Goal: Task Accomplishment & Management: Complete application form

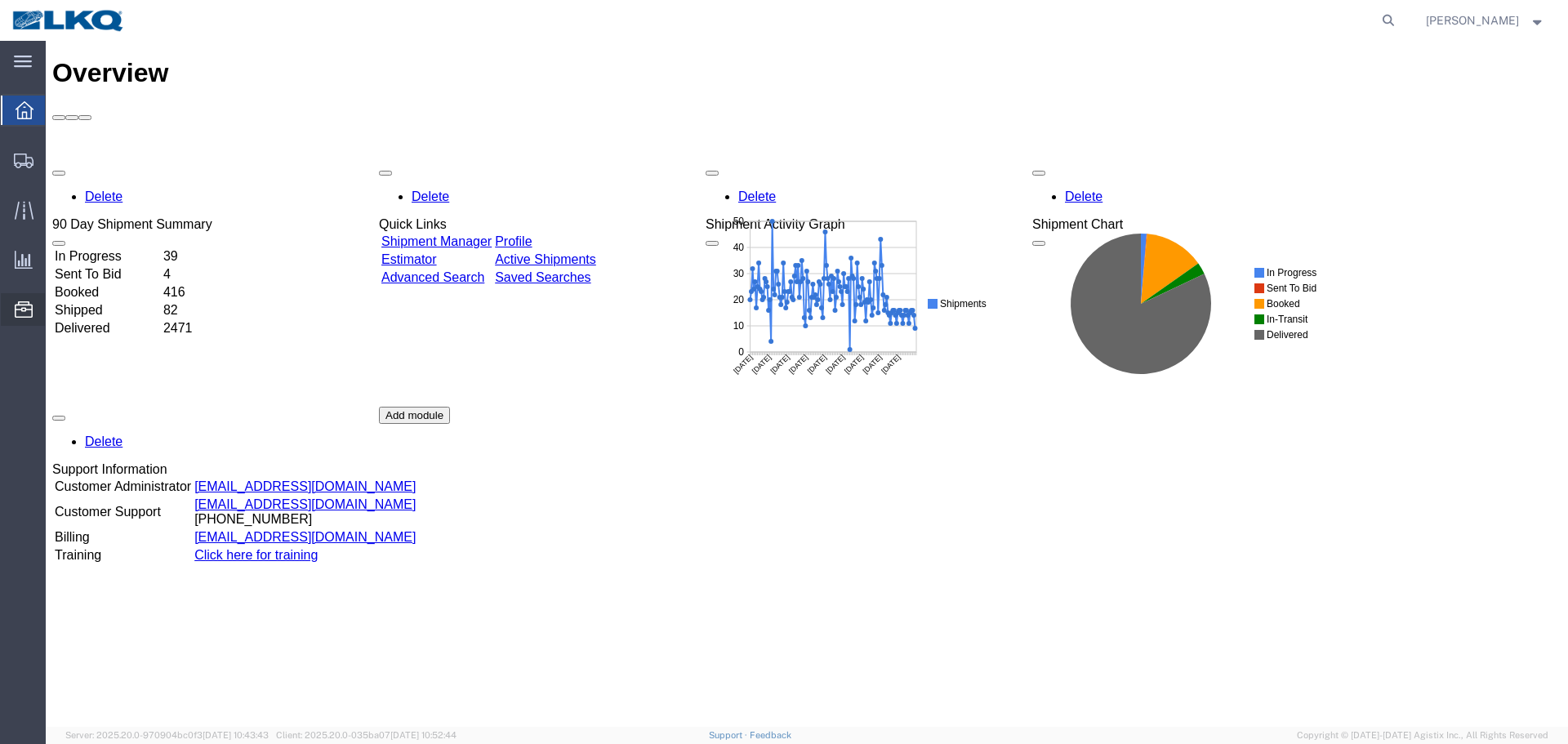
click at [0, 0] on span "Location Appointment" at bounding box center [0, 0] width 0 height 0
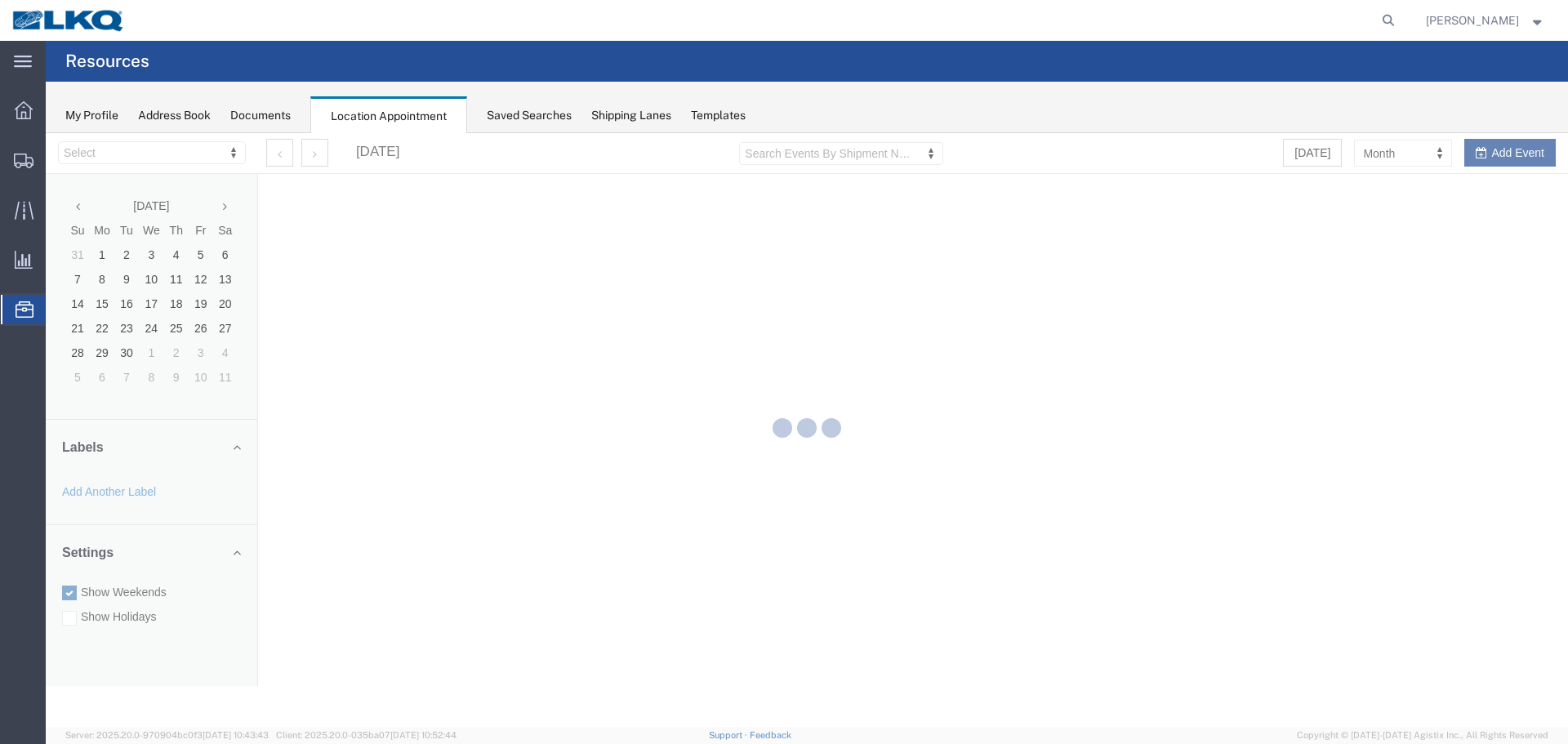
select select "27634"
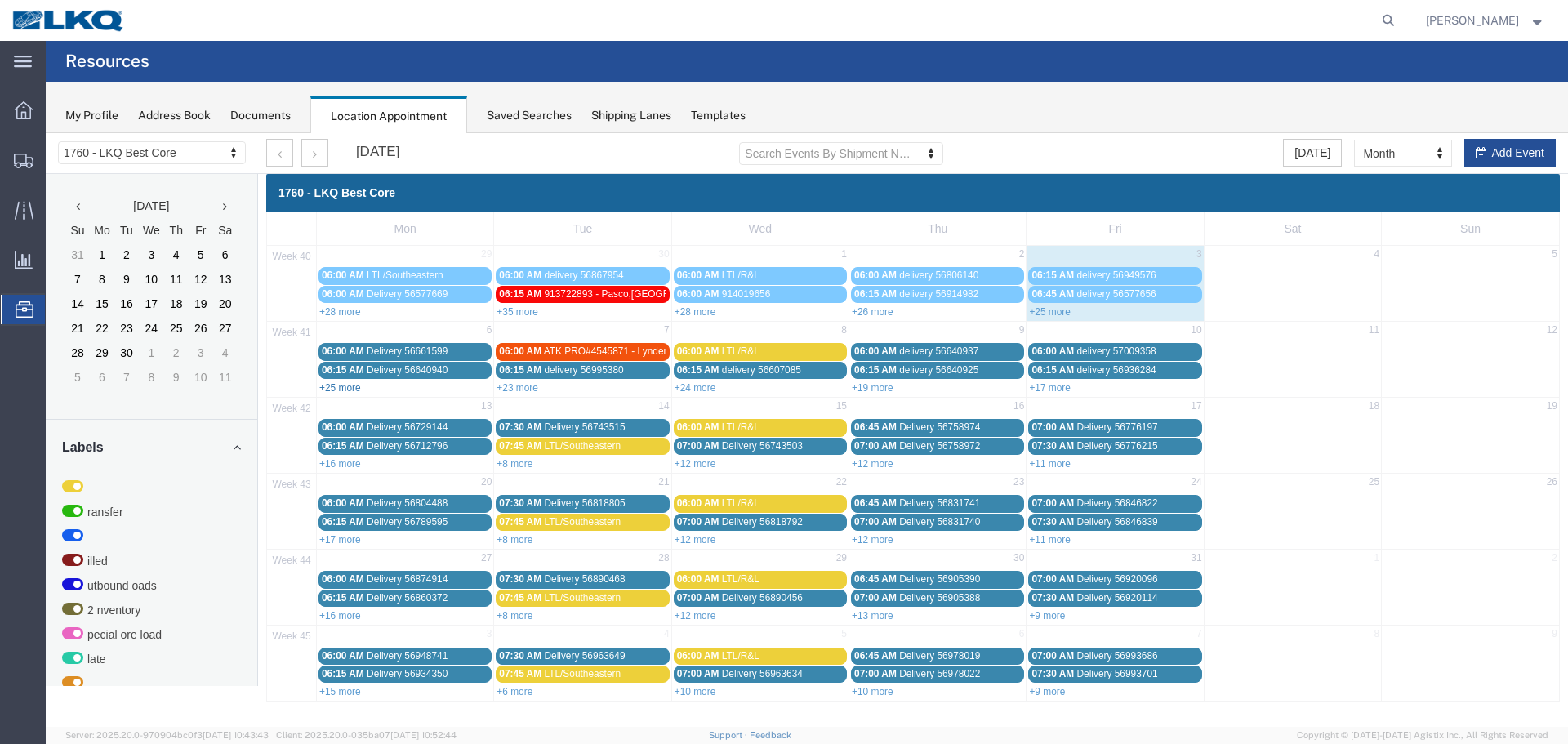
click at [357, 383] on link "+25 more" at bounding box center [341, 388] width 42 height 12
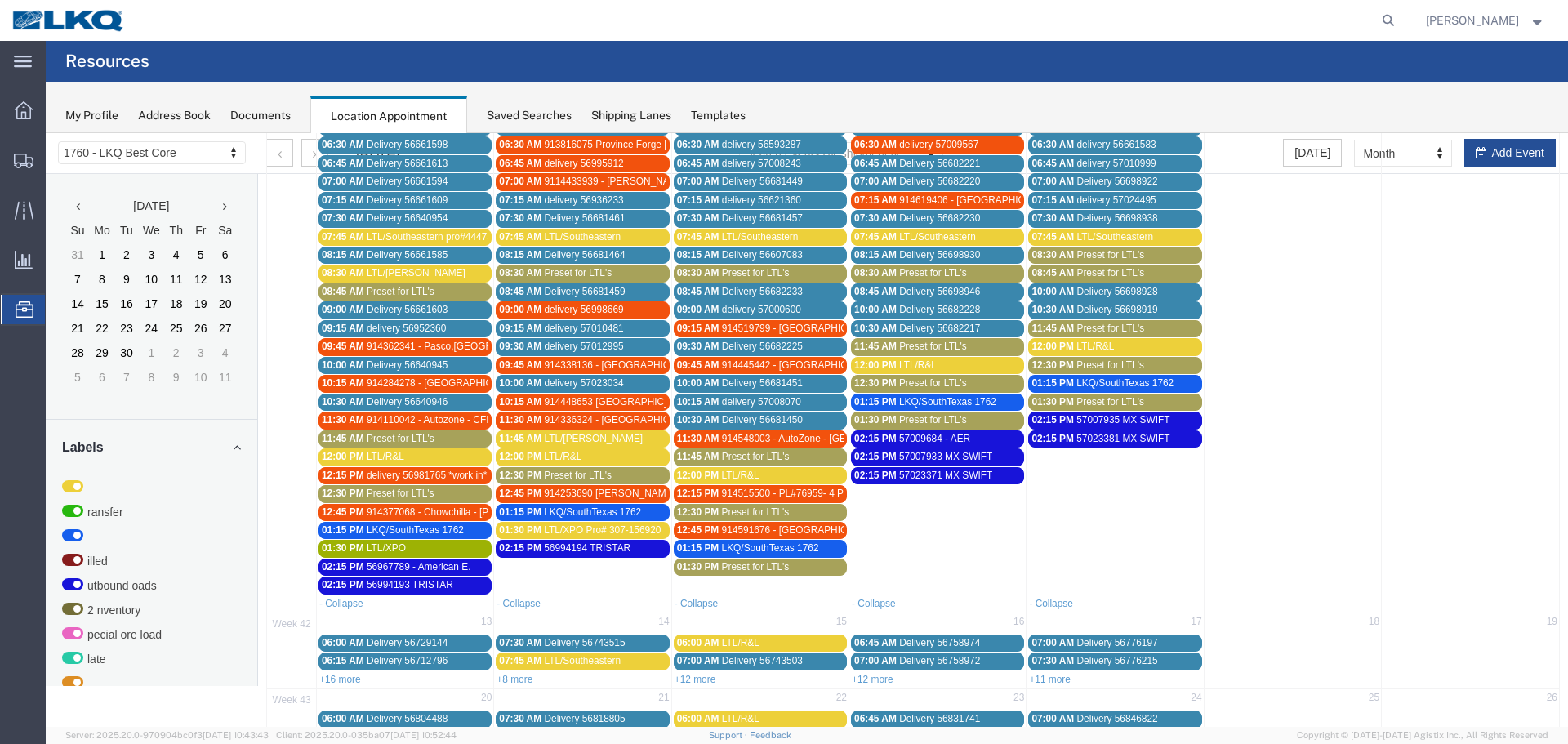
scroll to position [245, 0]
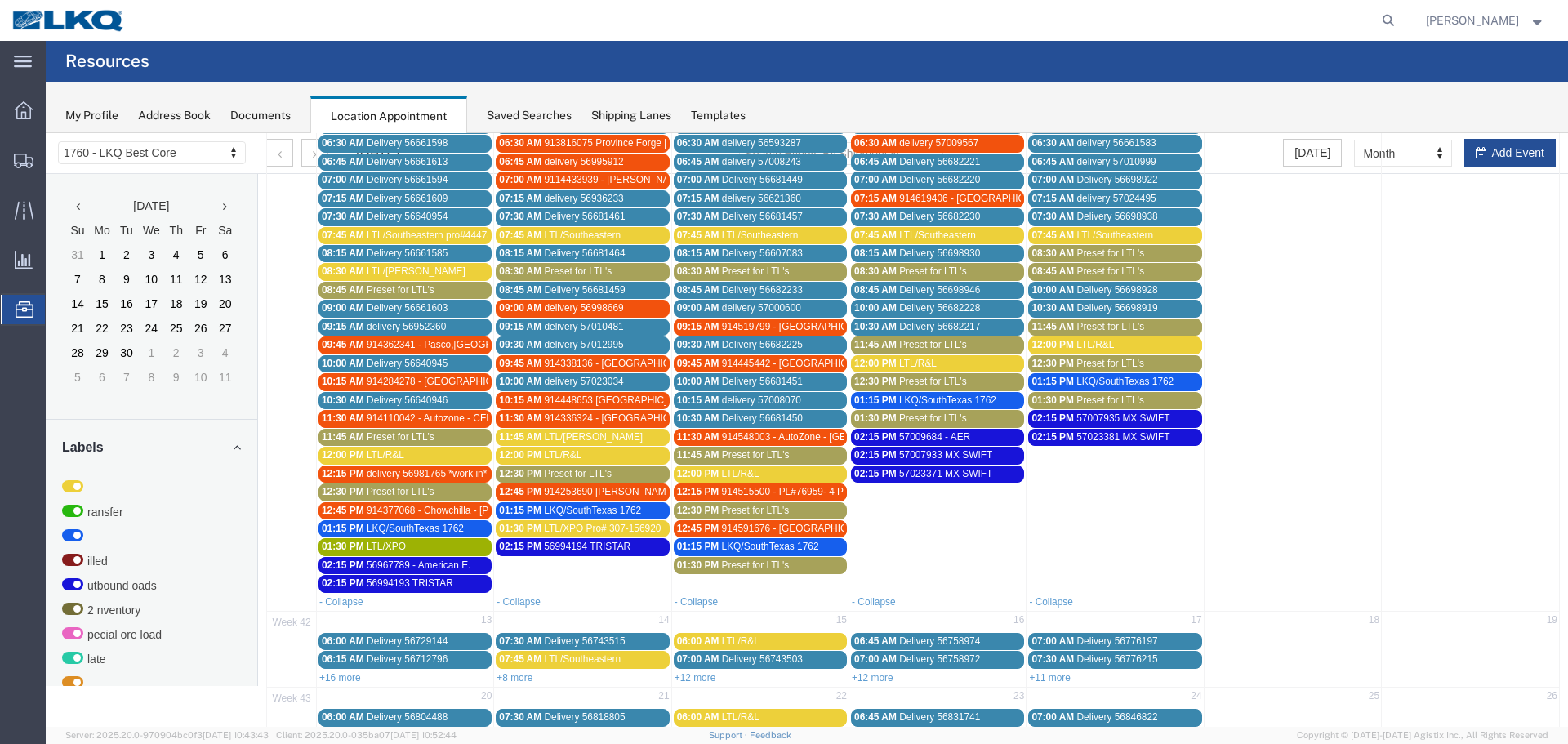
click at [362, 291] on span "08:45 AM" at bounding box center [342, 290] width 43 height 12
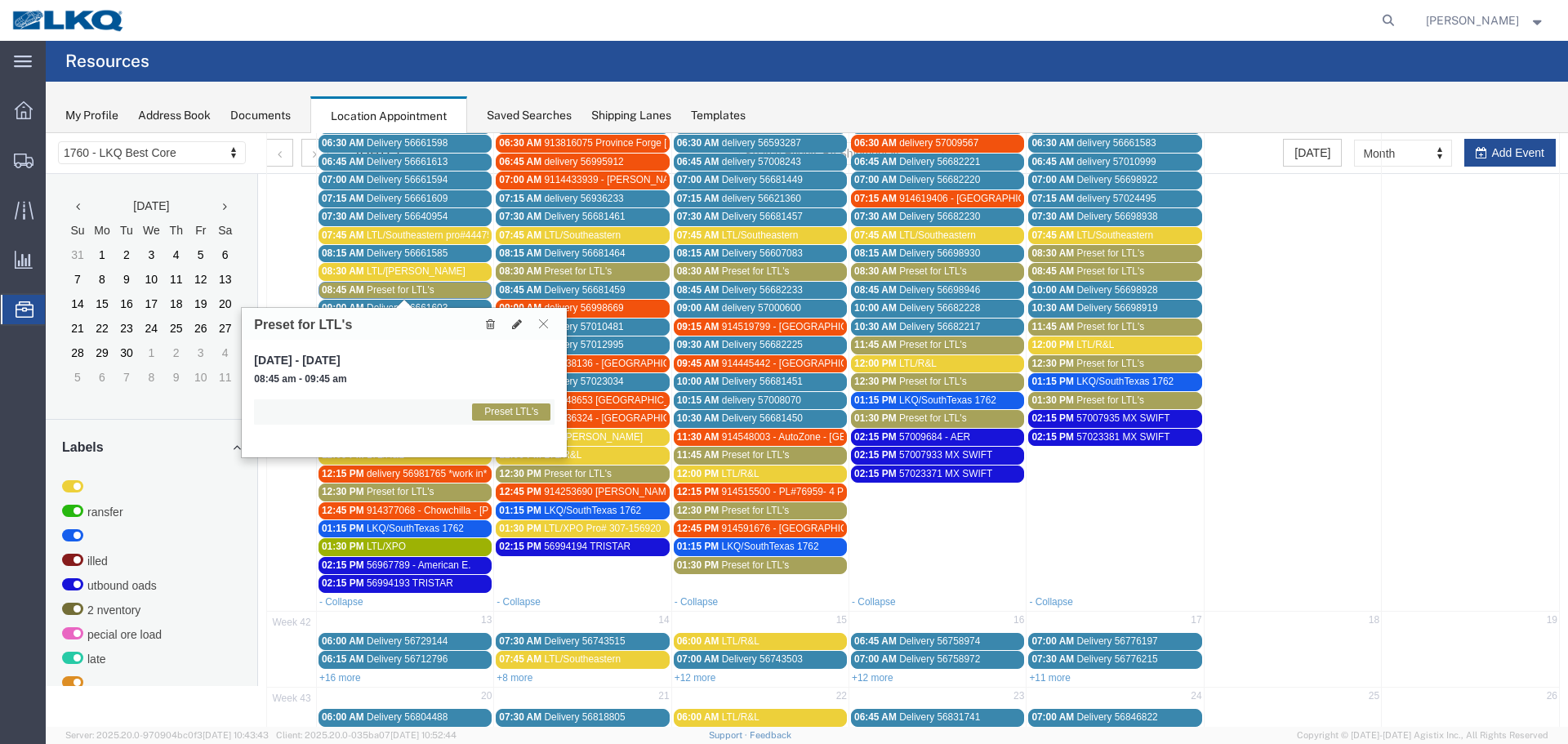
click at [550, 332] on button at bounding box center [544, 324] width 22 height 16
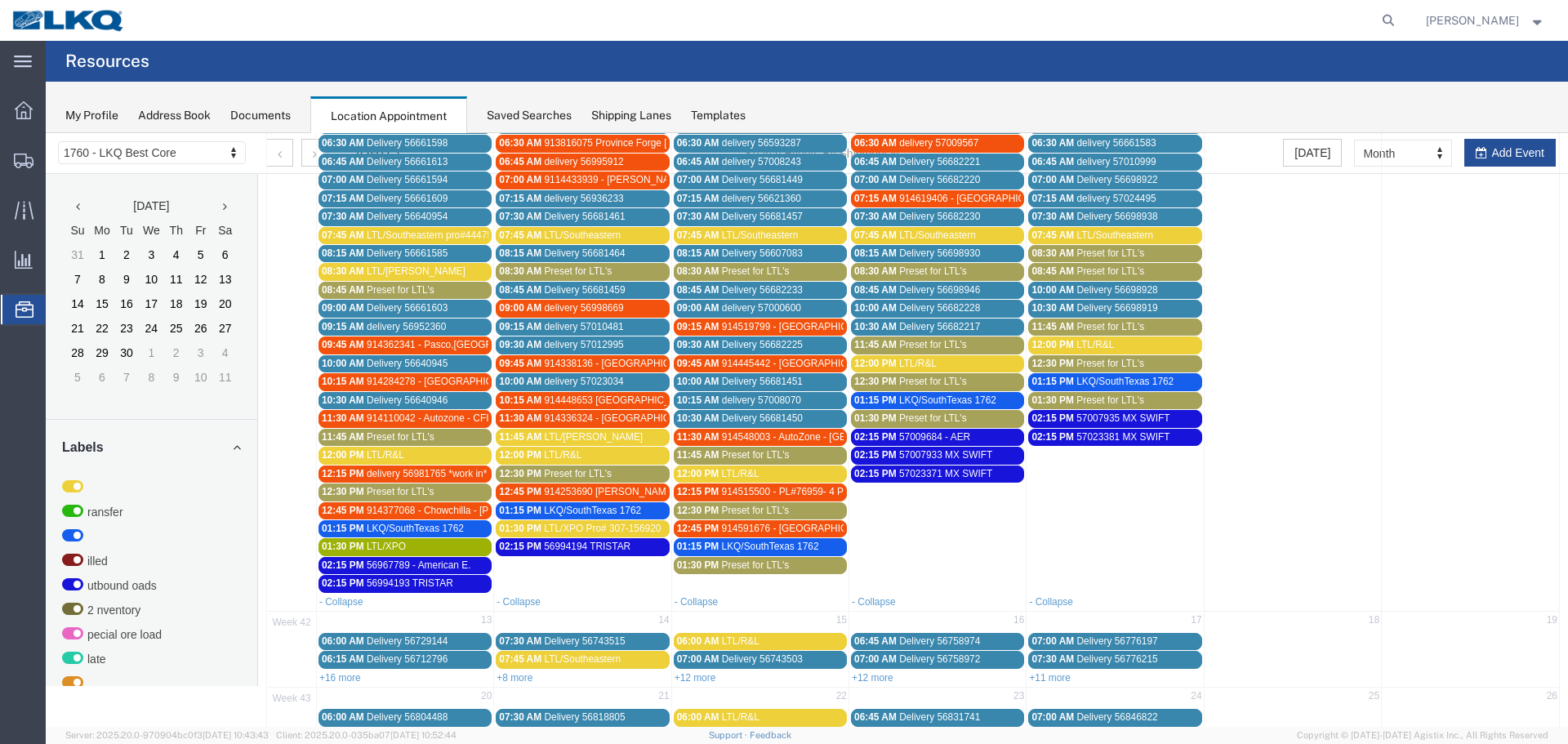
click at [400, 485] on link "12:30 PM Preset for LTL's" at bounding box center [405, 492] width 173 height 18
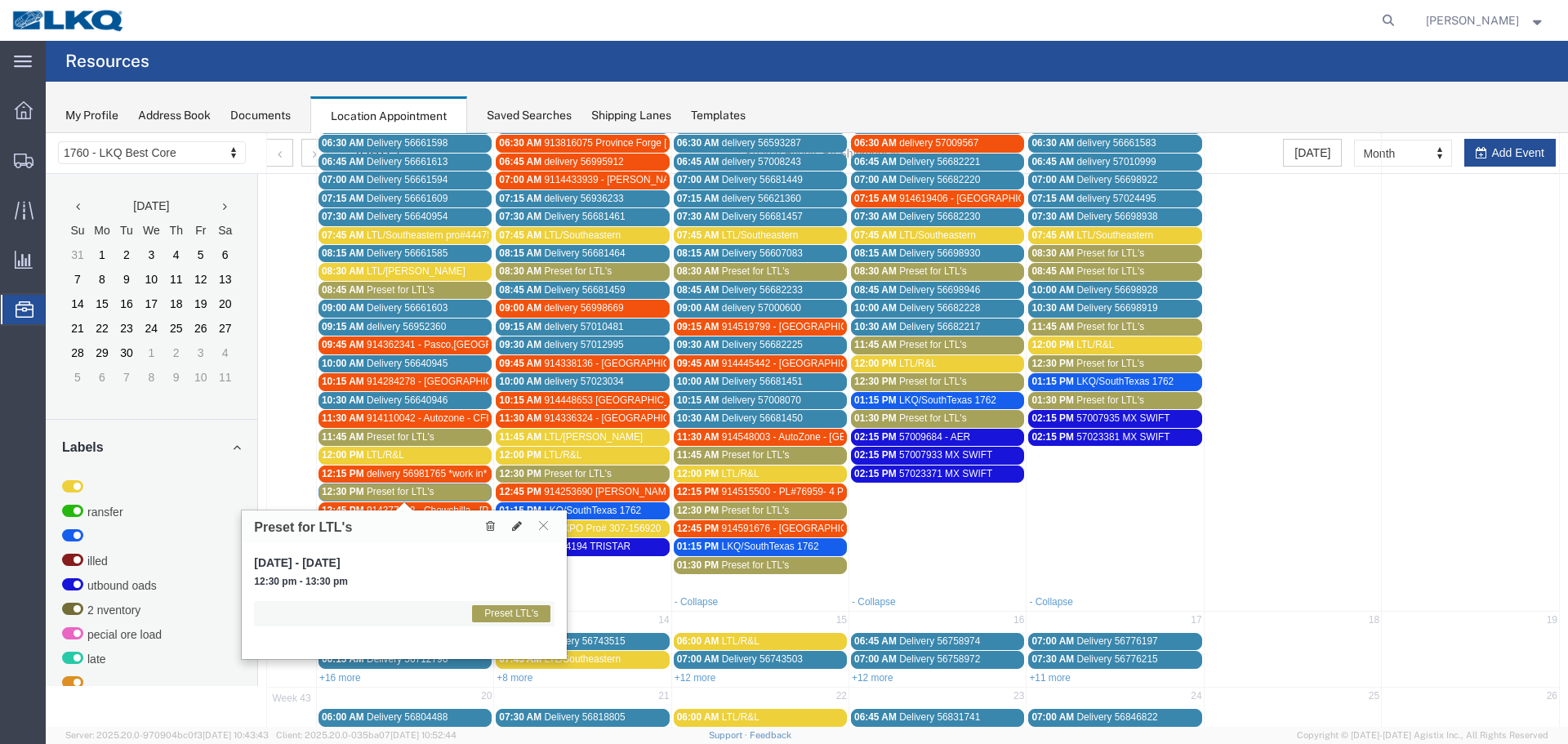
click at [404, 430] on link "11:45 AM Preset for LTL's" at bounding box center [405, 438] width 173 height 18
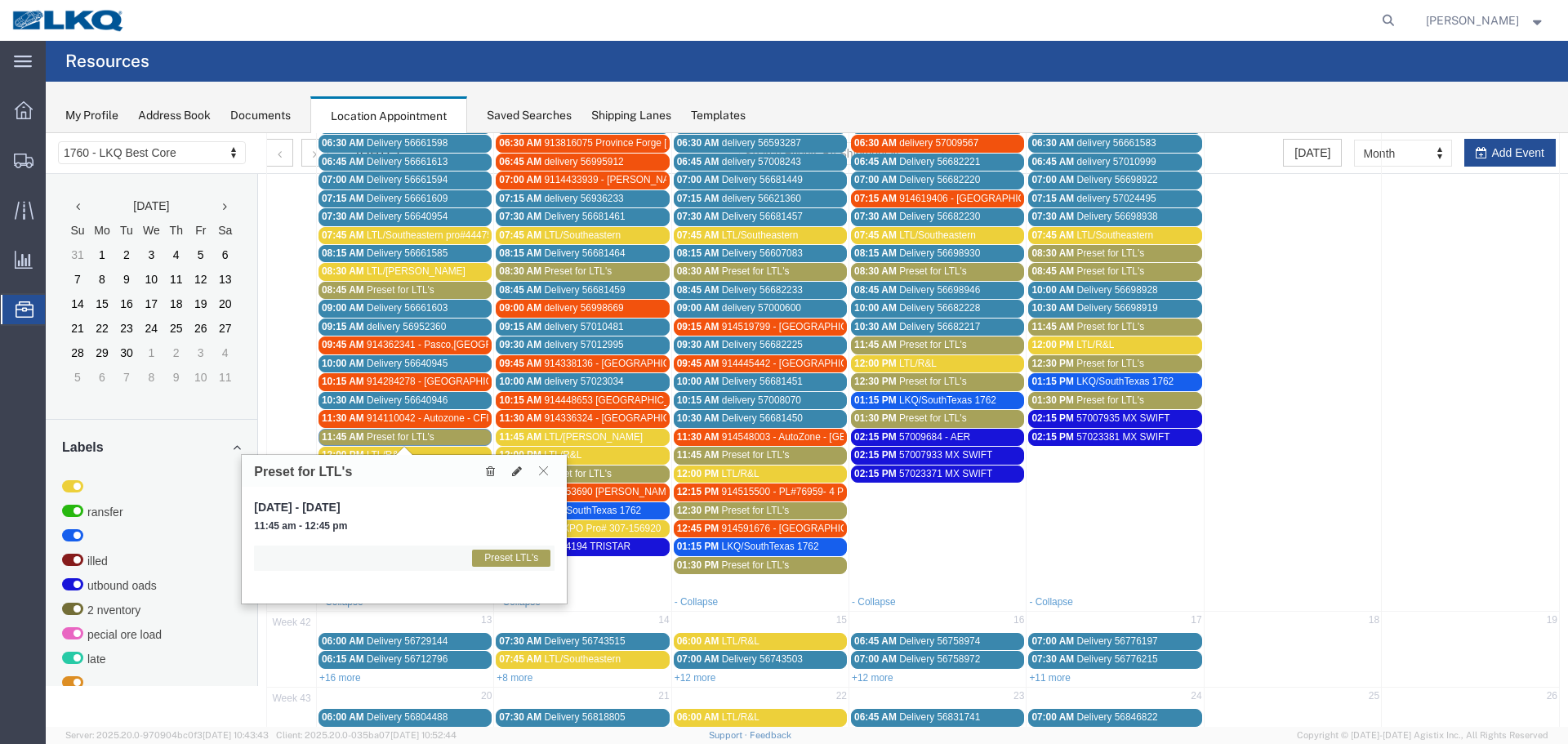
click at [546, 472] on icon at bounding box center [544, 471] width 9 height 10
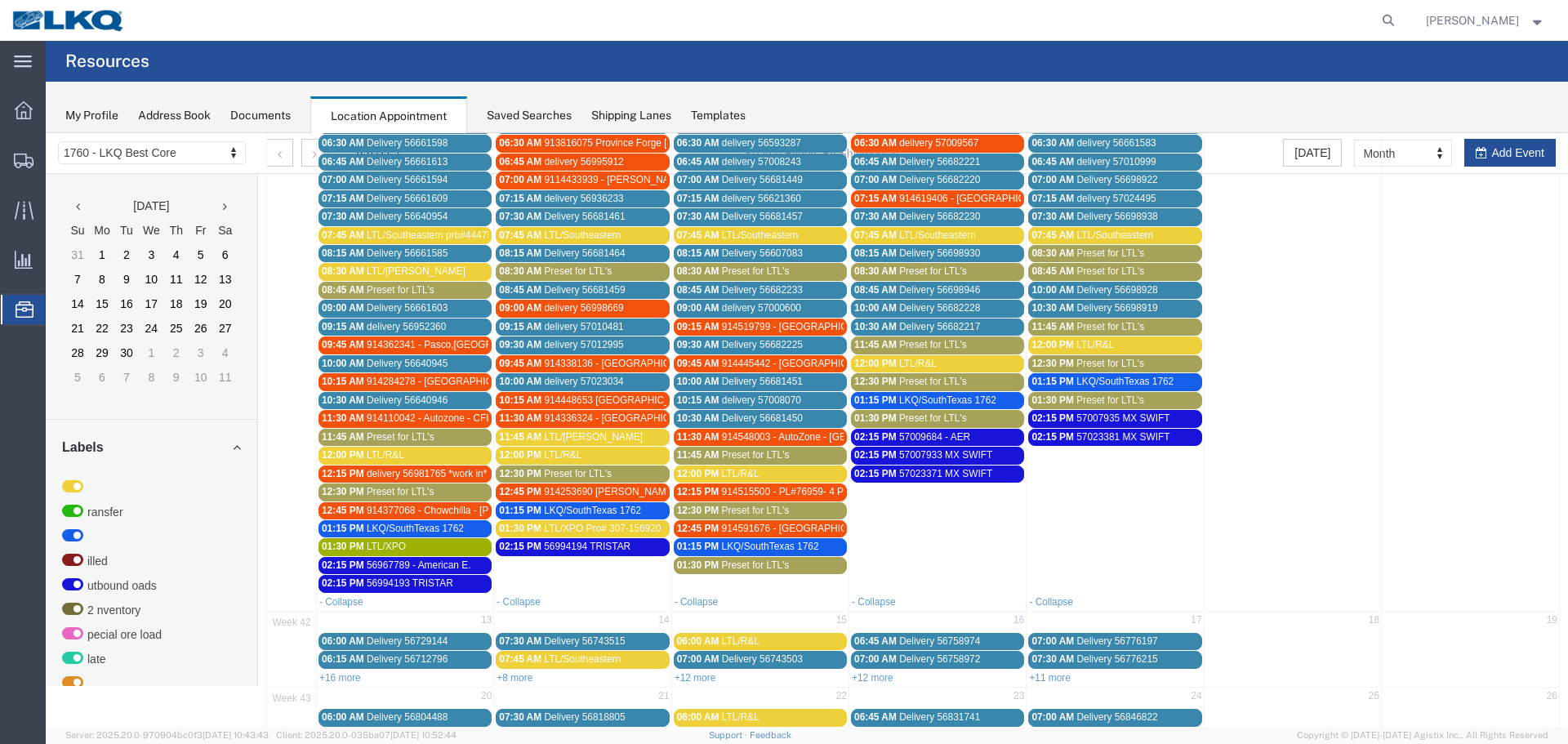
click at [388, 438] on span "Preset for LTL's" at bounding box center [400, 438] width 68 height 12
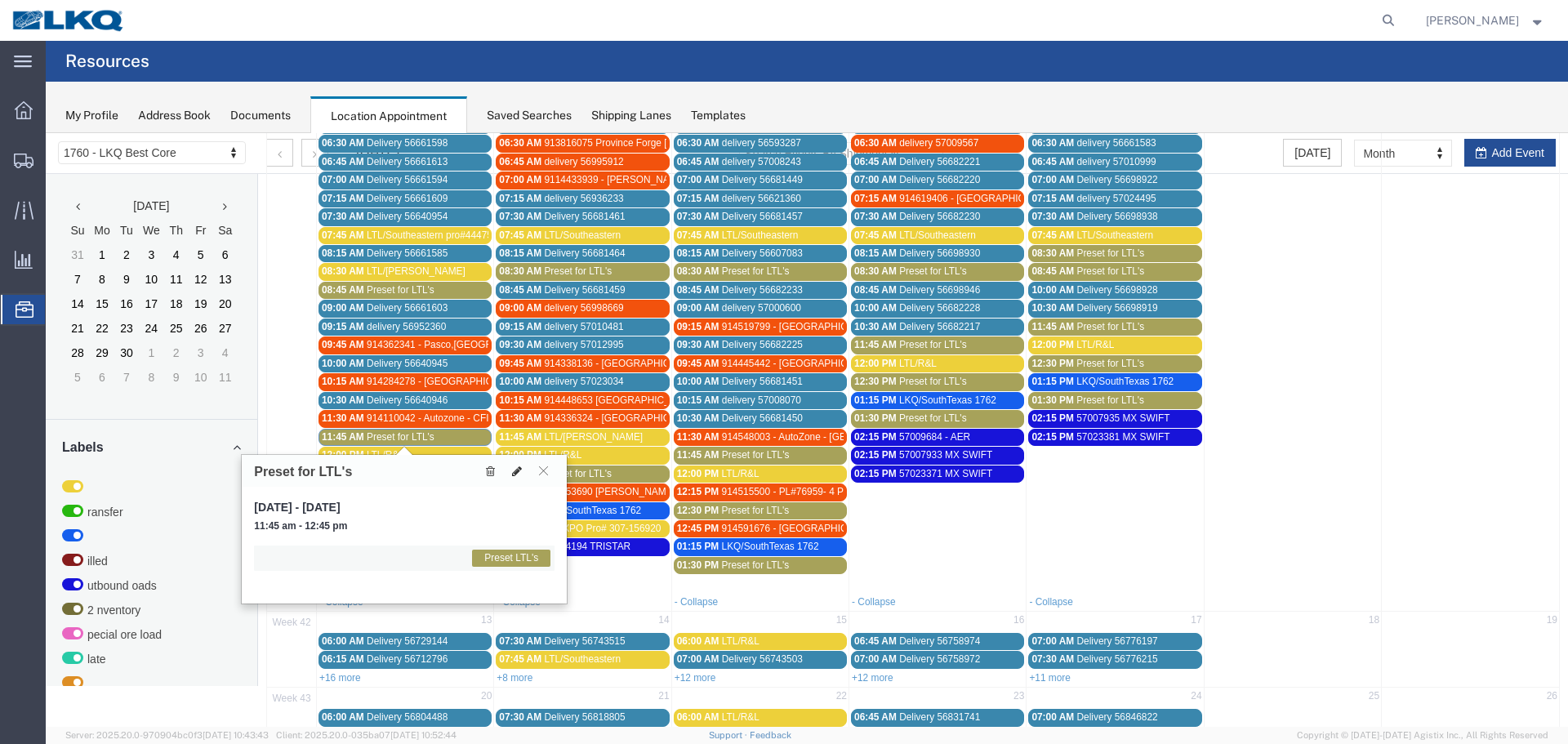
click at [518, 468] on icon at bounding box center [517, 472] width 10 height 12
select select "1"
select select "420"
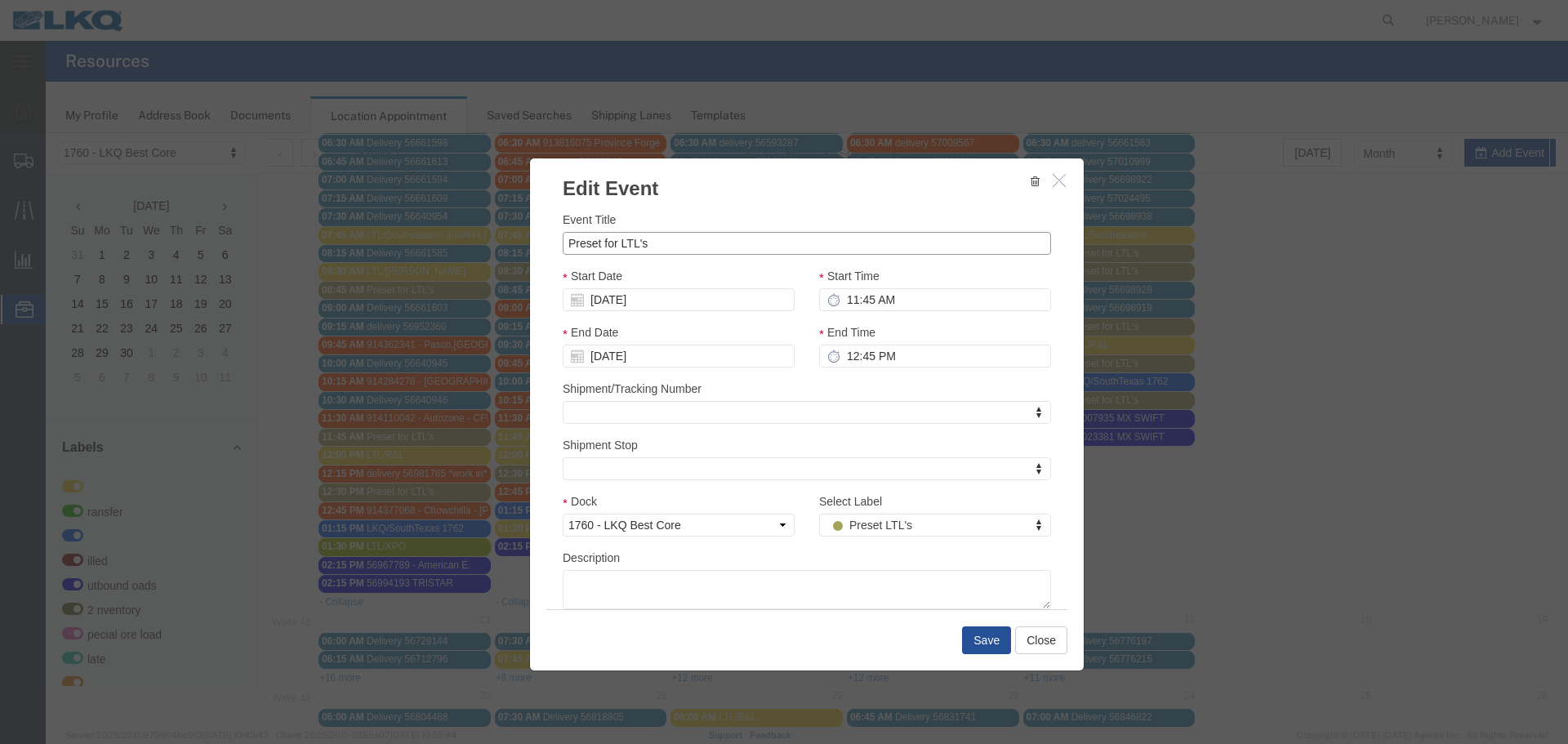
click at [640, 240] on input "Preset for LTL's" at bounding box center [807, 243] width 488 height 23
type input "LTL/ESTES"
click at [890, 371] on div "End Time 12:45 PM" at bounding box center [935, 352] width 256 height 57
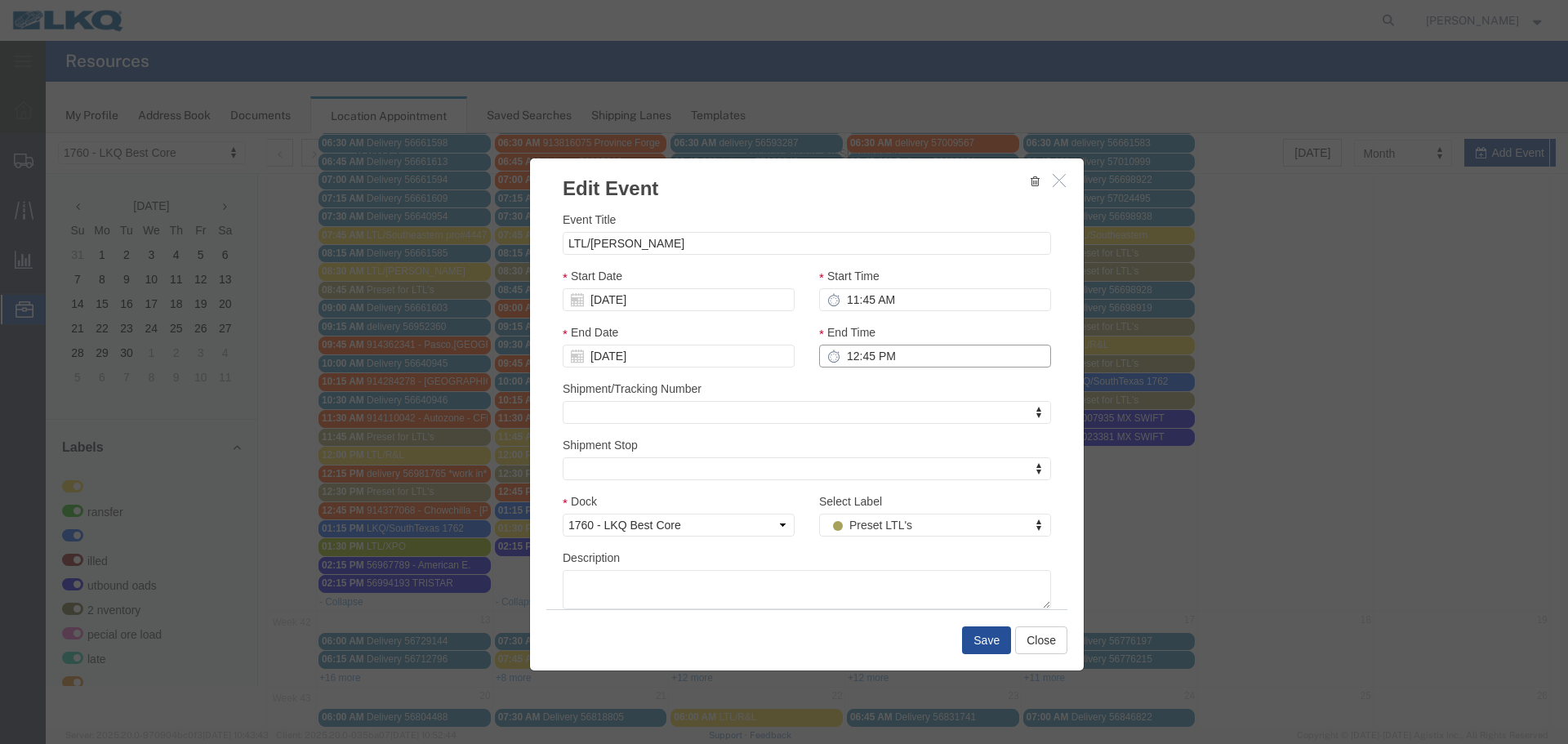
click at [878, 359] on input "12:45 PM" at bounding box center [935, 356] width 232 height 23
type input "12:00 PM"
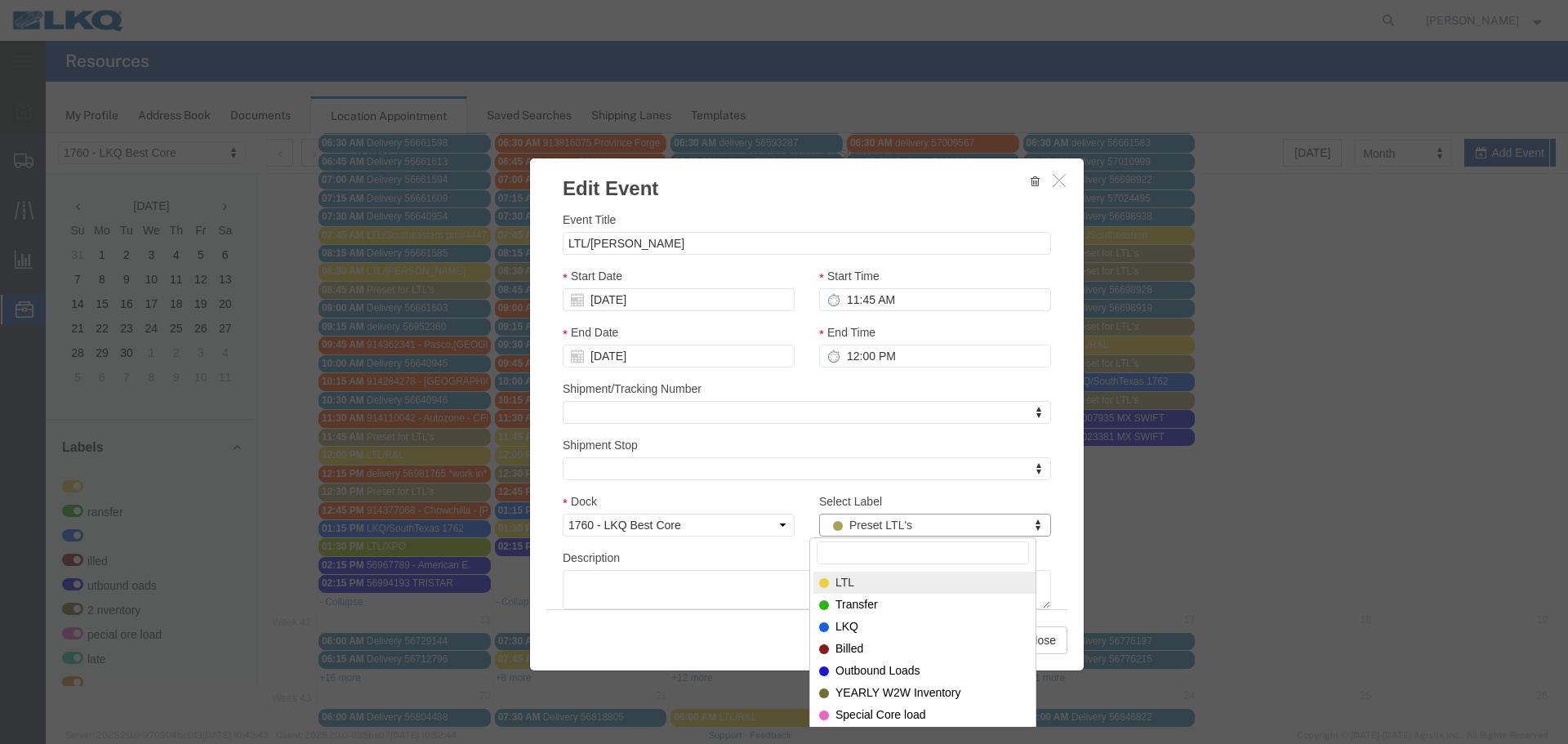
select select "25"
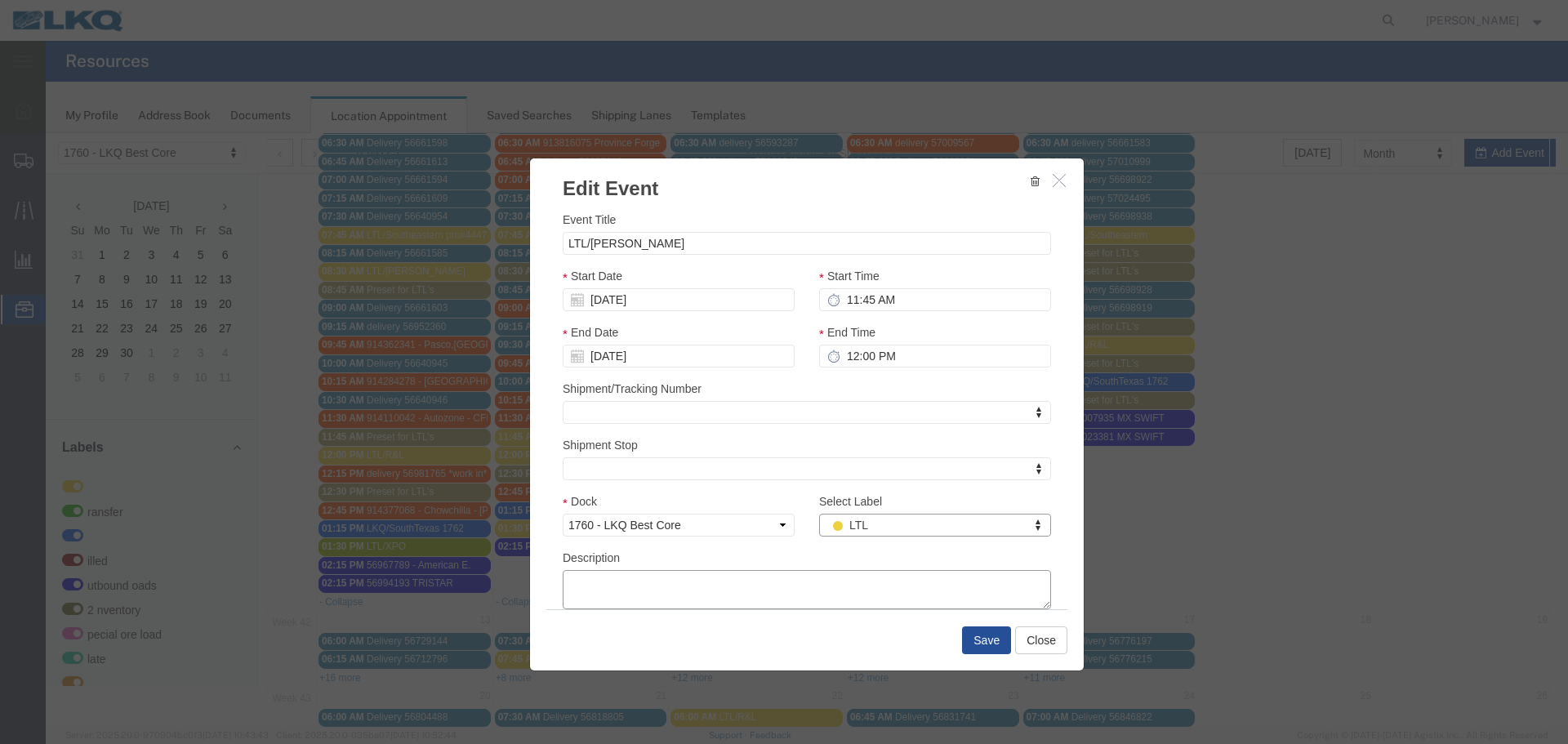
click at [802, 604] on textarea "Description" at bounding box center [807, 590] width 488 height 39
paste textarea "089-5898710 229-0211053 295-4691298 089-5898347"
type textarea "089-5898710 229-0211053 295-4691298 089-5898347"
click at [653, 251] on input "LTL/ESTES" at bounding box center [807, 243] width 488 height 23
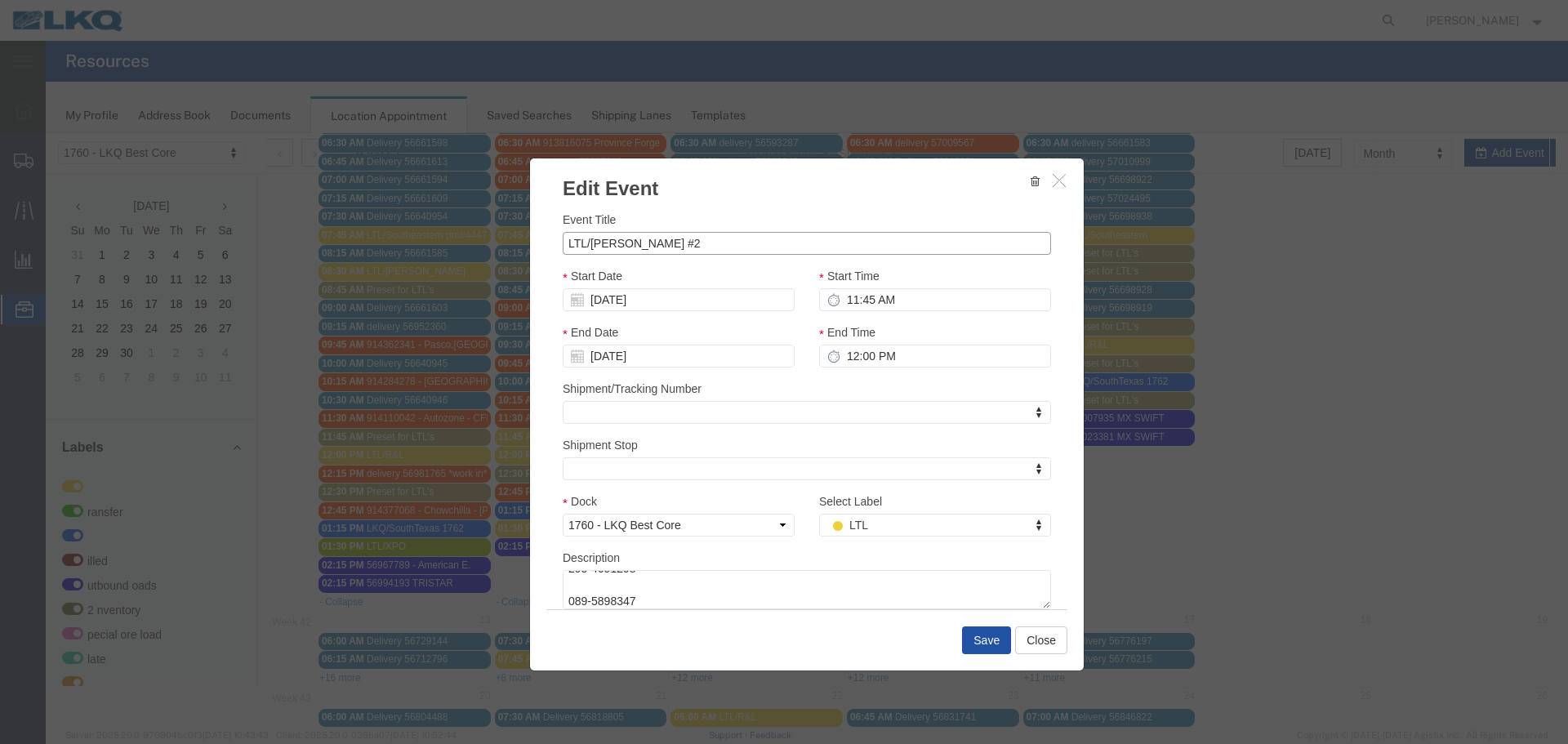
type input "LTL/ESTES #2"
click at [967, 634] on button "Save" at bounding box center [986, 640] width 49 height 28
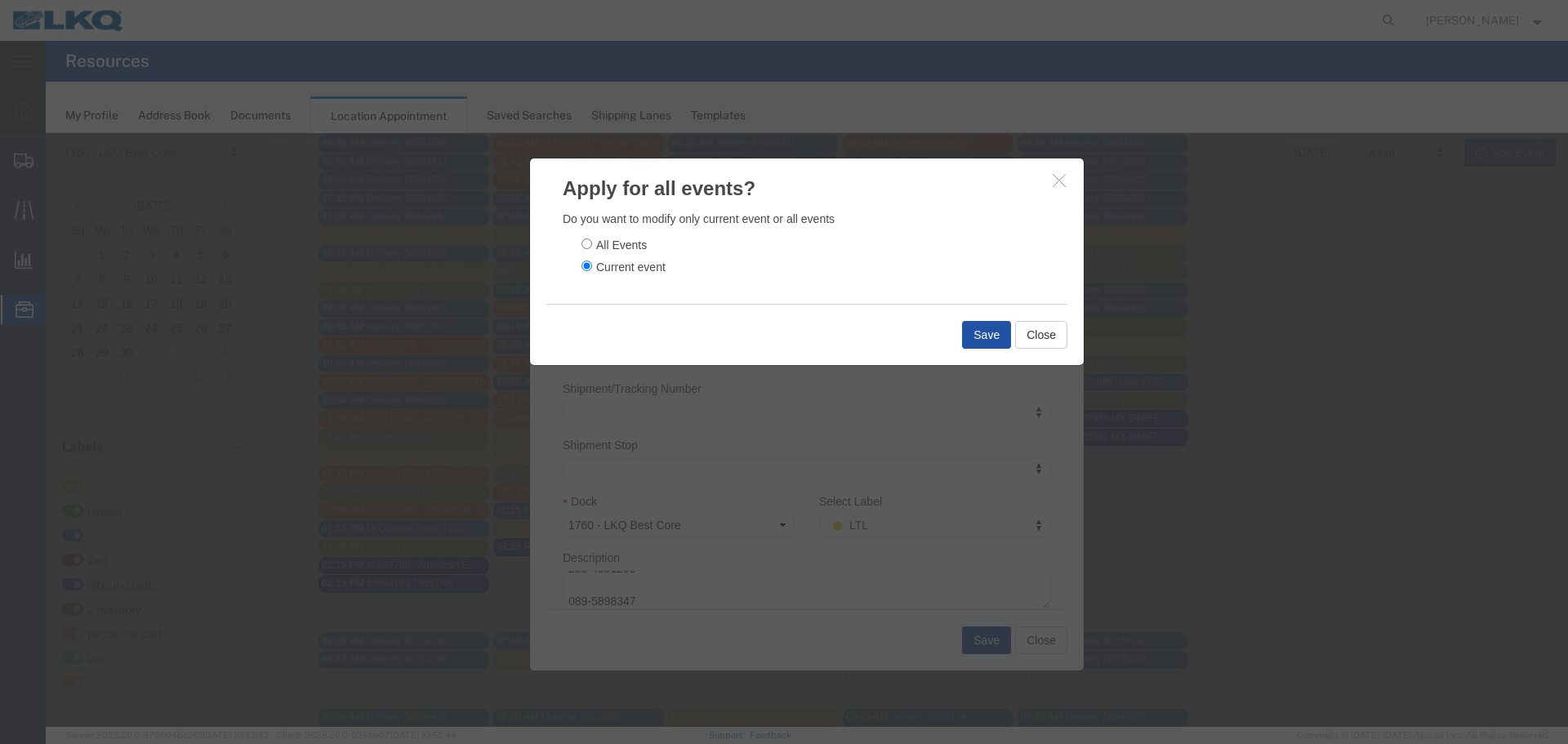
click at [963, 339] on button "Save" at bounding box center [986, 334] width 49 height 28
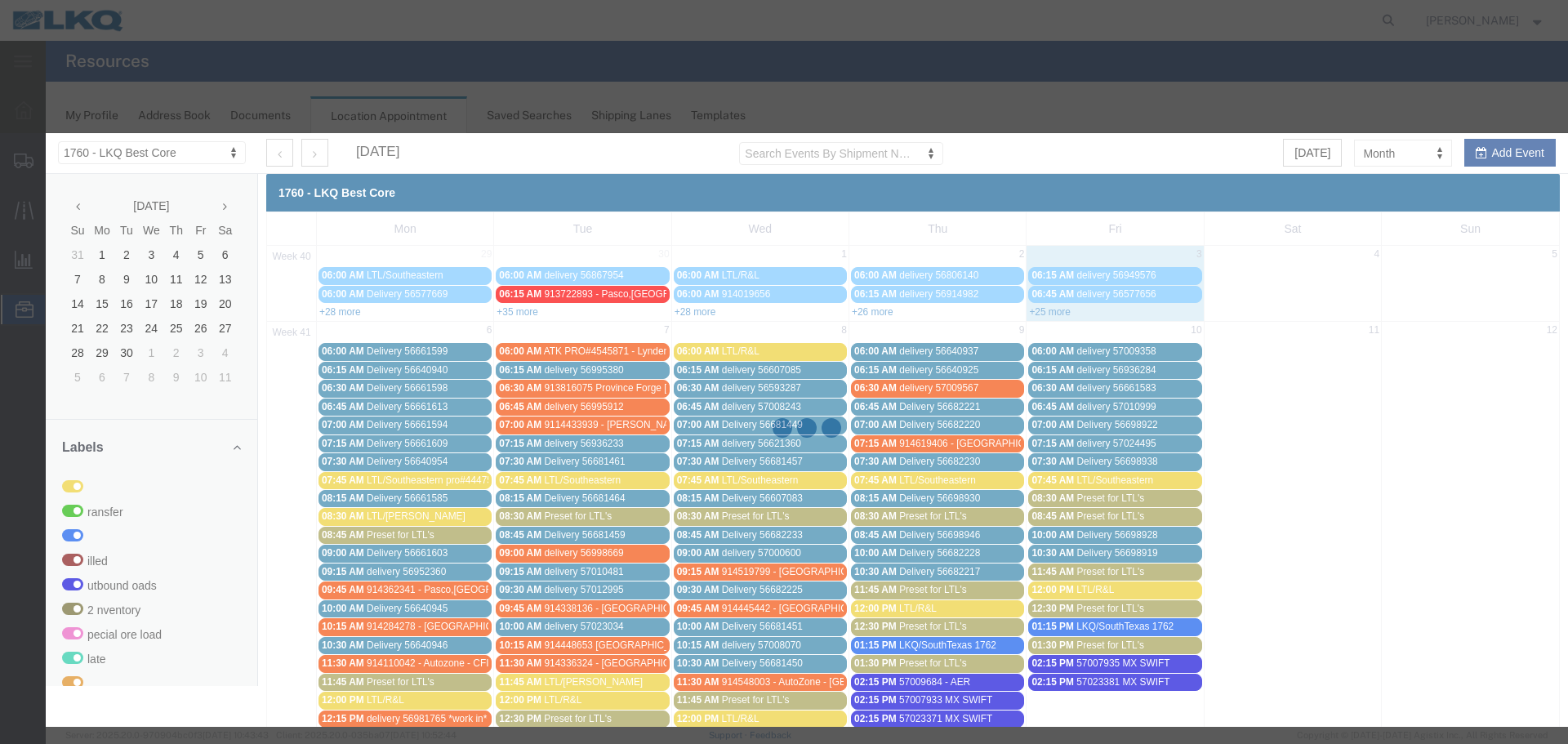
scroll to position [0, 0]
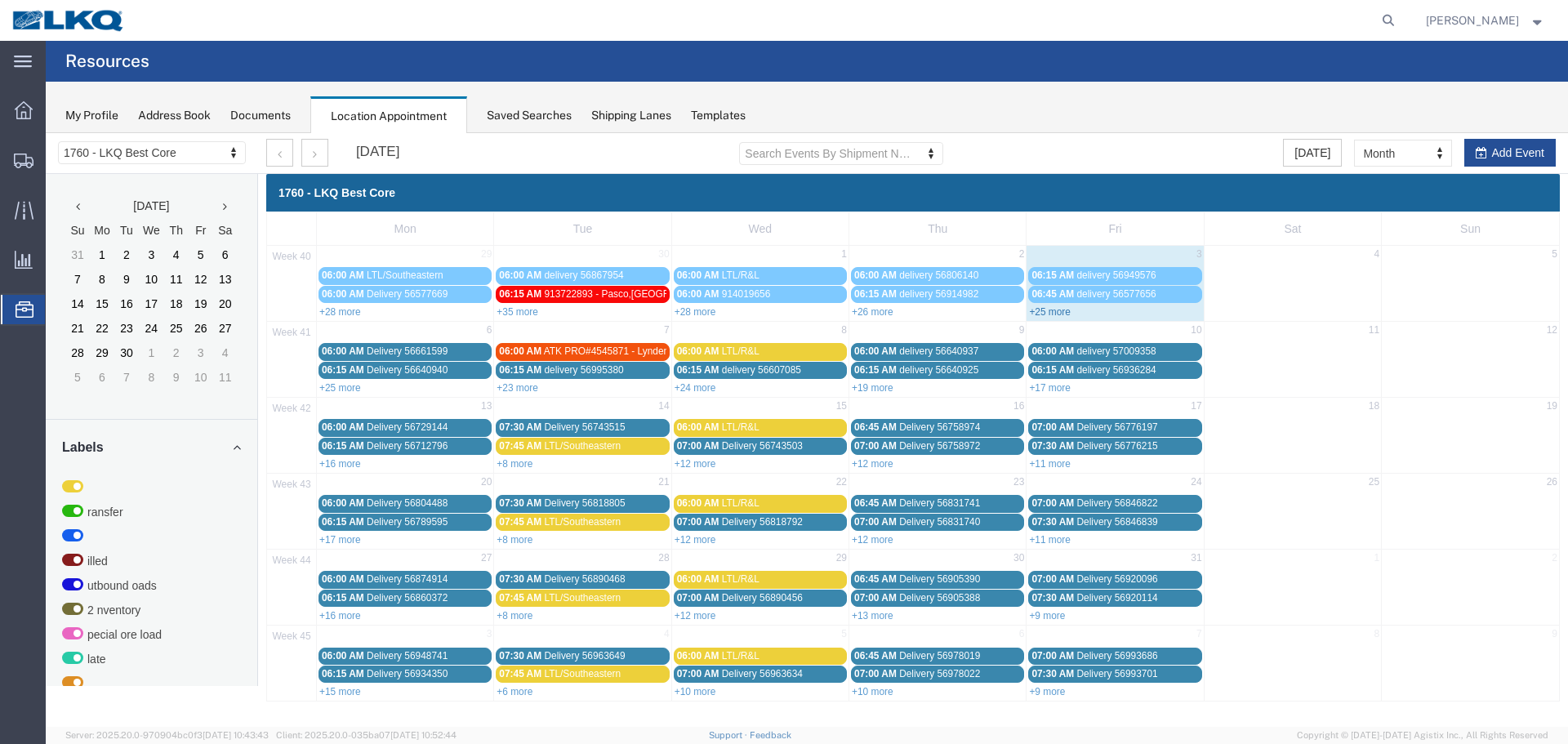
click at [1060, 312] on link "+25 more" at bounding box center [1050, 312] width 42 height 12
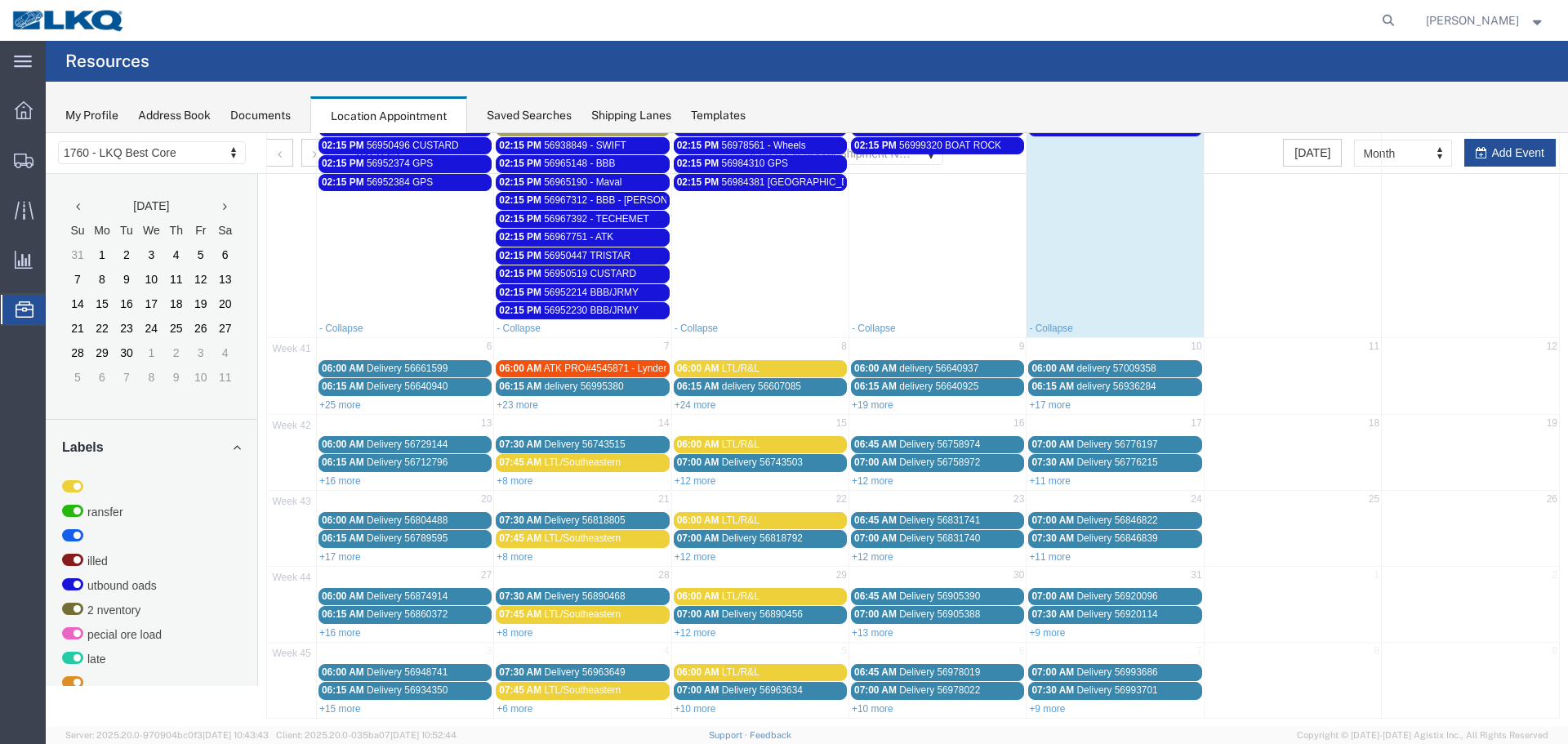
scroll to position [635, 0]
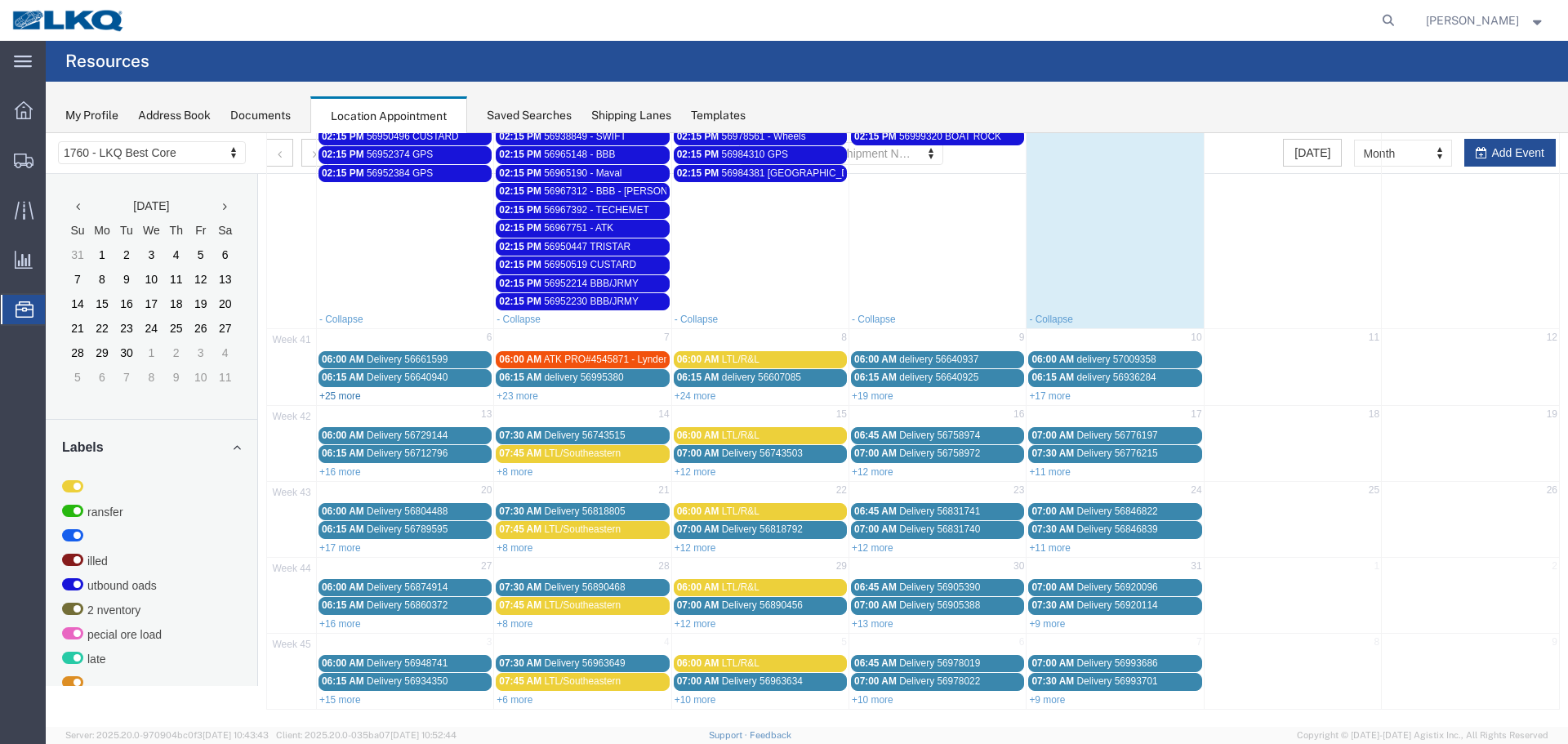
click at [332, 397] on link "+25 more" at bounding box center [341, 397] width 42 height 12
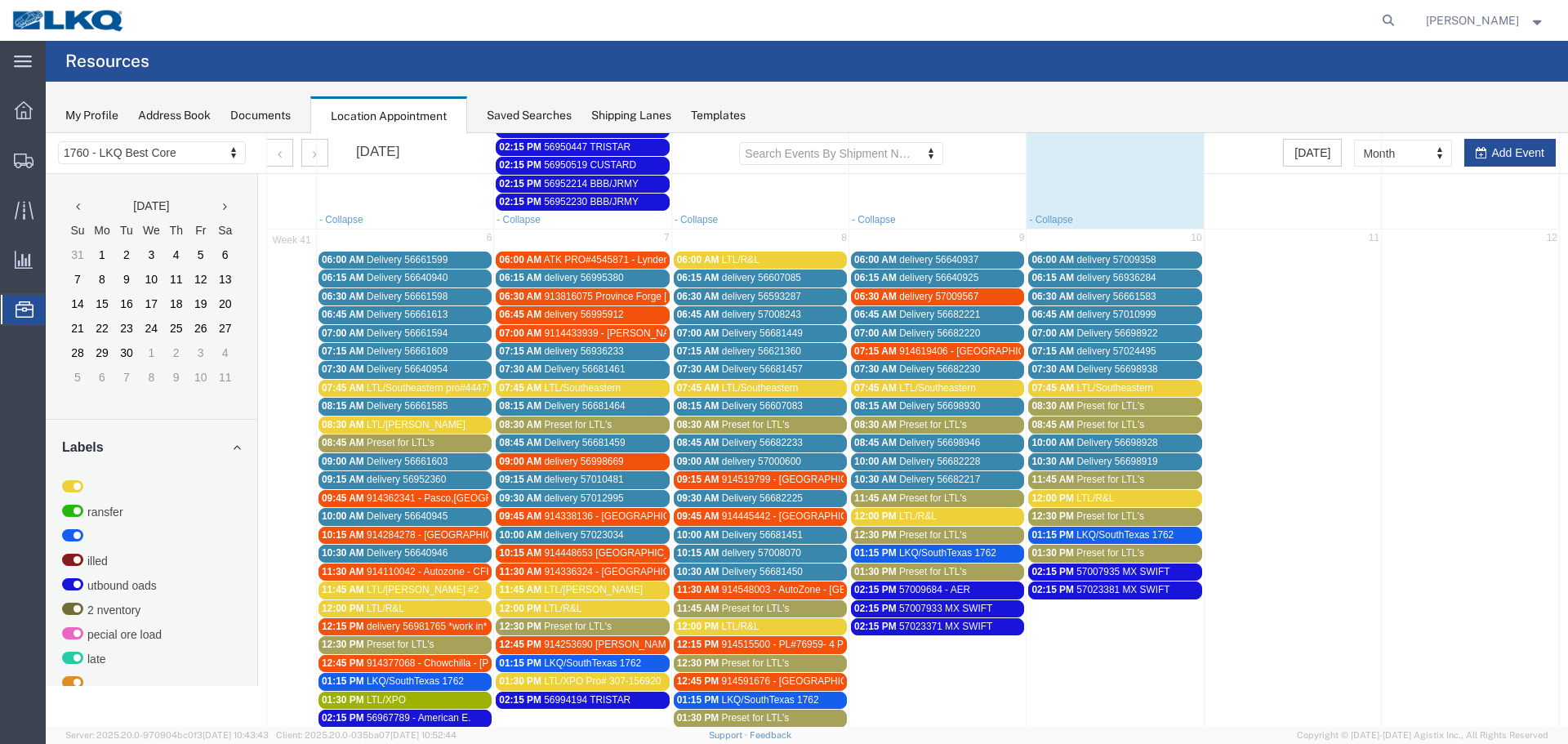
scroll to position [716, 0]
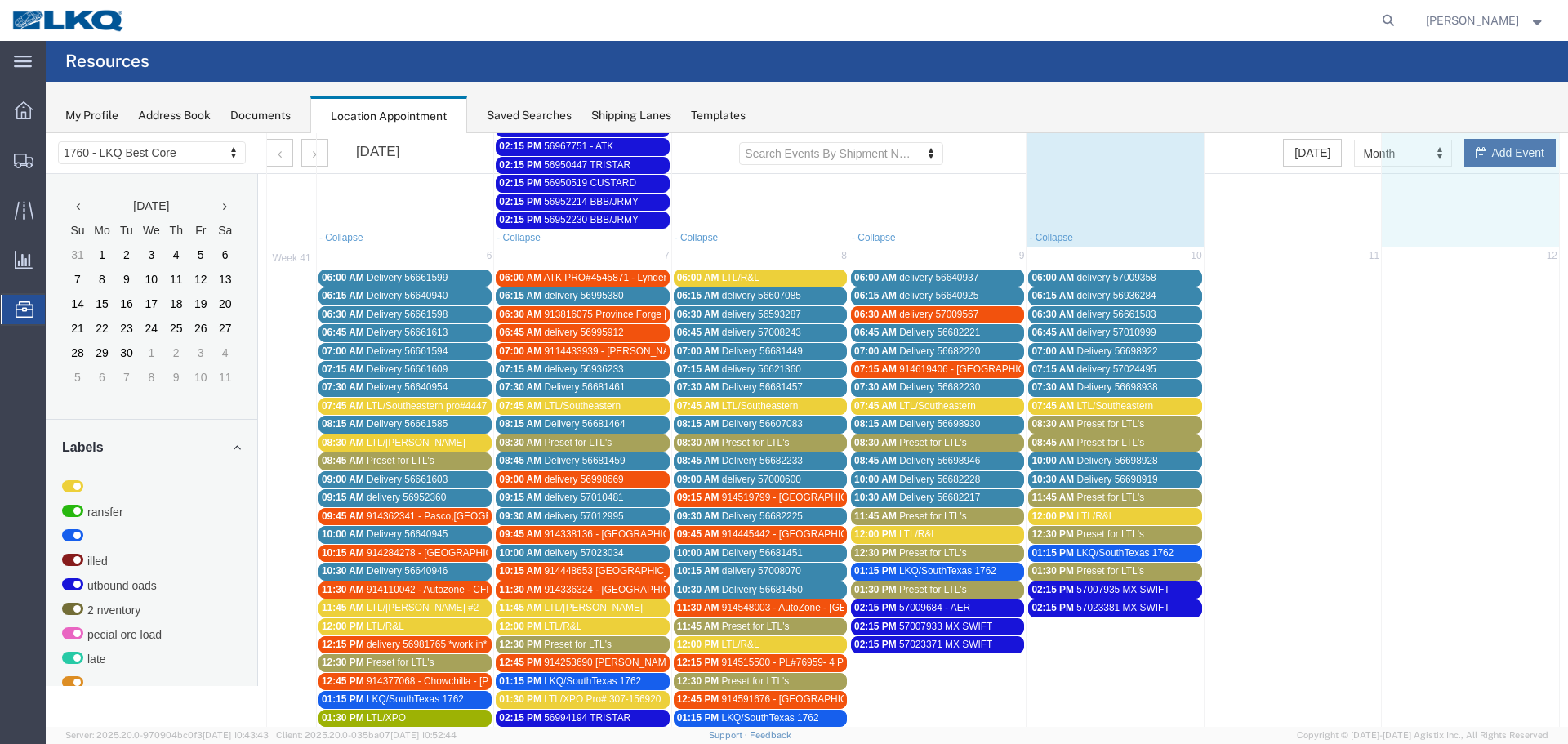
select select "1"
select select
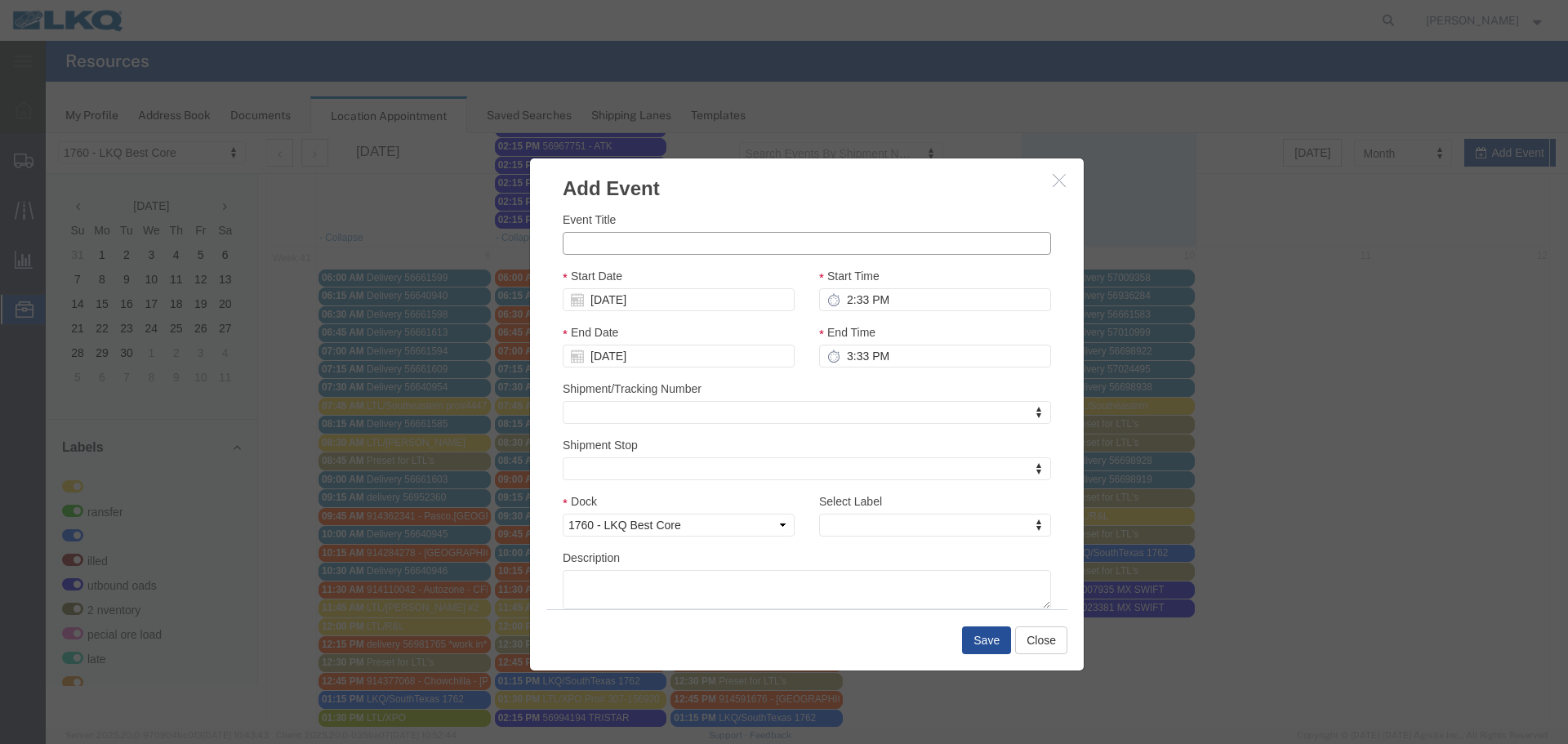
click at [614, 237] on input "Event Title" at bounding box center [807, 243] width 488 height 23
type input "57025758 GPS"
click at [727, 219] on div "Event Title 57025758 GPS" at bounding box center [807, 232] width 488 height 44
click at [645, 302] on input "10/05/2025" at bounding box center [679, 299] width 232 height 23
click at [607, 406] on td "6" at bounding box center [599, 402] width 24 height 24
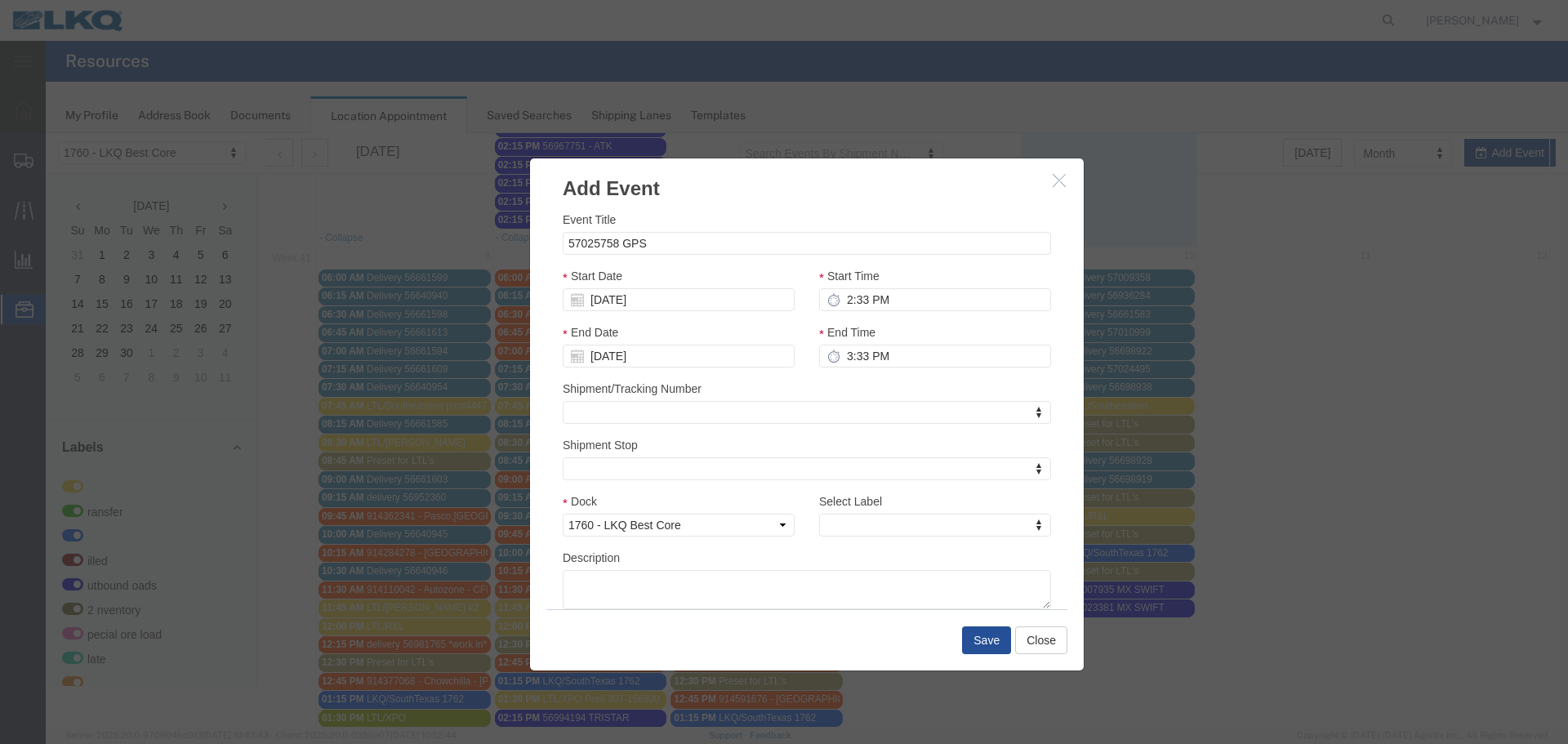
click at [840, 287] on div "Start Time 2:33 PM" at bounding box center [935, 289] width 232 height 44
click at [868, 304] on input "2:33 PM" at bounding box center [935, 299] width 232 height 23
type input "2:15 PM"
click at [858, 360] on input "3:33 PM" at bounding box center [935, 356] width 232 height 23
type input "2:15 PM"
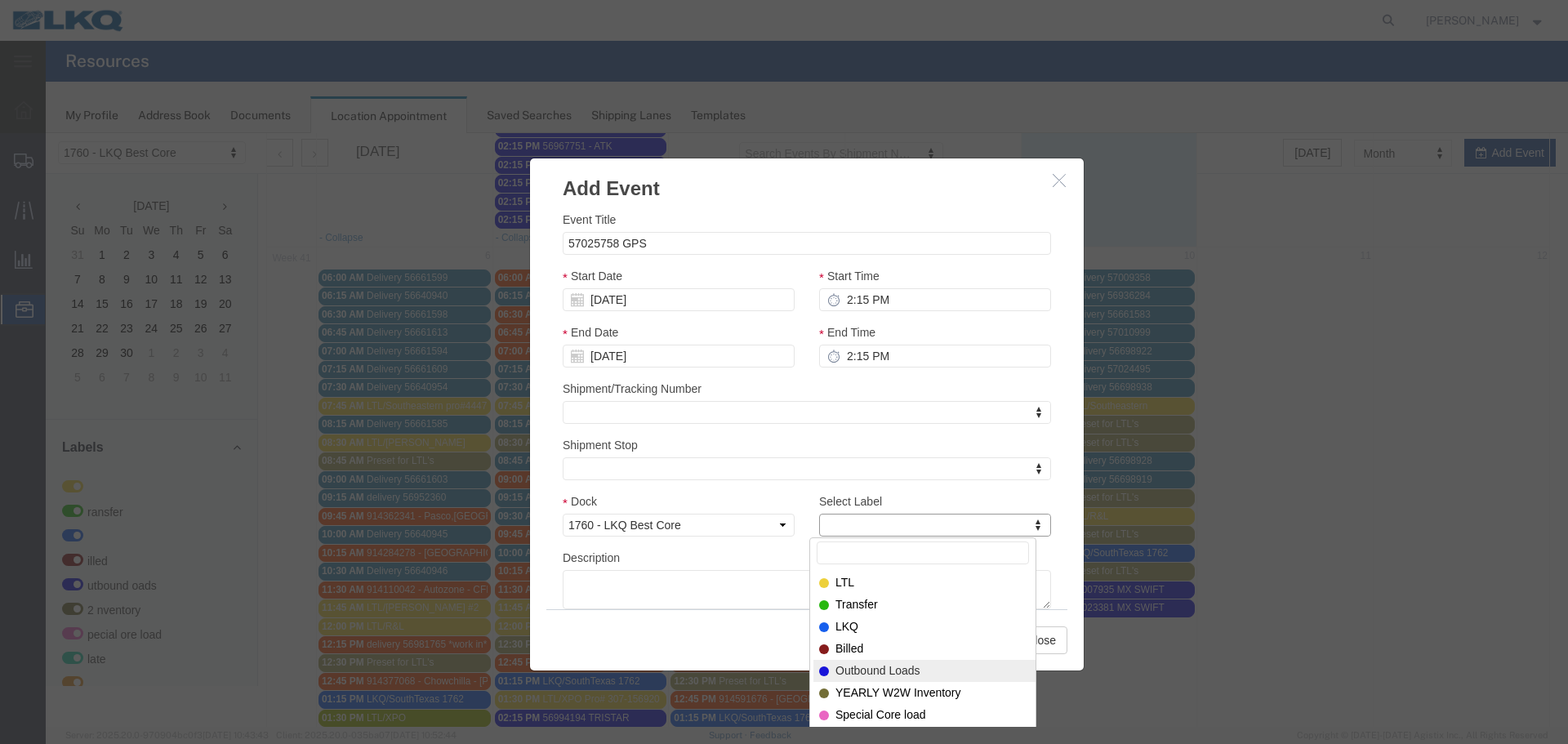
select select "80"
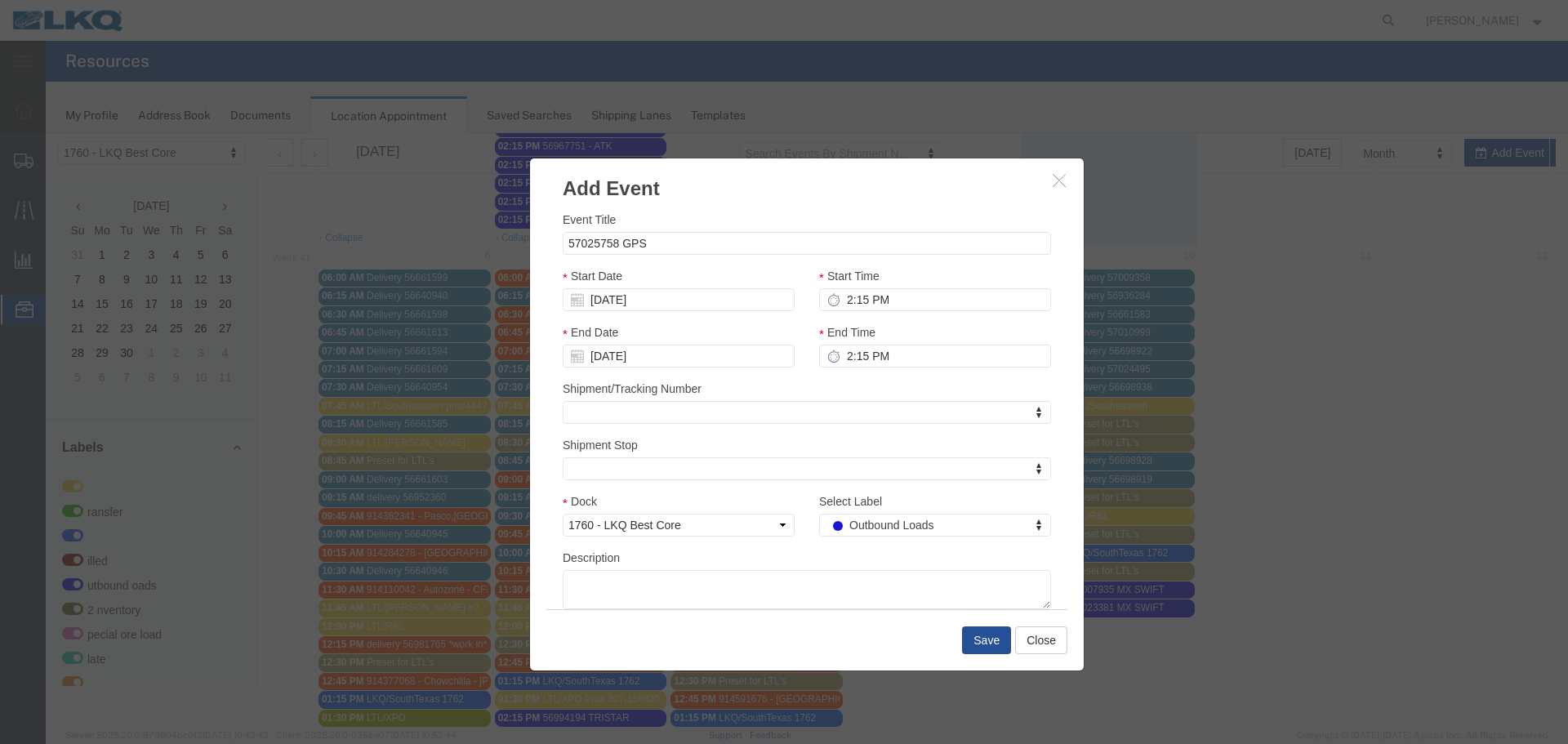
click at [801, 564] on div "Description" at bounding box center [807, 579] width 488 height 60
click at [987, 650] on button "Save" at bounding box center [986, 640] width 49 height 28
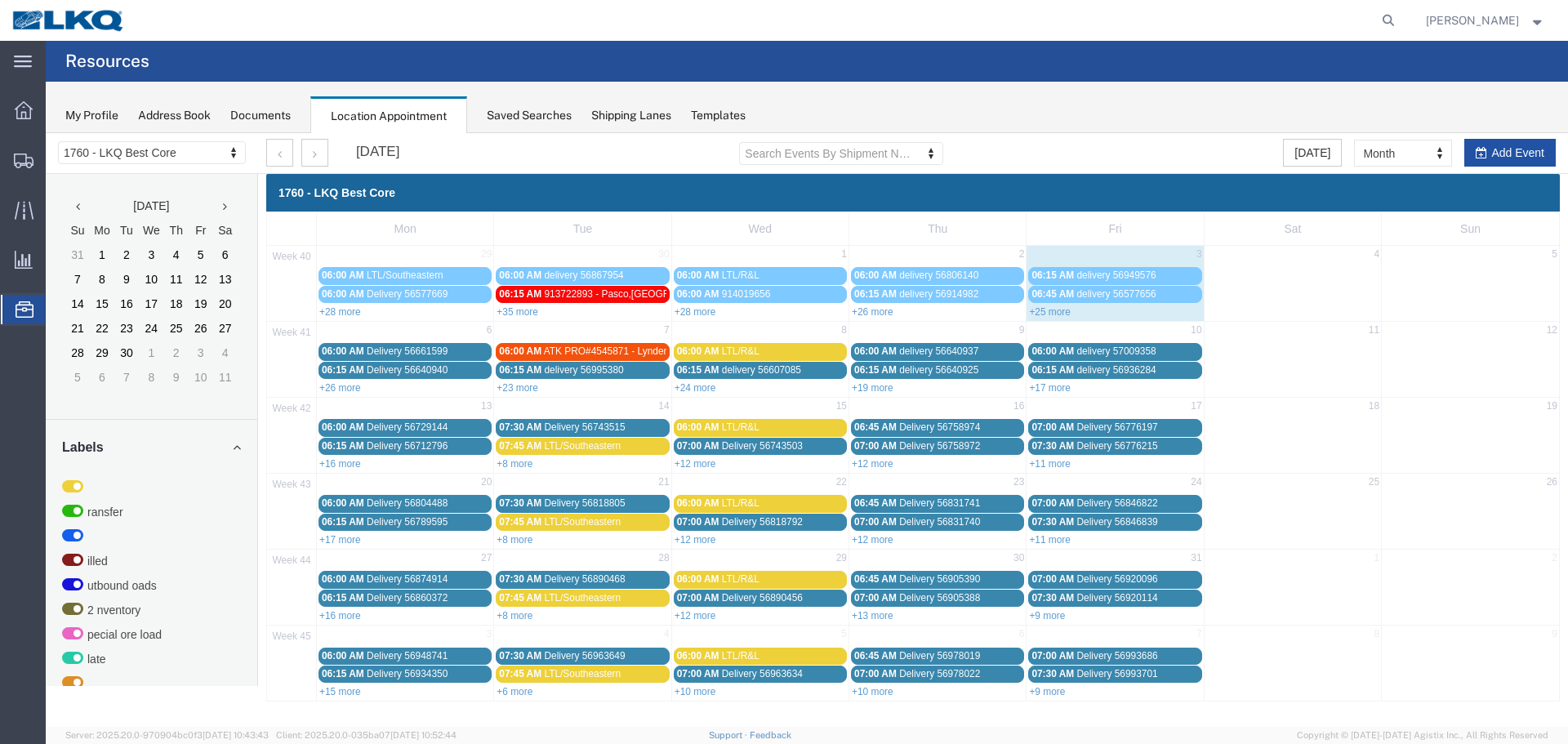
scroll to position [0, 0]
click at [1492, 149] on button "Add Event" at bounding box center [1510, 152] width 92 height 28
select select
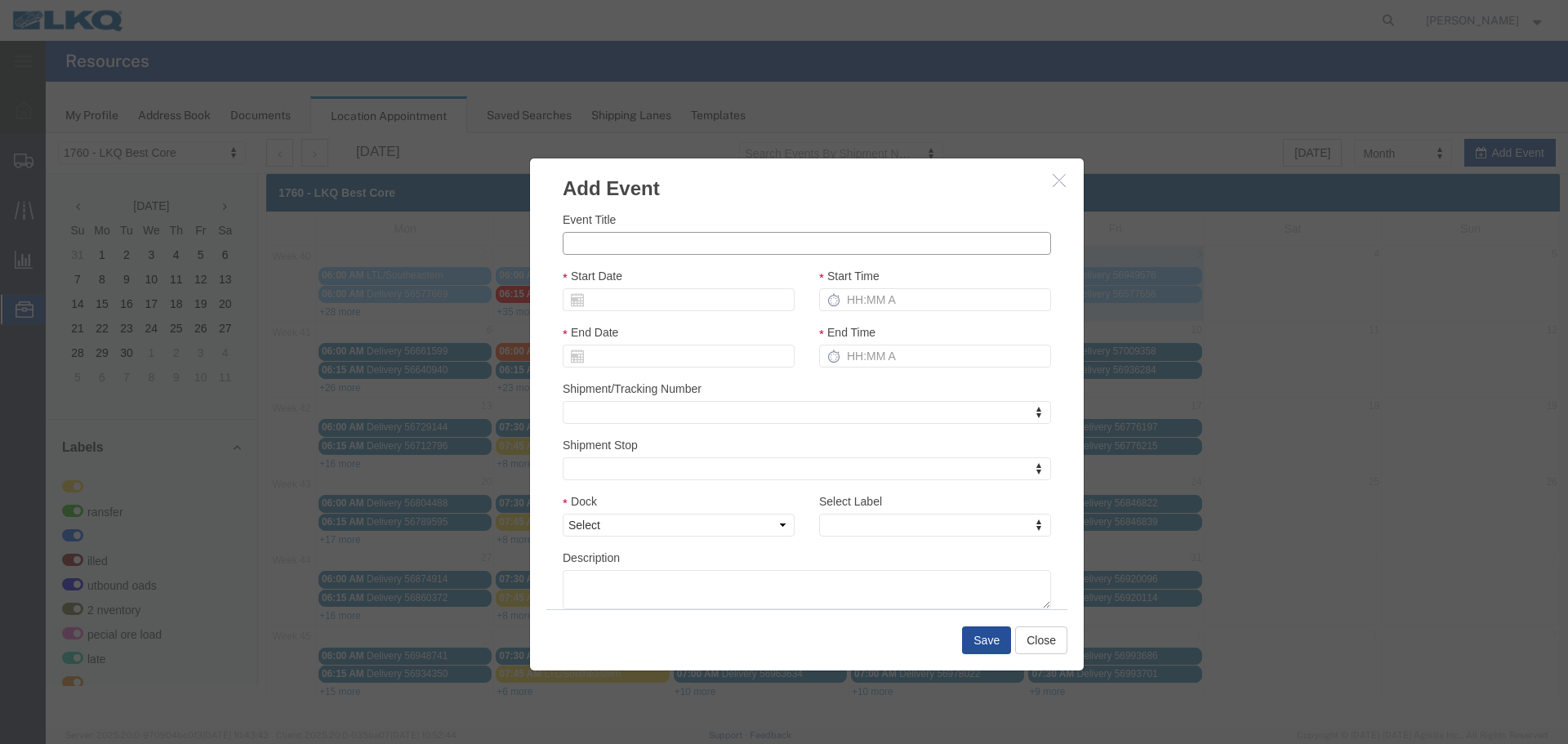
drag, startPoint x: 695, startPoint y: 255, endPoint x: 695, endPoint y: 244, distance: 11.0
click at [695, 255] on input "Event Title" at bounding box center [807, 243] width 488 height 23
click at [691, 243] on input "Event Title" at bounding box center [807, 243] width 488 height 23
type input "57025748 GPS"
click at [699, 213] on div "Event Title 57025748 GPS" at bounding box center [807, 232] width 488 height 44
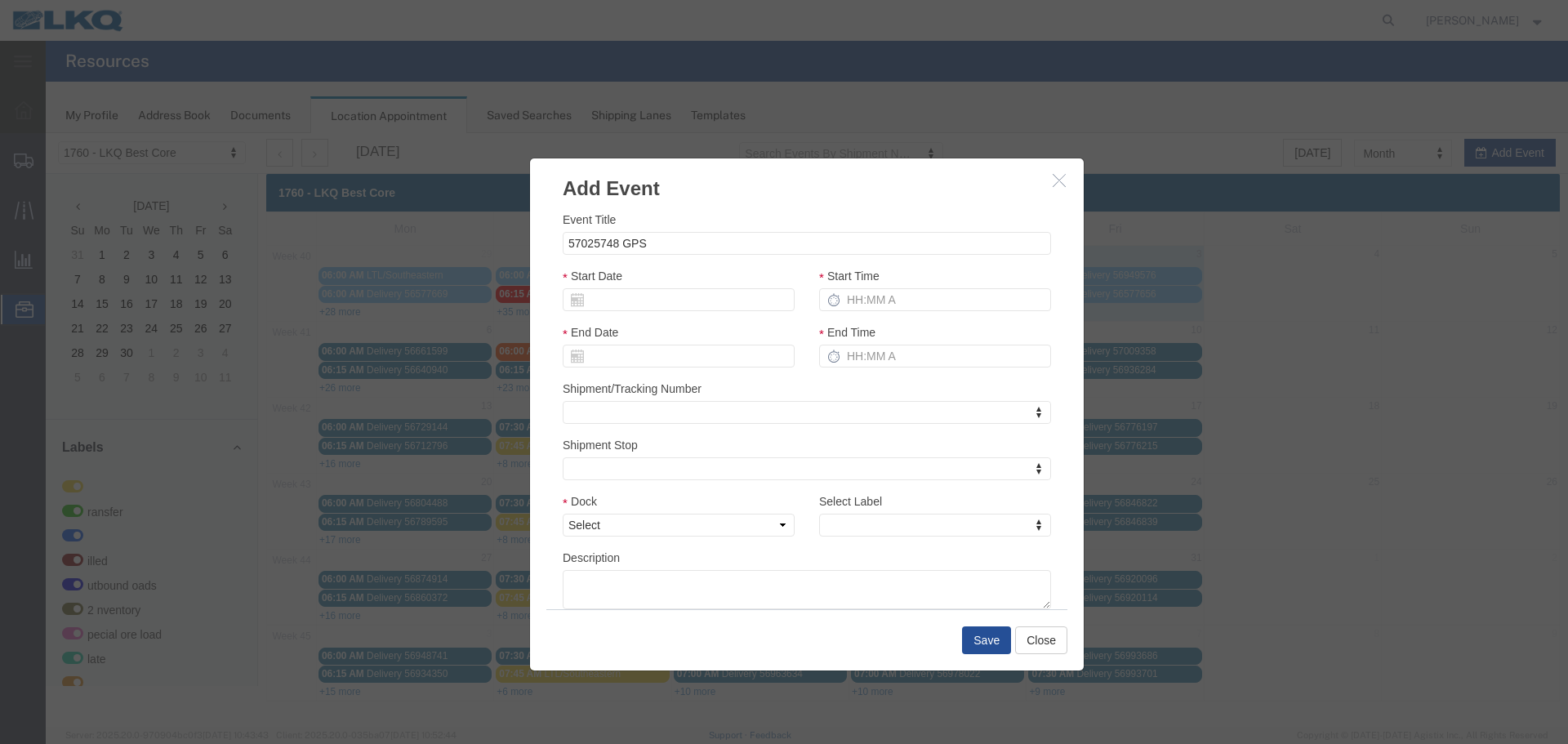
click at [641, 331] on div "End Date" at bounding box center [679, 345] width 232 height 44
click at [640, 305] on input "Start Date" at bounding box center [679, 299] width 232 height 23
click at [592, 399] on td "6" at bounding box center [599, 402] width 24 height 24
click at [889, 306] on input "Start Time" at bounding box center [935, 299] width 232 height 23
type input "2:15 PM"
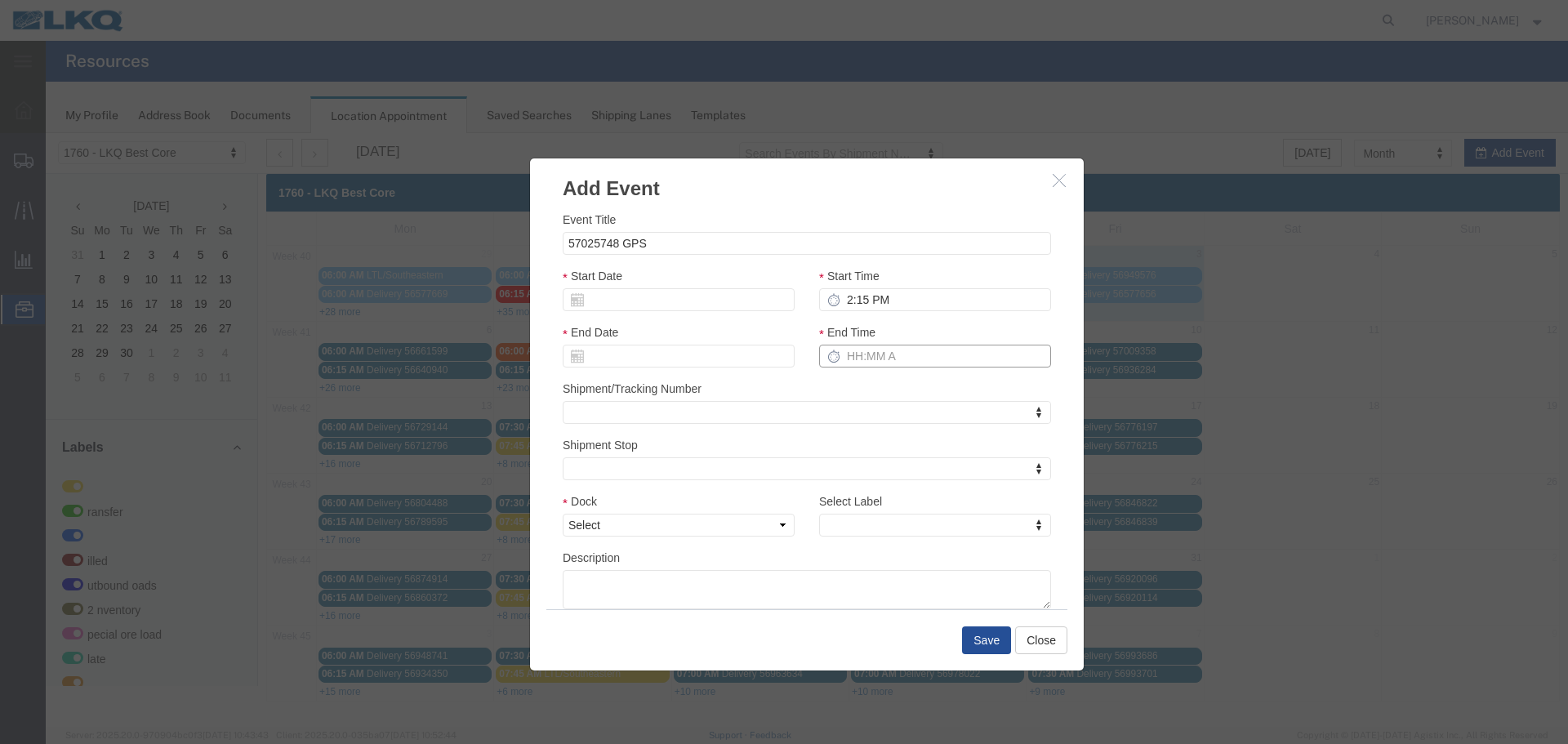
click at [904, 357] on input "End Time" at bounding box center [935, 356] width 232 height 23
type input "2:15 PM"
click at [833, 397] on div "Shipment/Tracking Number Shipment/Tracking Number Shipment/Tracking Number" at bounding box center [807, 402] width 488 height 44
drag, startPoint x: 747, startPoint y: 533, endPoint x: 757, endPoint y: 529, distance: 10.8
click at [747, 533] on select "Select 1760 - LKQ Best Core 1760 - Outbound Loads" at bounding box center [679, 524] width 232 height 23
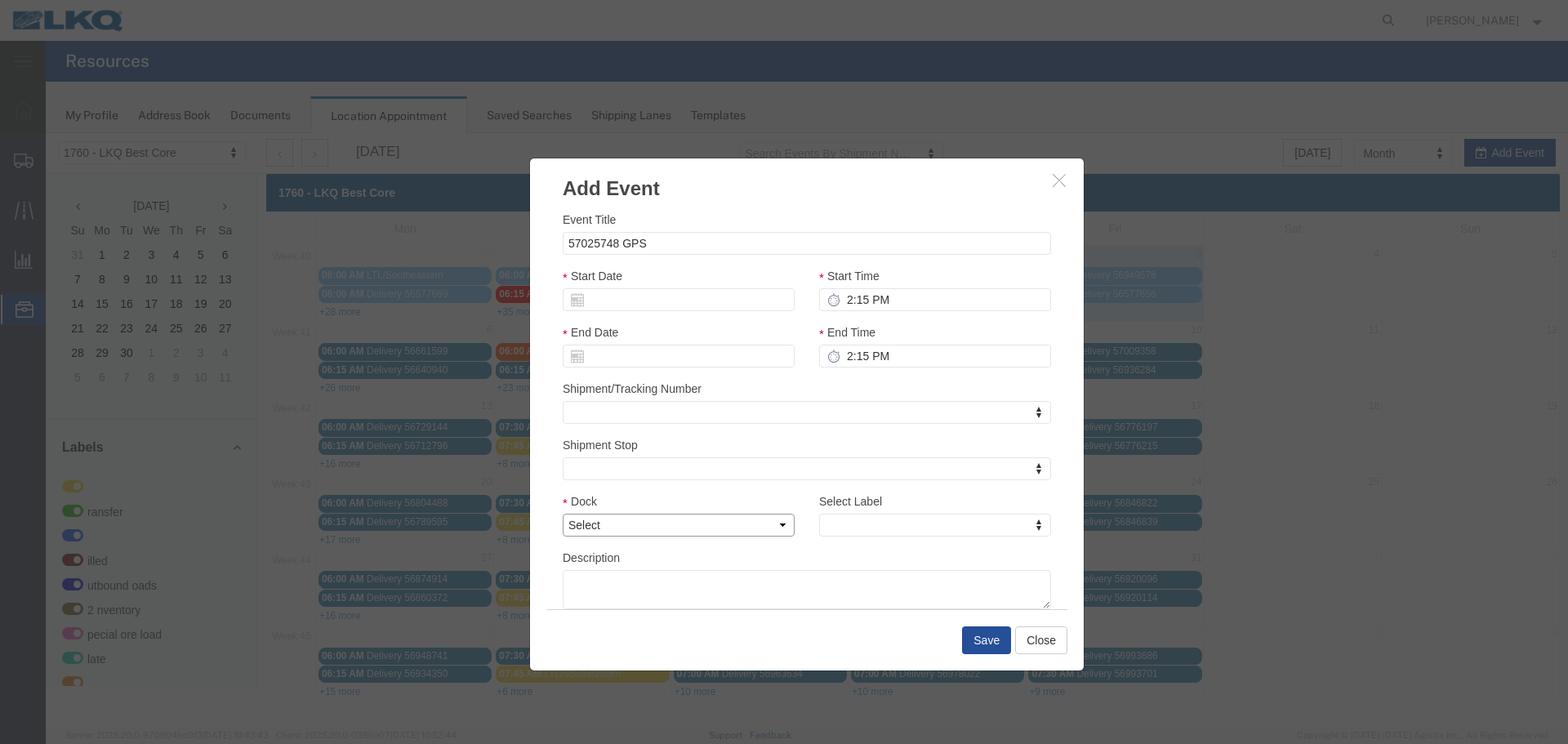
select select "1"
click at [563, 514] on select "Select 1760 - LKQ Best Core 1760 - Outbound Loads" at bounding box center [679, 524] width 232 height 23
click at [694, 559] on div "Description" at bounding box center [807, 579] width 488 height 60
click at [811, 528] on div "Select Label Select Label Select Label LTL Transfer LKQ Billed Outbound Loads Y…" at bounding box center [935, 521] width 256 height 57
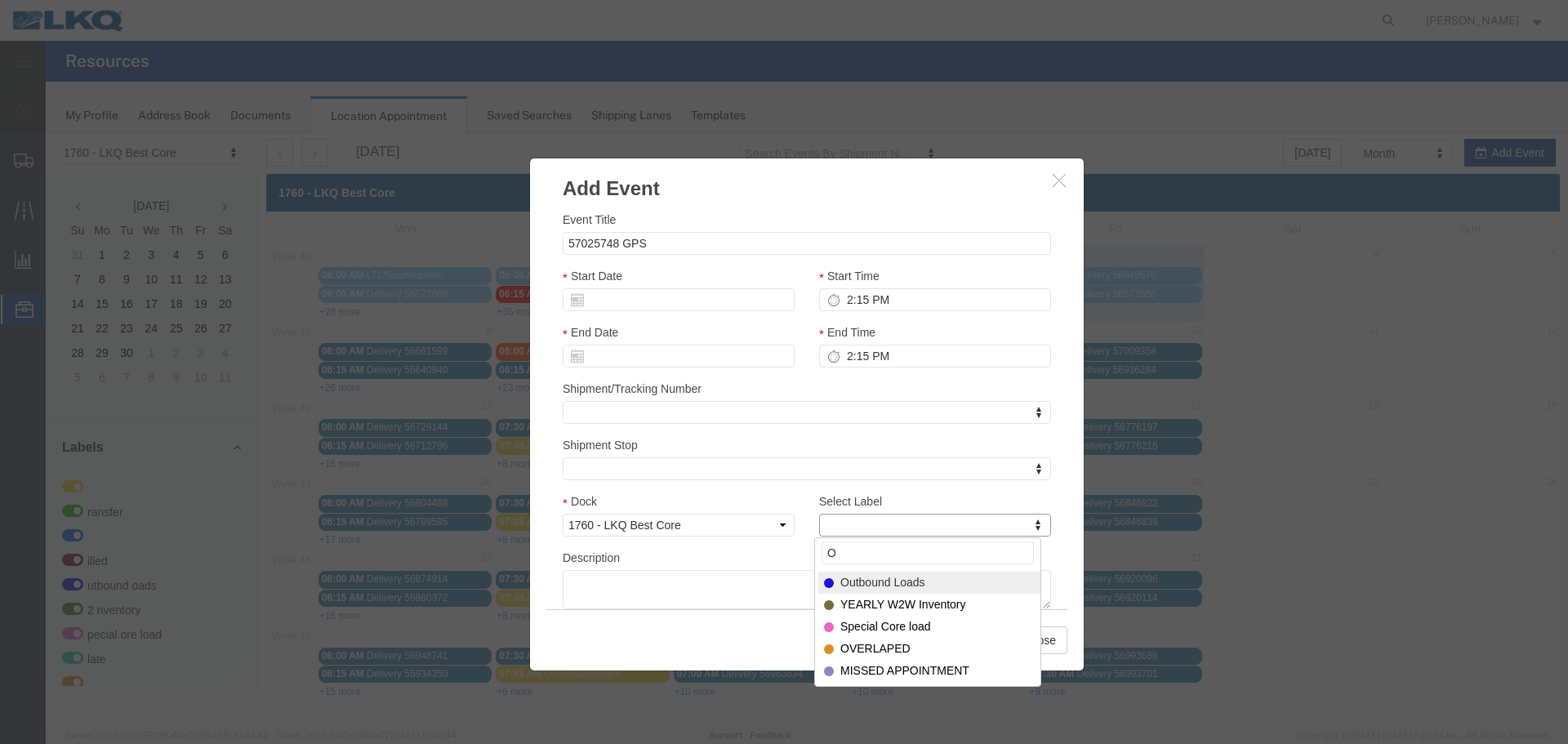
type input "O"
select select "80"
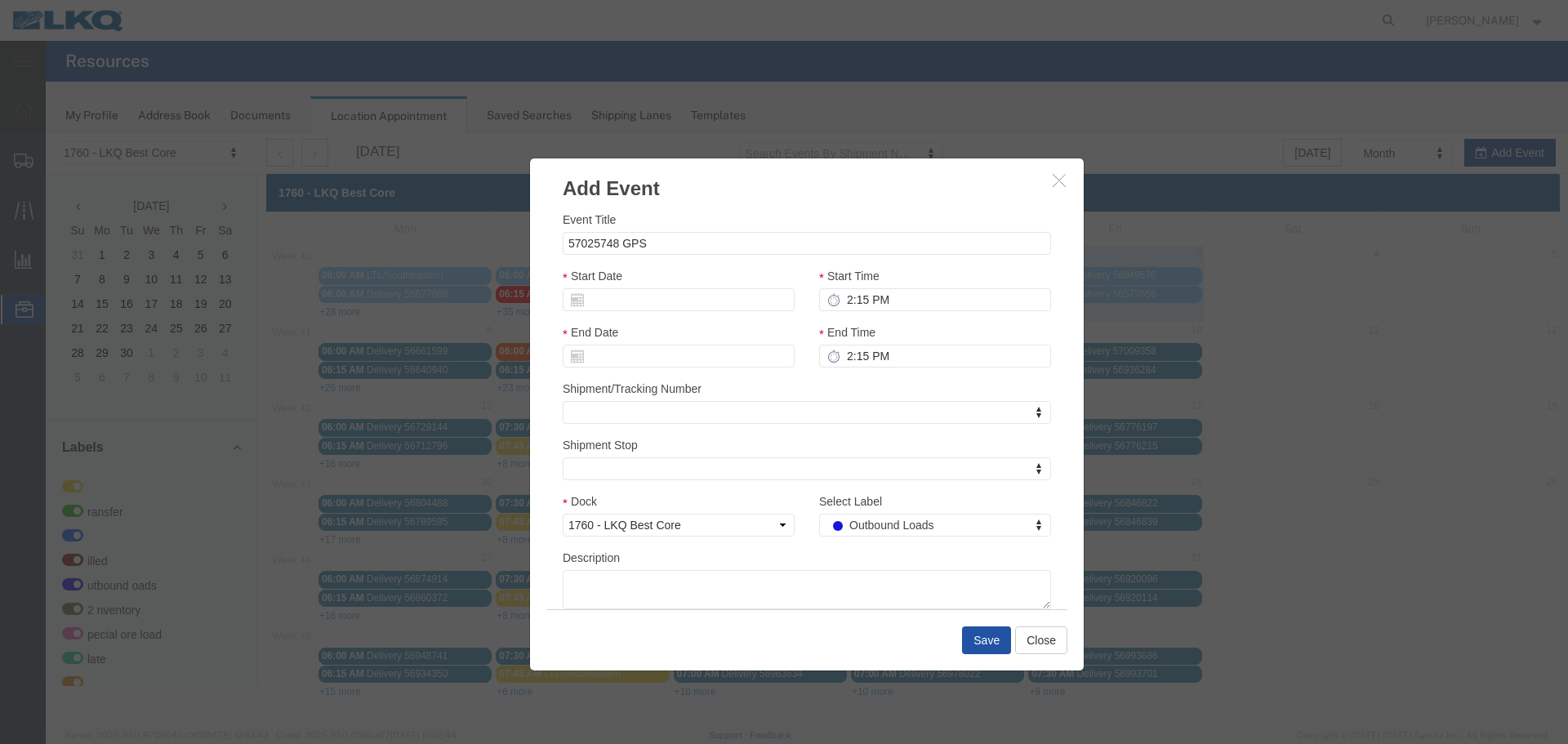
click at [992, 648] on button "Save" at bounding box center [986, 640] width 49 height 28
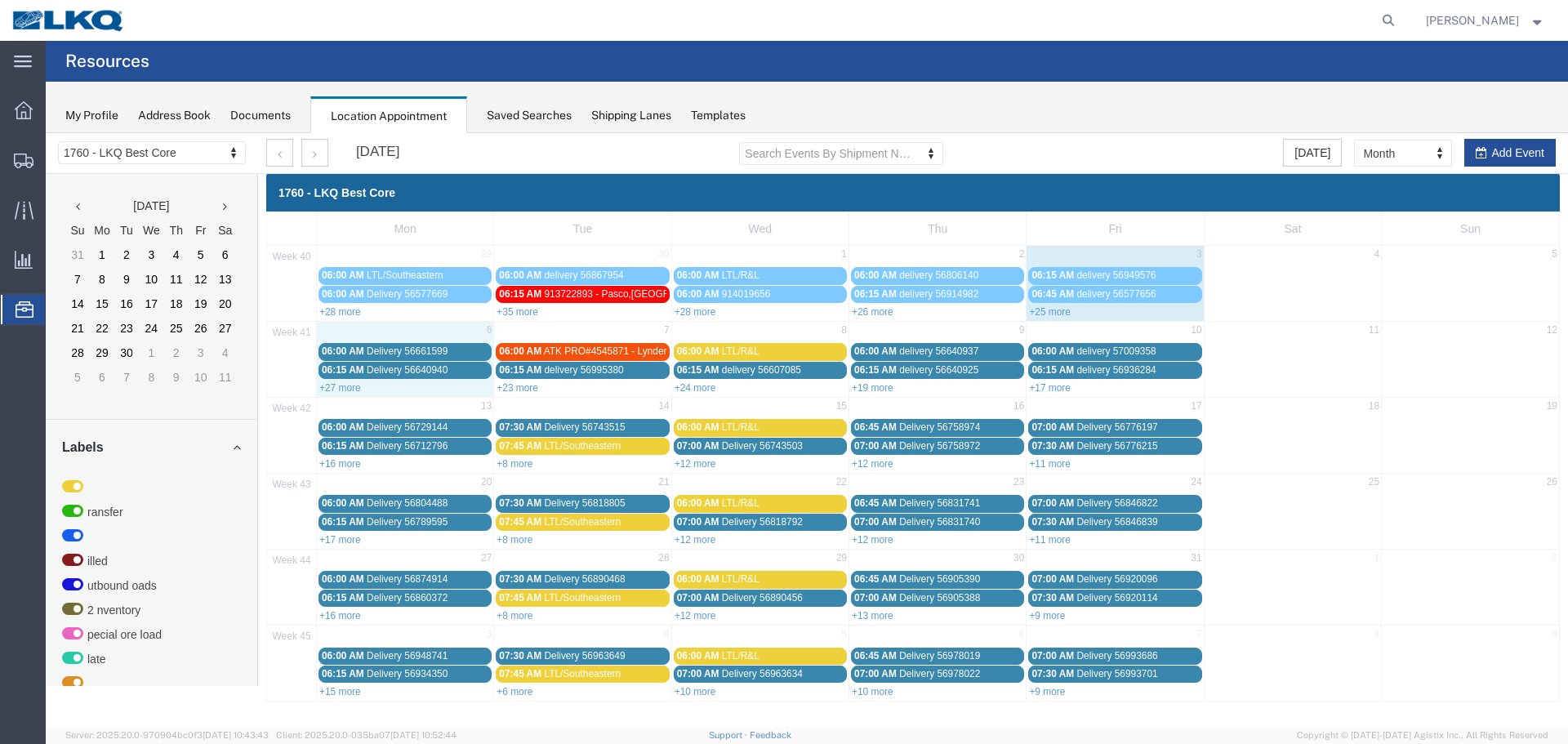
click at [333, 380] on div "+27 more" at bounding box center [405, 387] width 176 height 17
select select "1"
select select
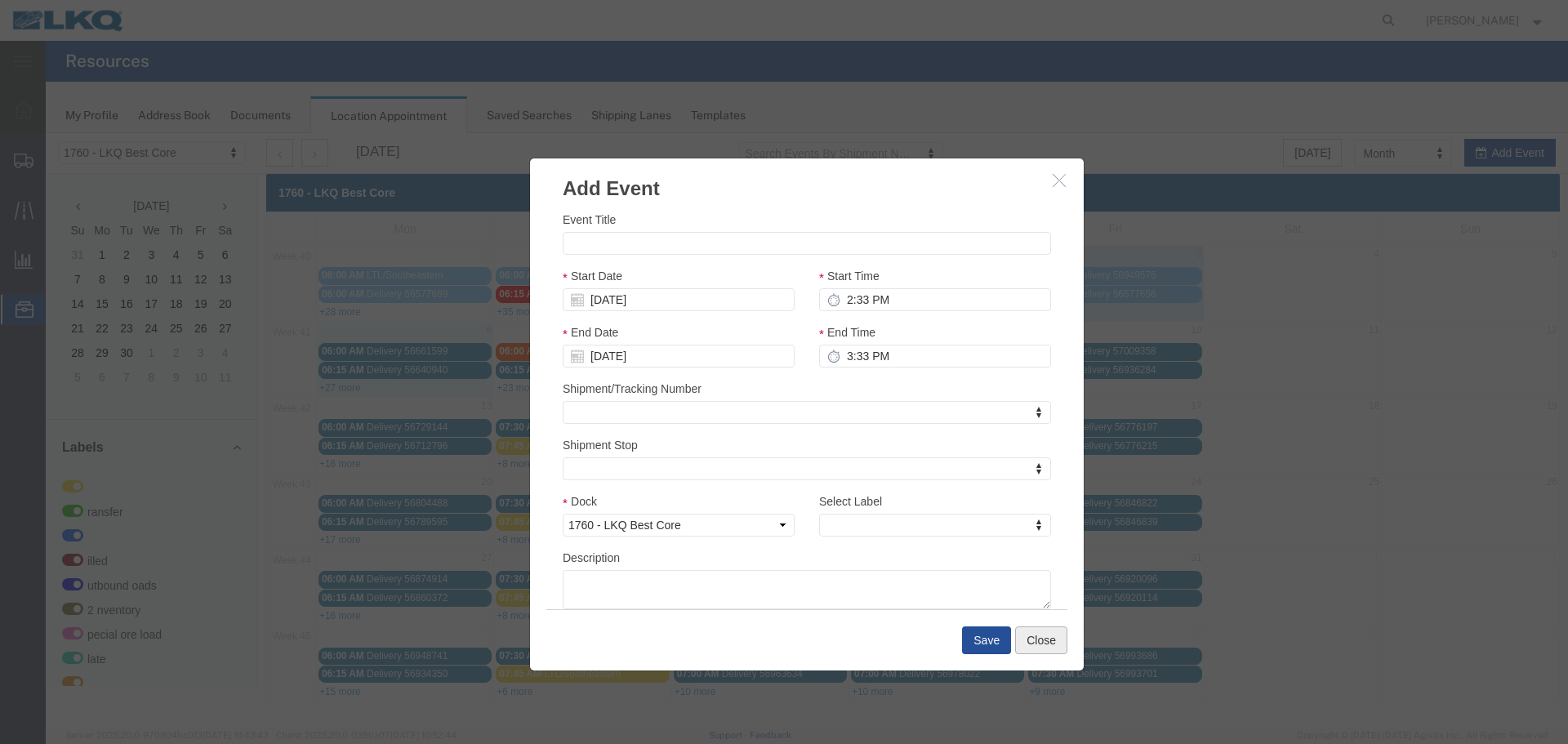
click at [1019, 634] on button "Close" at bounding box center [1041, 640] width 53 height 28
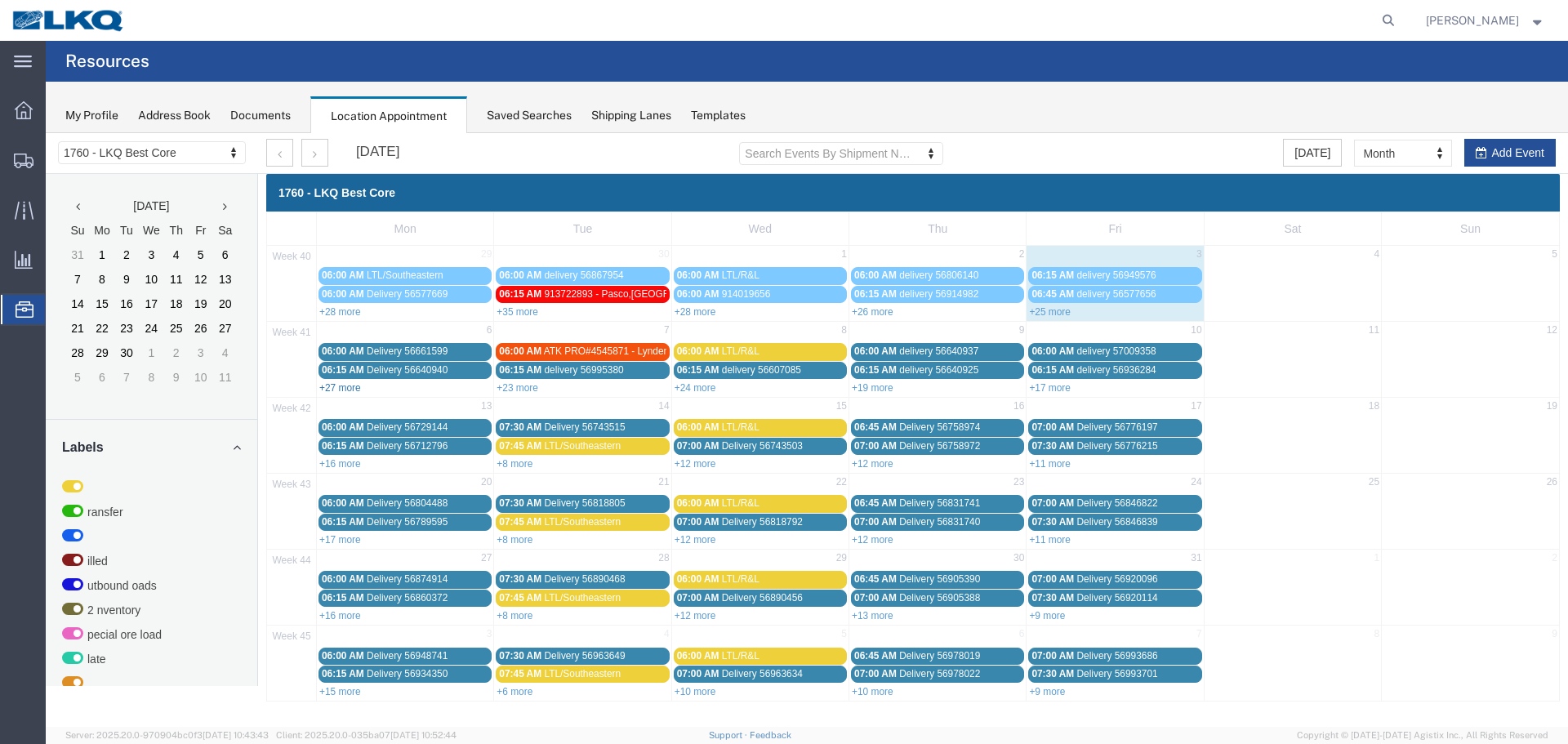
click at [340, 388] on link "+27 more" at bounding box center [341, 388] width 42 height 12
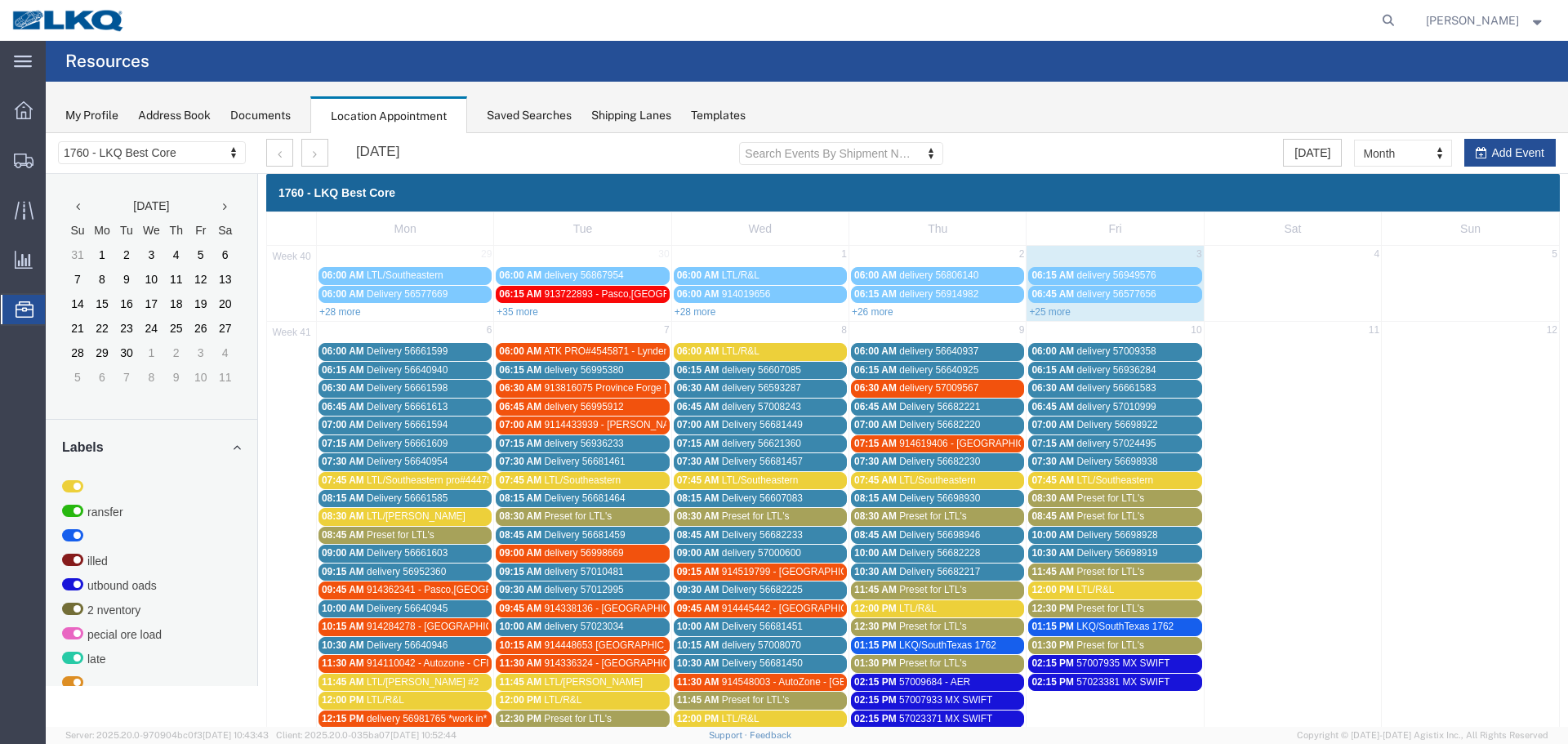
scroll to position [408, 0]
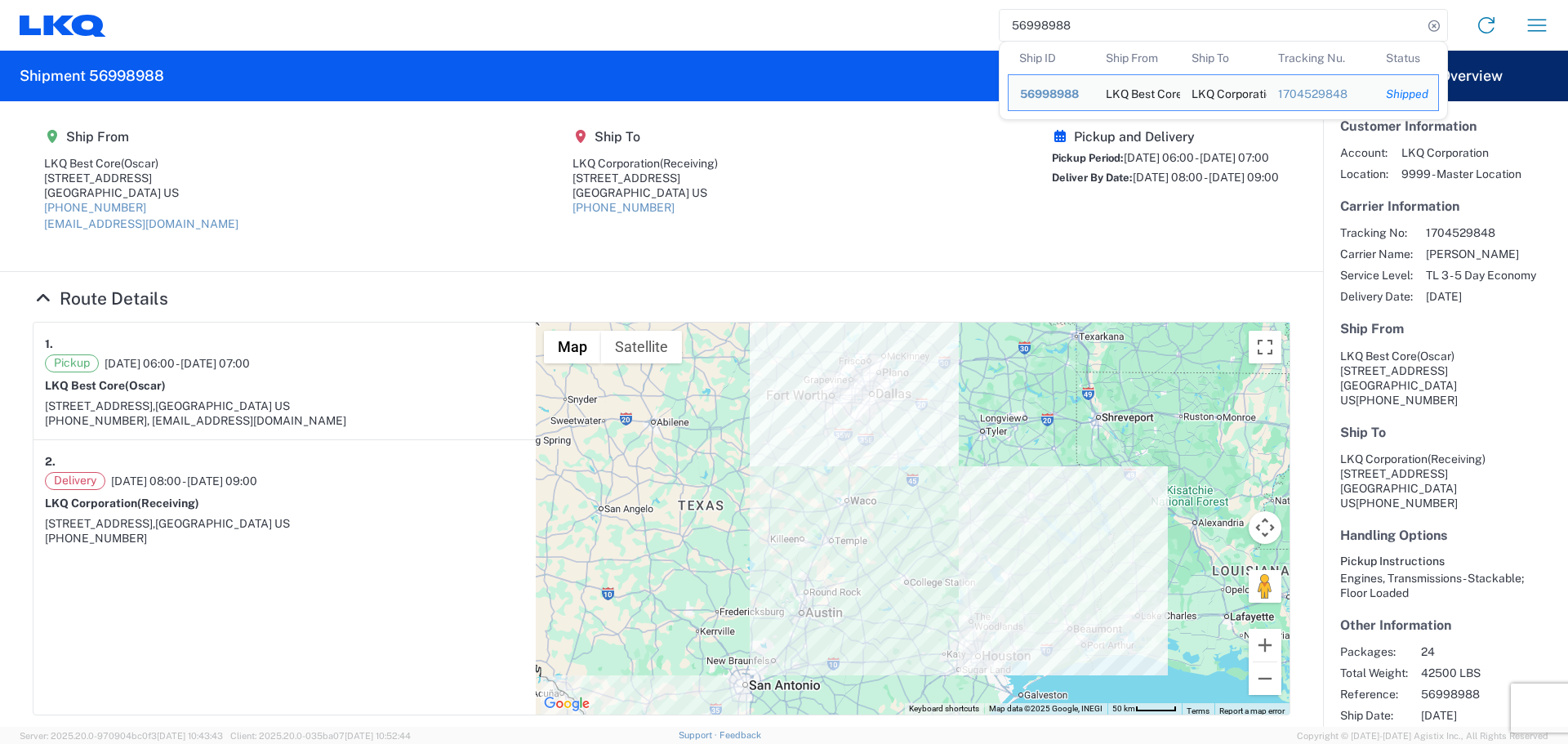
click at [1050, 13] on input "56998988" at bounding box center [1211, 25] width 423 height 31
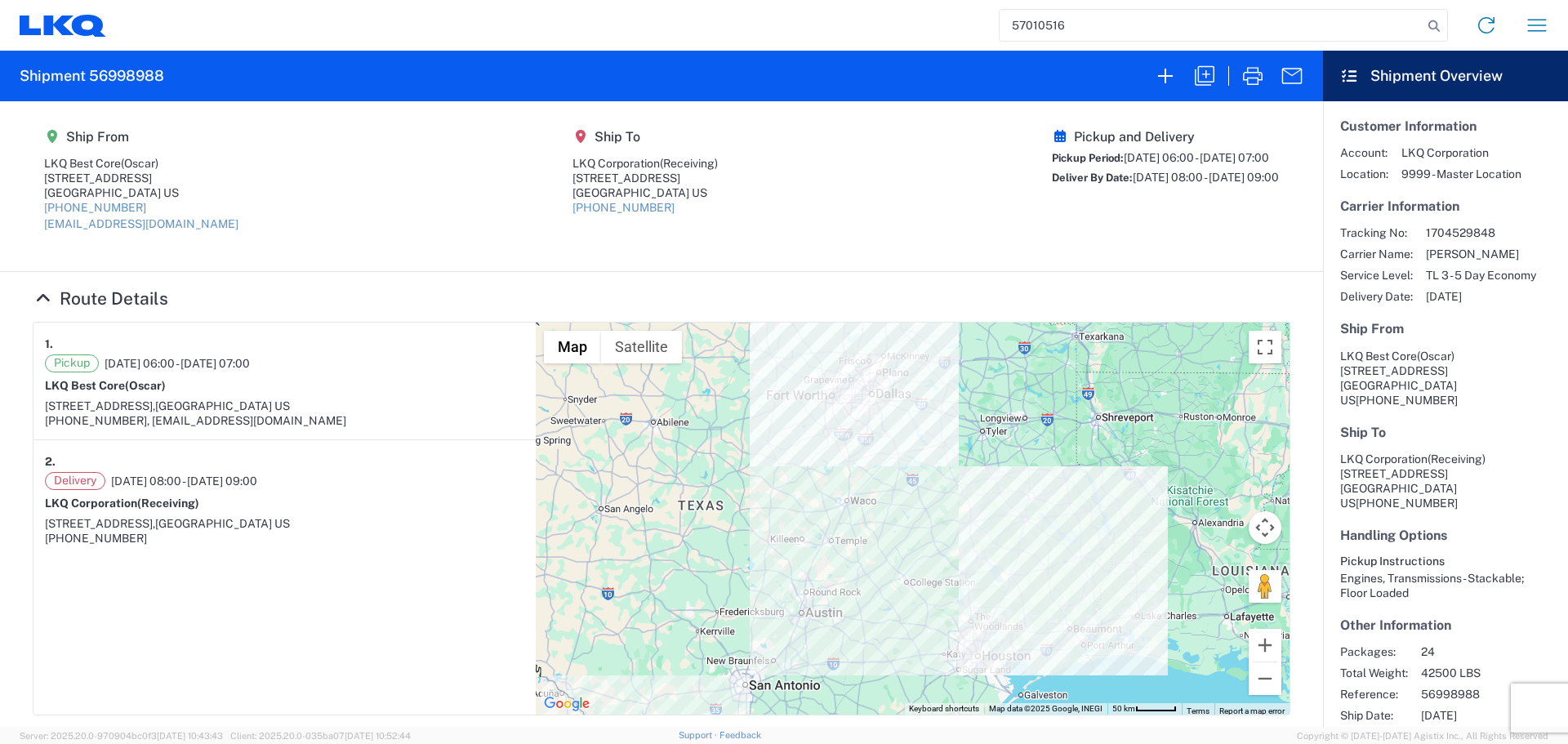
type input "57010516"
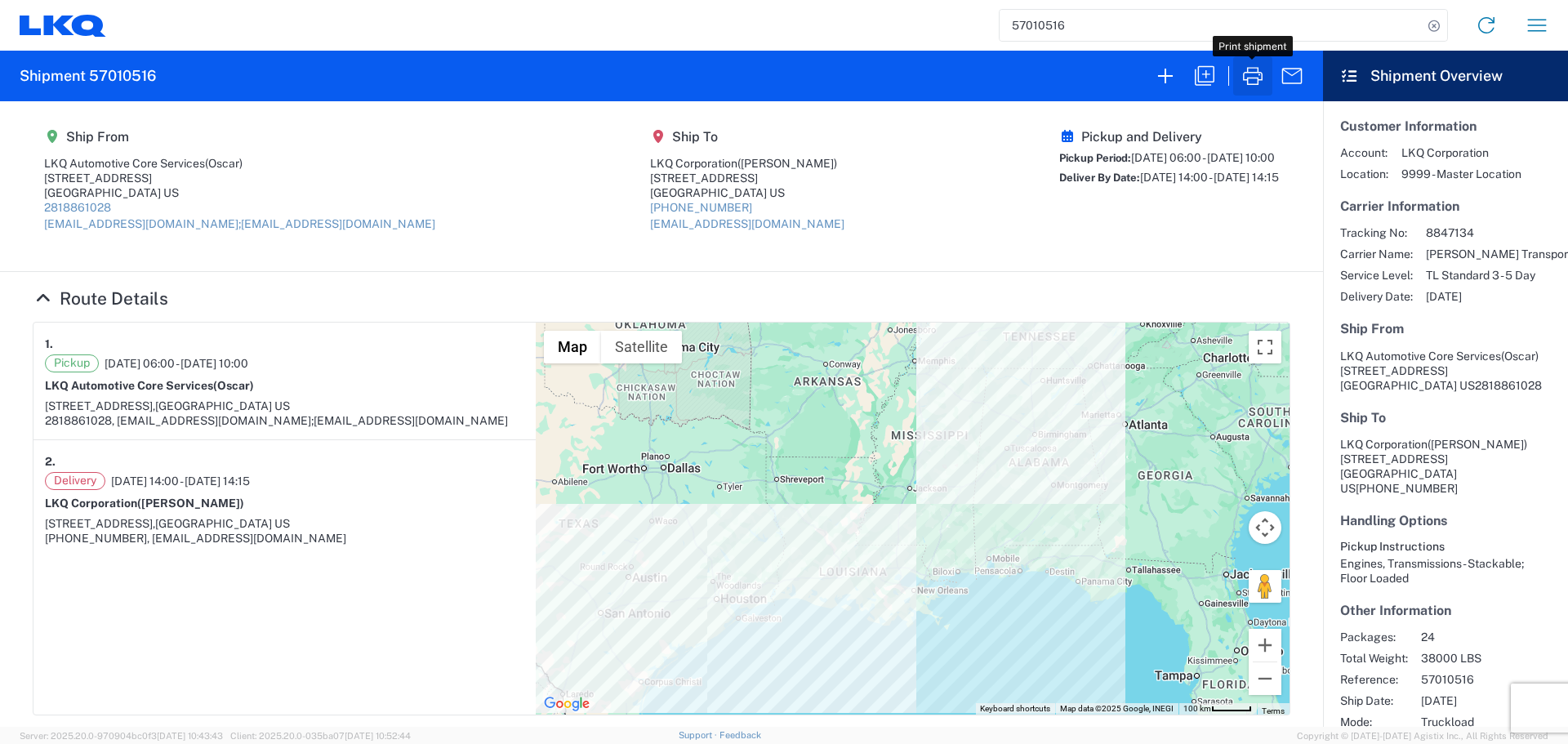
click at [1253, 77] on icon "button" at bounding box center [1252, 75] width 26 height 26
click at [1198, 73] on icon "button" at bounding box center [1204, 75] width 19 height 19
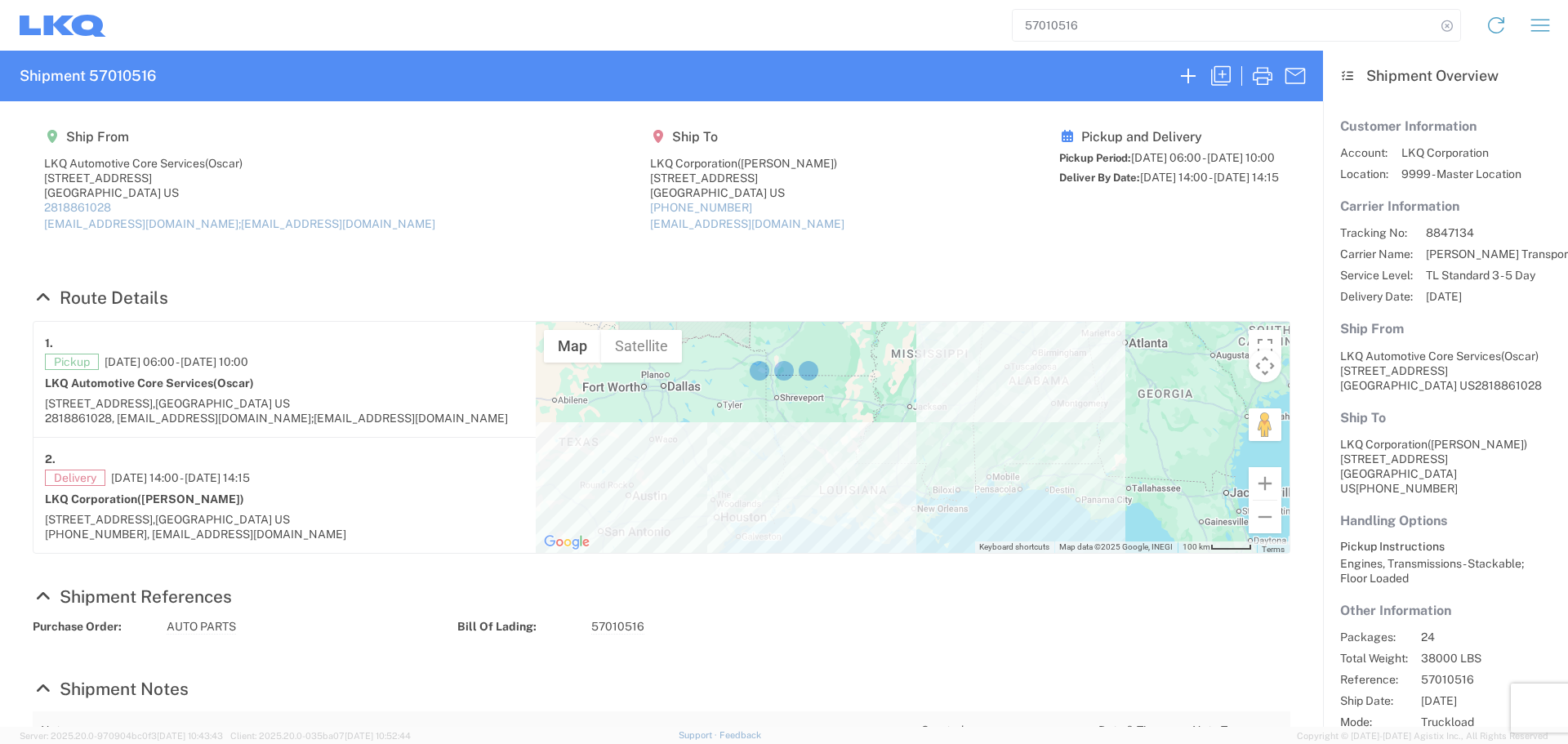
select select "FULL"
select select "LBS"
select select "IN"
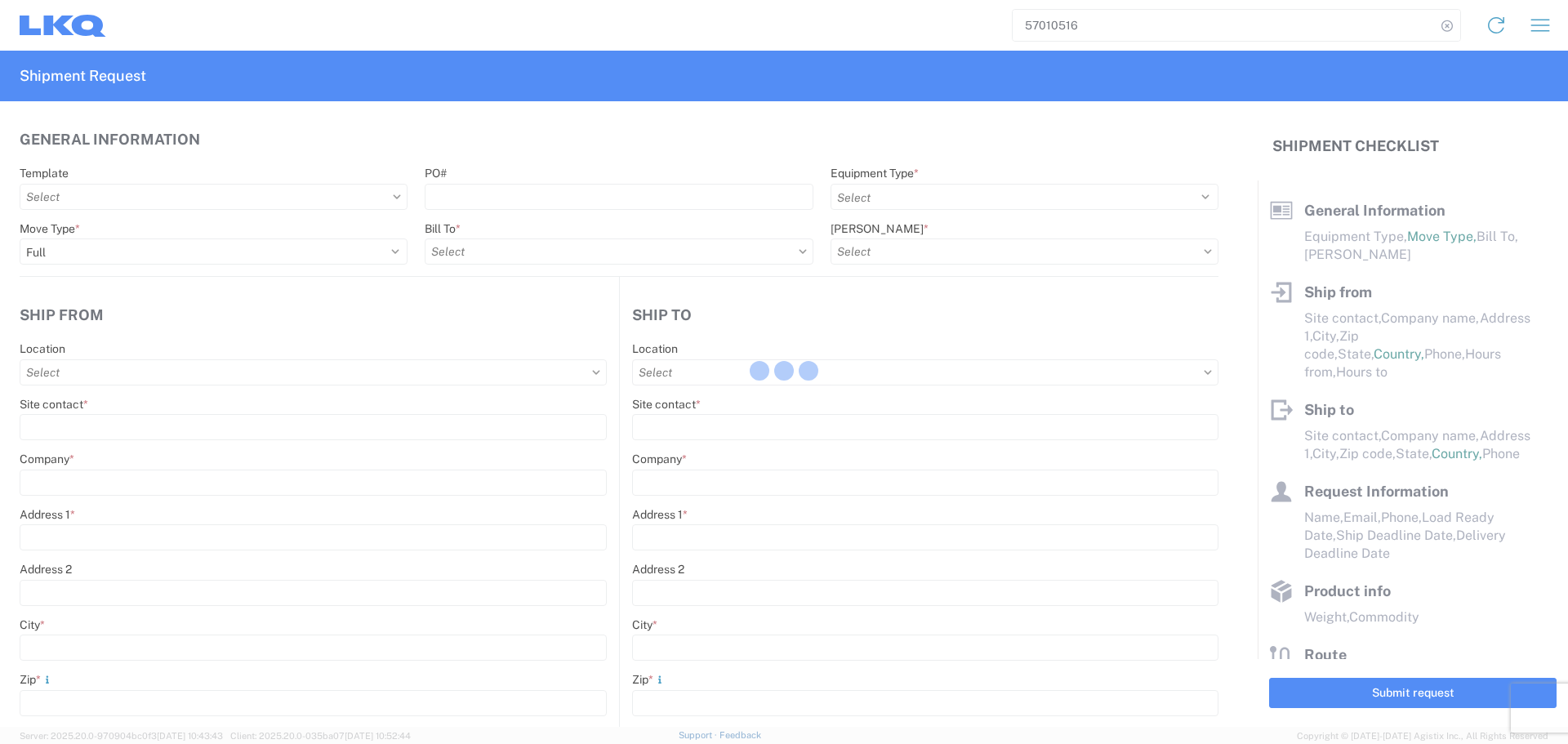
select select "STDV"
type input "Oscar"
type input "LKQ Automotive Core Services"
type input "[STREET_ADDRESS]"
type input "[GEOGRAPHIC_DATA]"
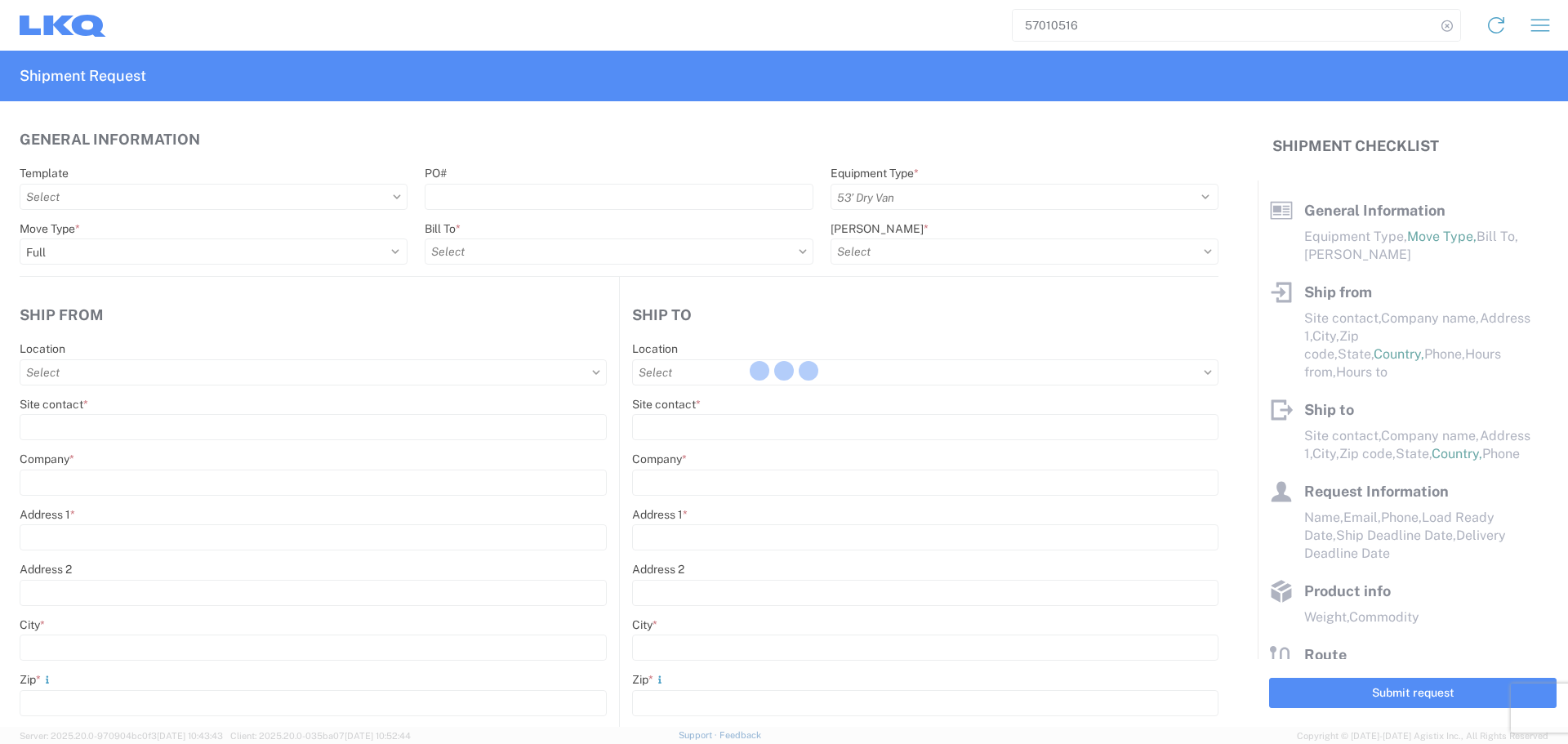
type input "77038"
type input "[EMAIL_ADDRESS][DOMAIN_NAME];[EMAIL_ADDRESS][DOMAIN_NAME]"
type input "[PERSON_NAME]"
type input "LKQ Corporation"
type input "[STREET_ADDRESS]"
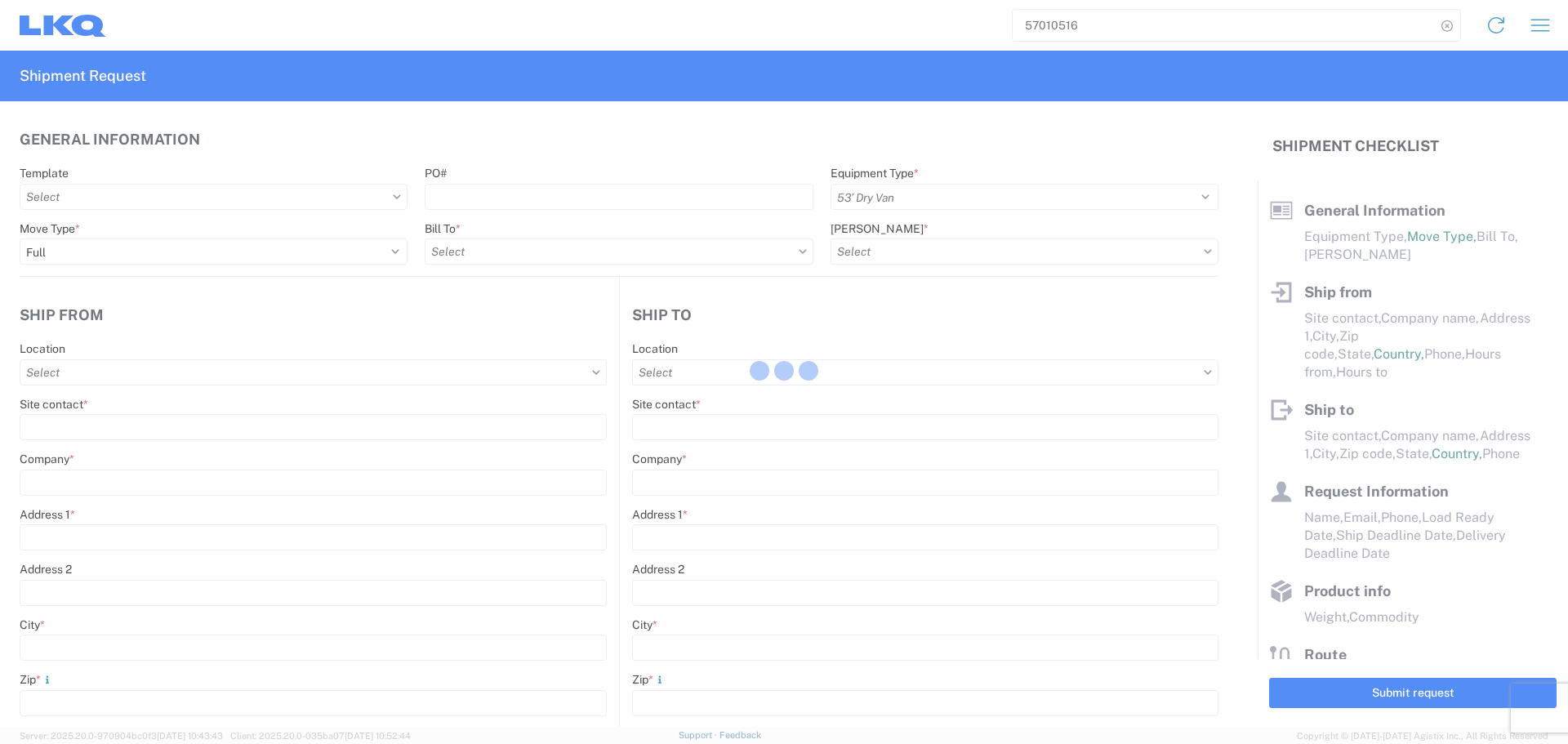
type input "Newnan"
type input "30265"
type input "[EMAIL_ADDRESS][DOMAIN_NAME]"
type input "Oscar"
type input "[EMAIL_ADDRESS][DOMAIN_NAME]"
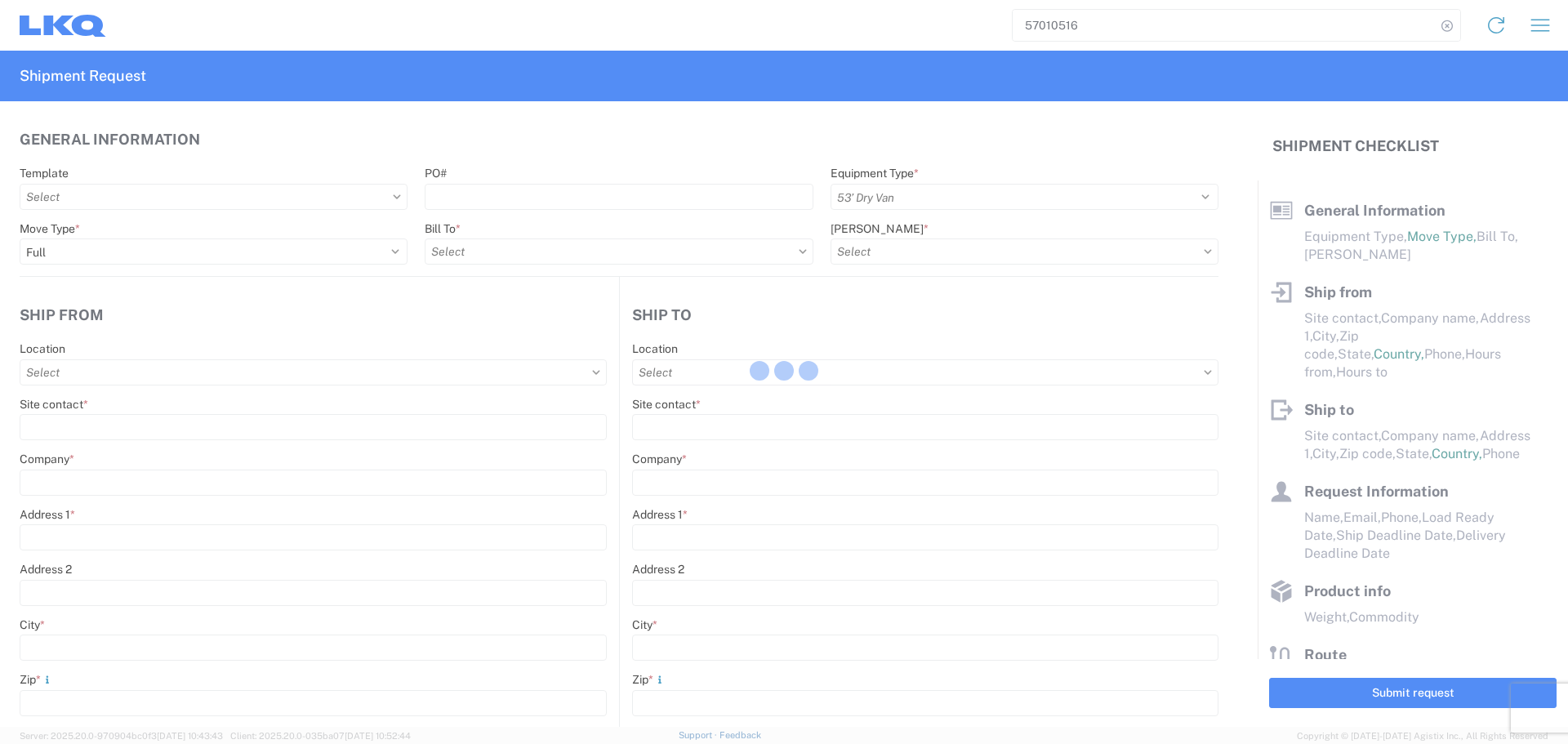
type input "2818861028"
type input "[DATE]"
type input "38000"
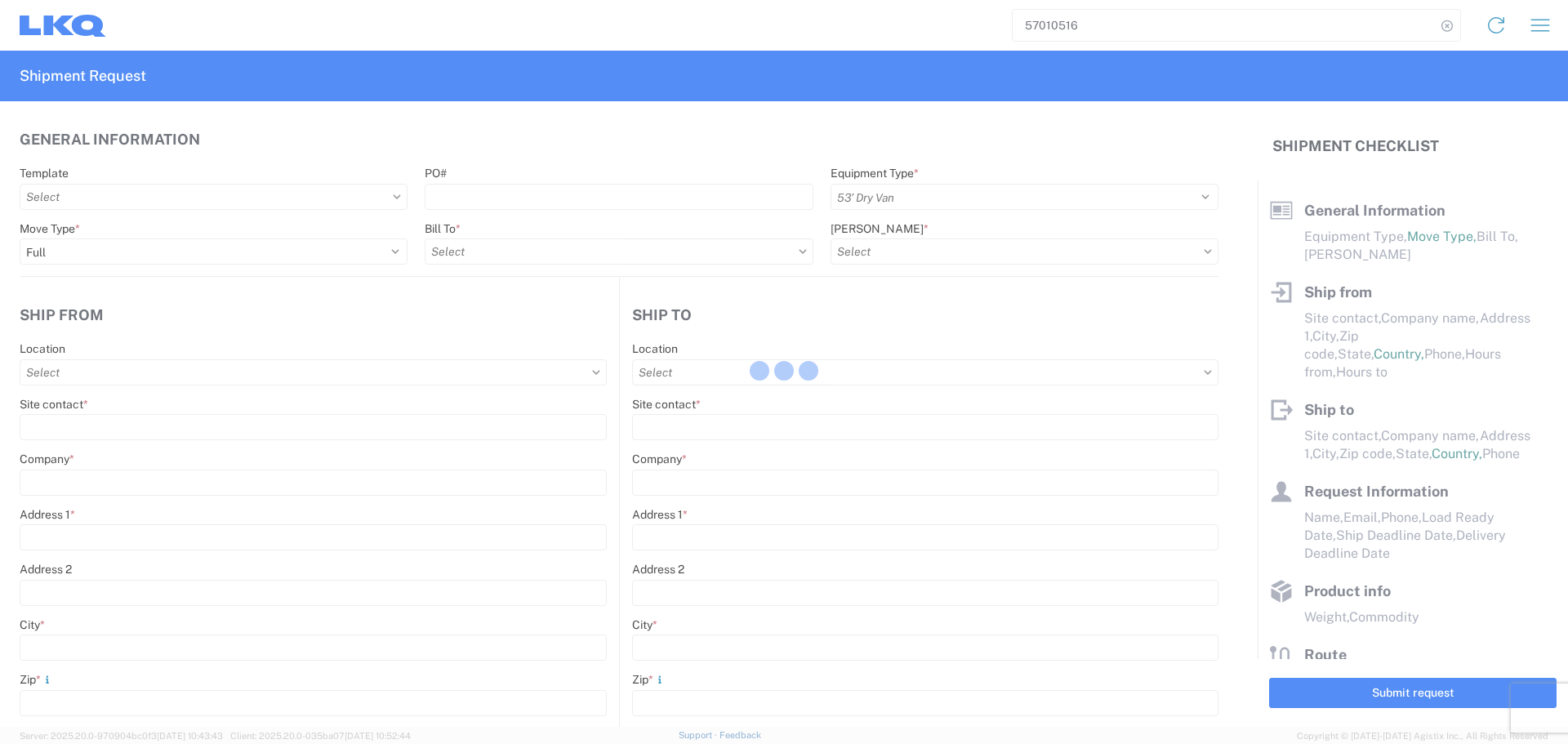
type input "Engines, Transmissions"
type input "24"
type input "0"
type input "3.33"
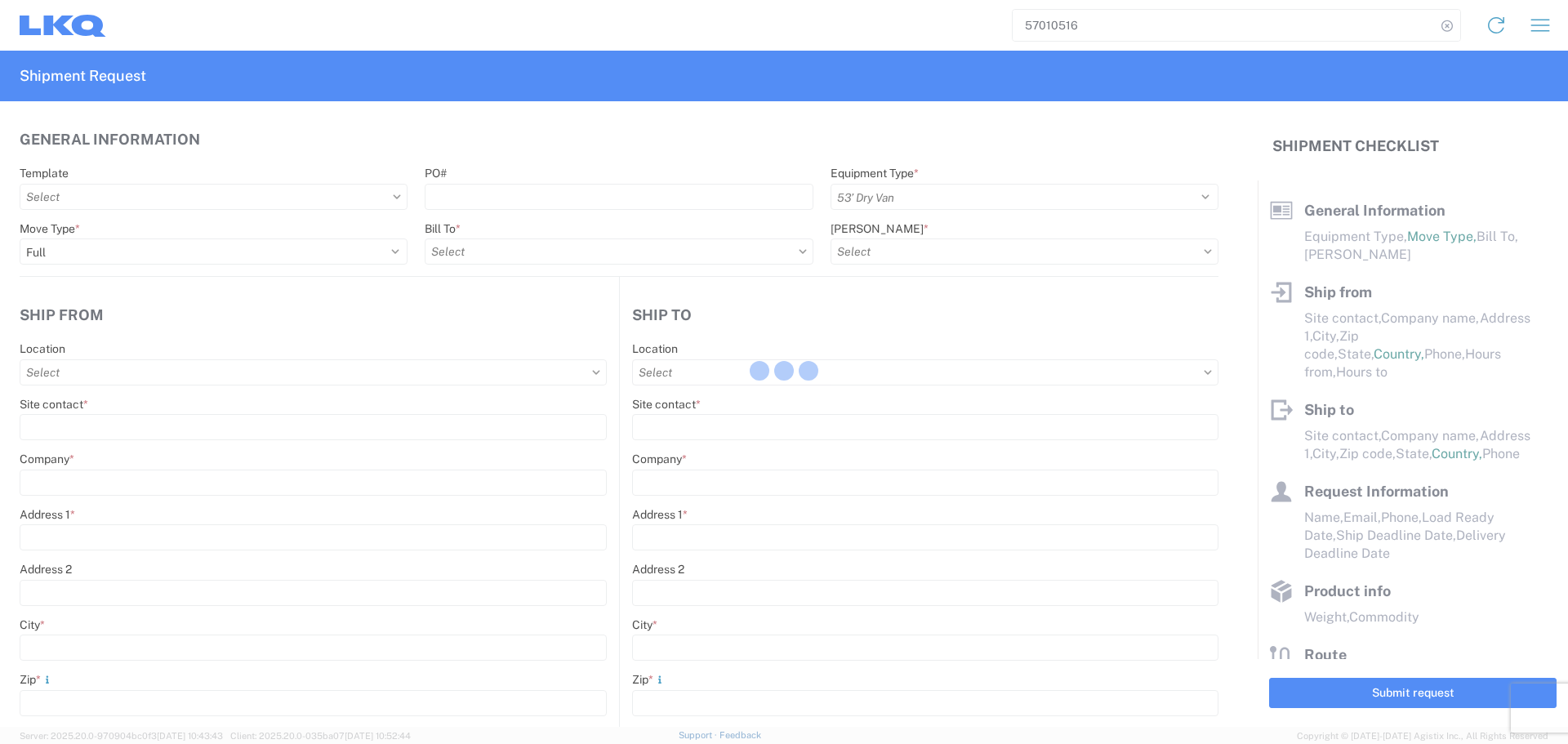
type input "3"
select select "FT"
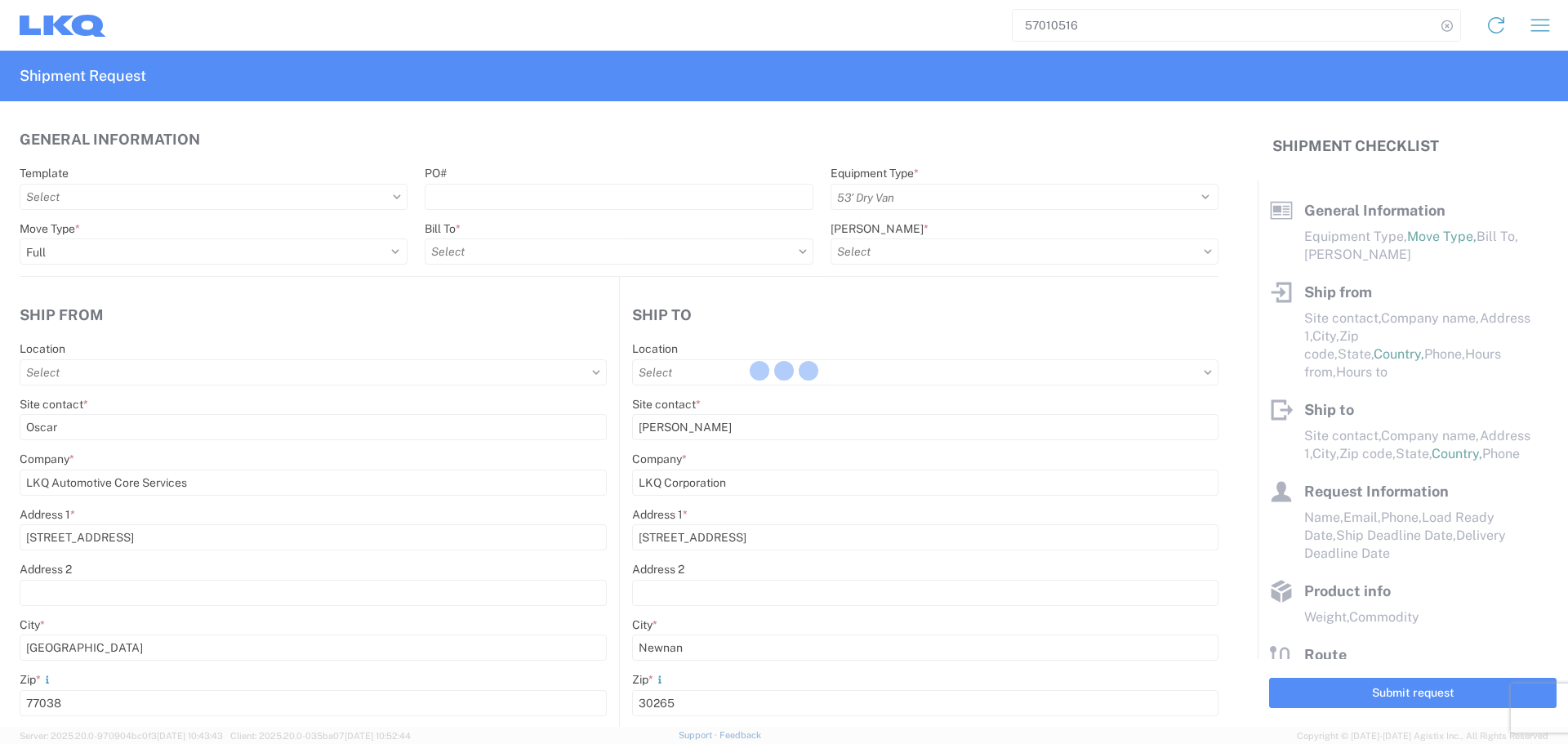
select select "US"
type input "1760 - LKQ Best Core"
type input "1760-1300-50180-0000 - 1760 Freight In - Cores"
type input "1772 - LKQ Atlanta Core Newnan"
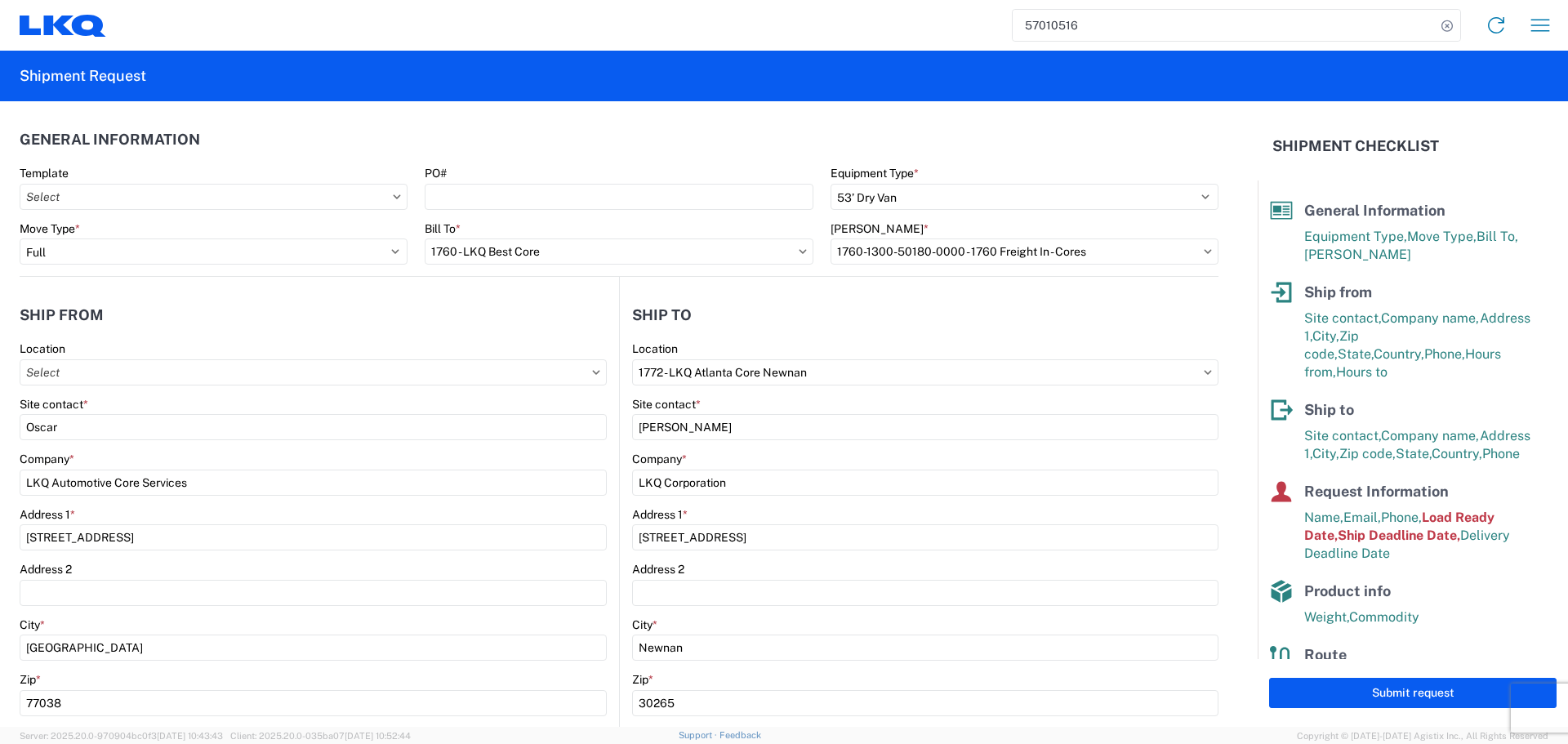
type input "1760 - LKQ Best Core"
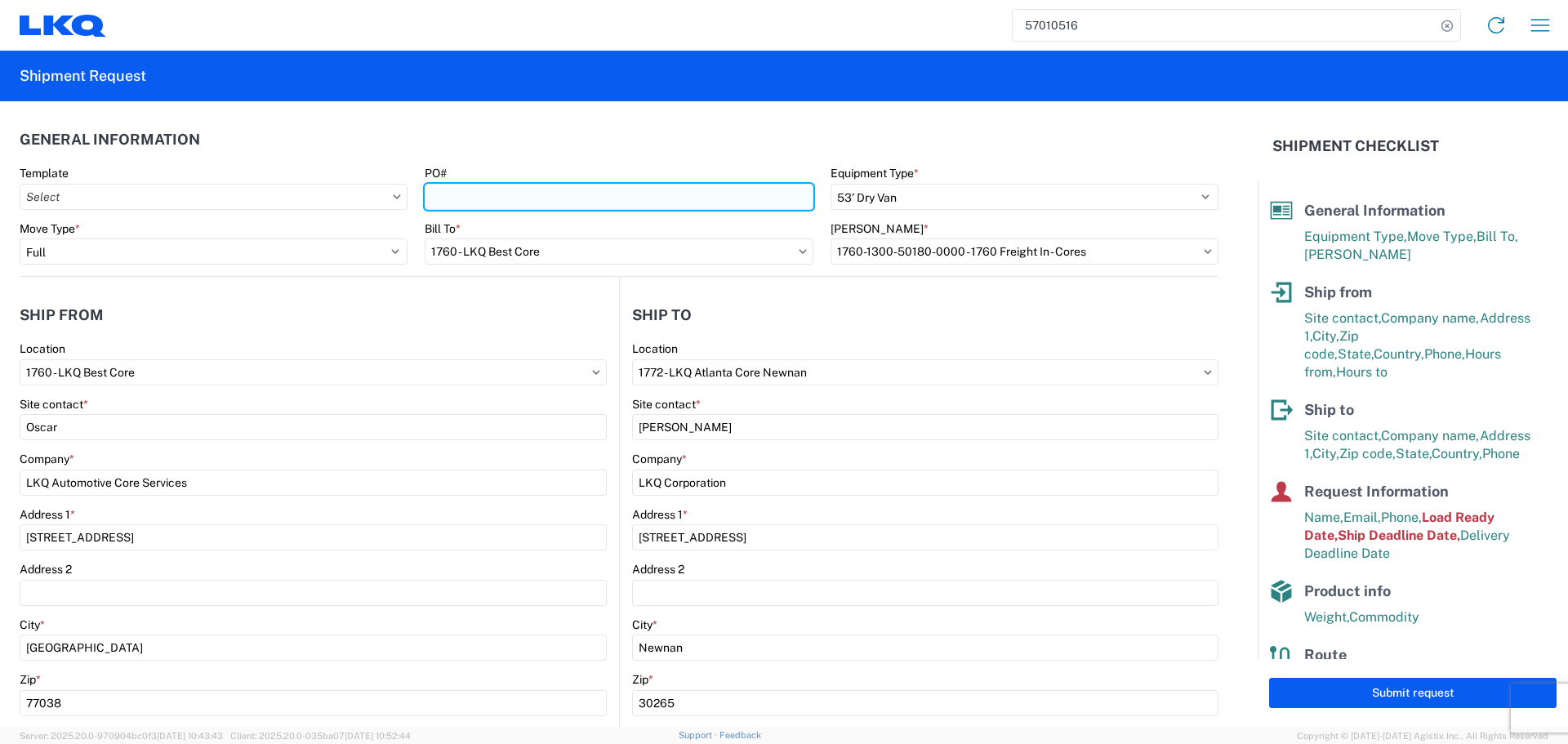
click at [491, 203] on input "PO#" at bounding box center [619, 196] width 388 height 26
type input "AUTO PARTS"
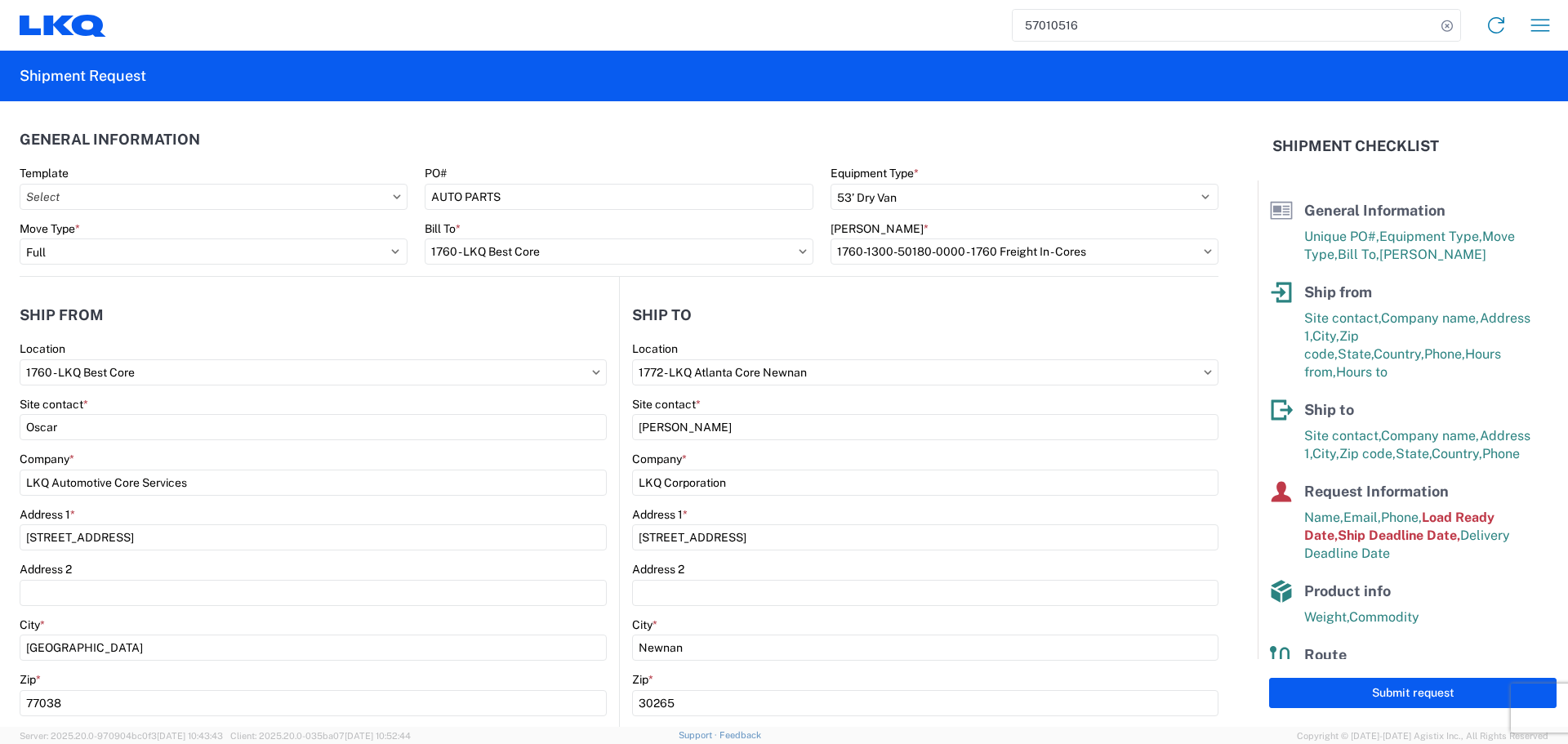
click at [503, 128] on header "General Information" at bounding box center [619, 139] width 1199 height 37
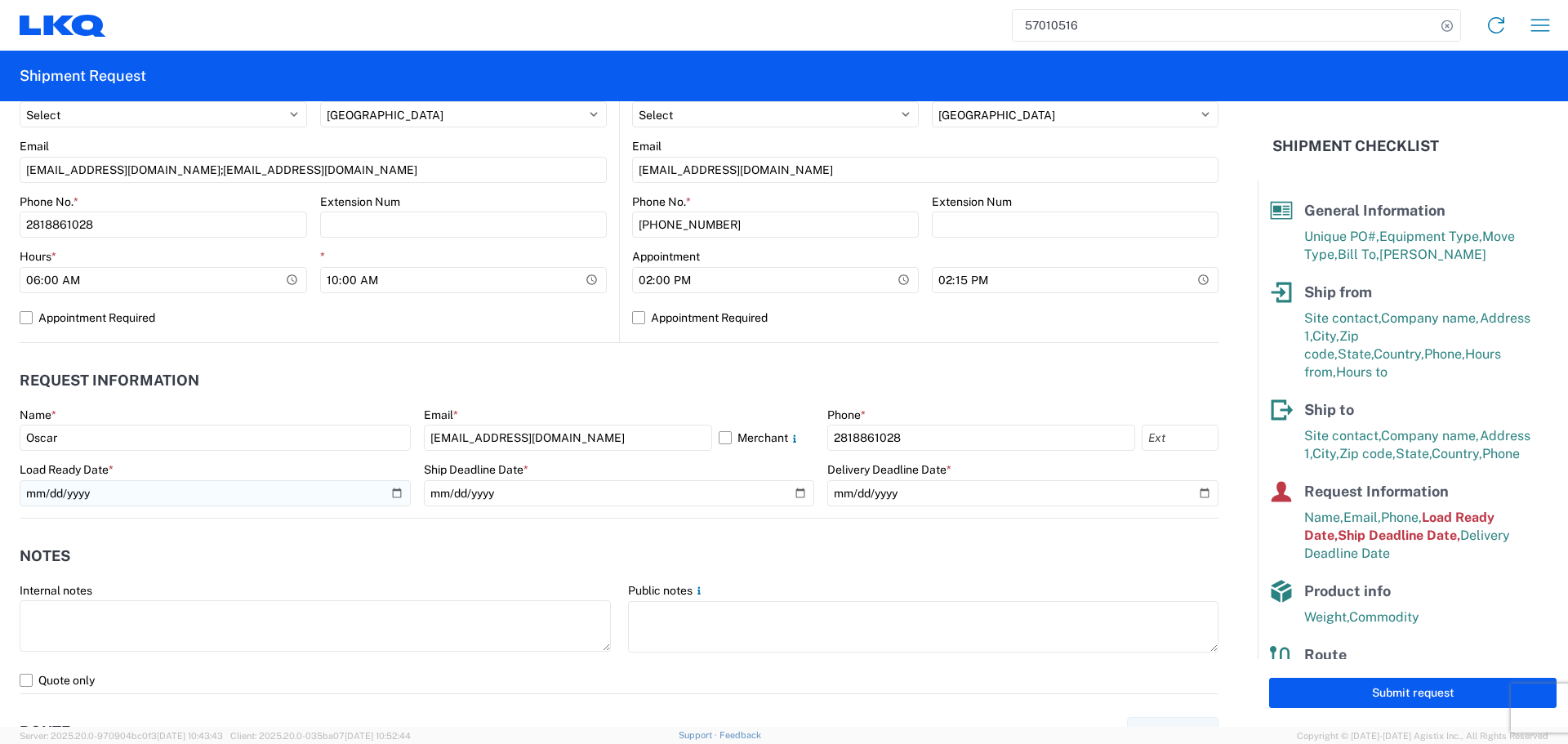
scroll to position [654, 0]
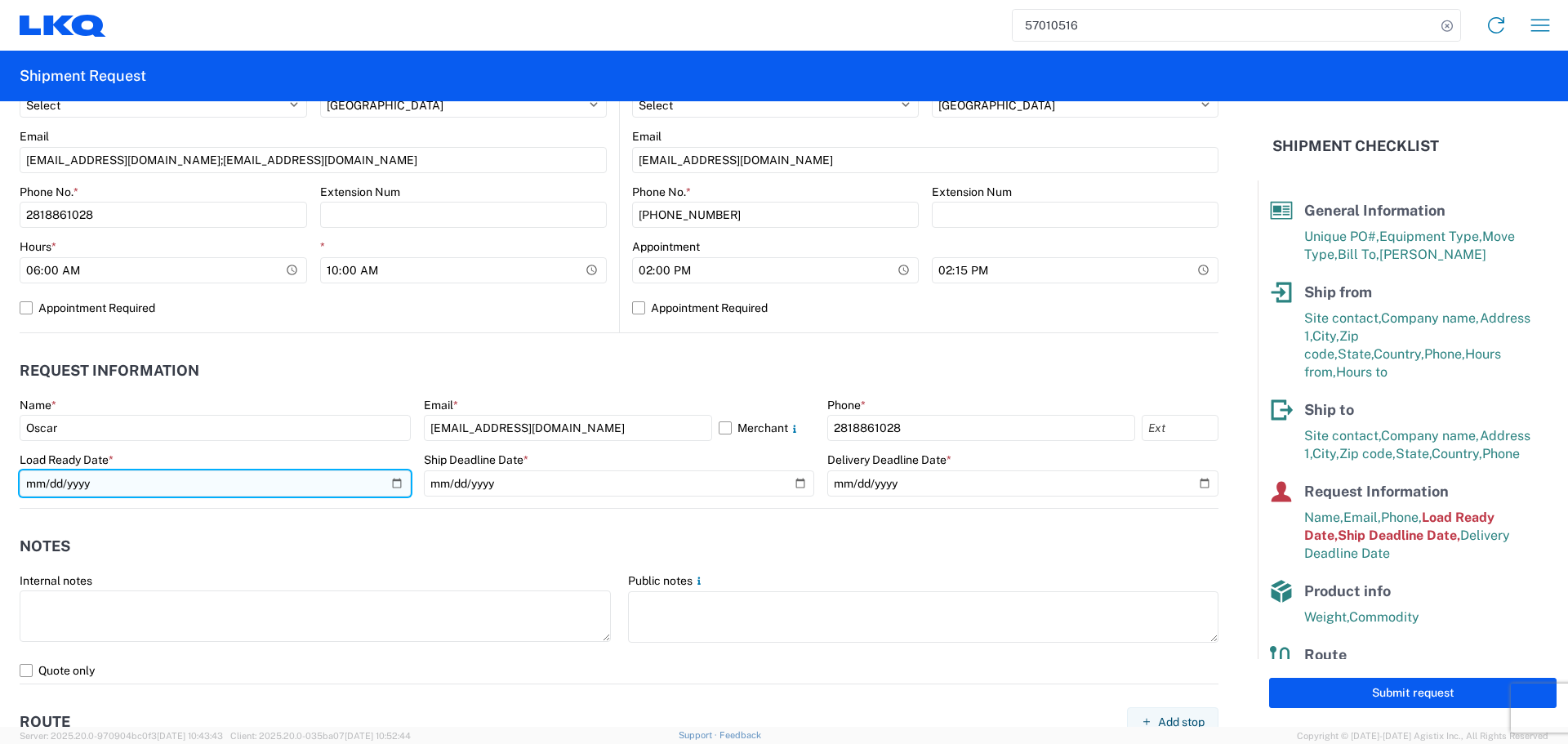
click at [392, 484] on input "[DATE]" at bounding box center [215, 483] width 392 height 26
type input "[DATE]"
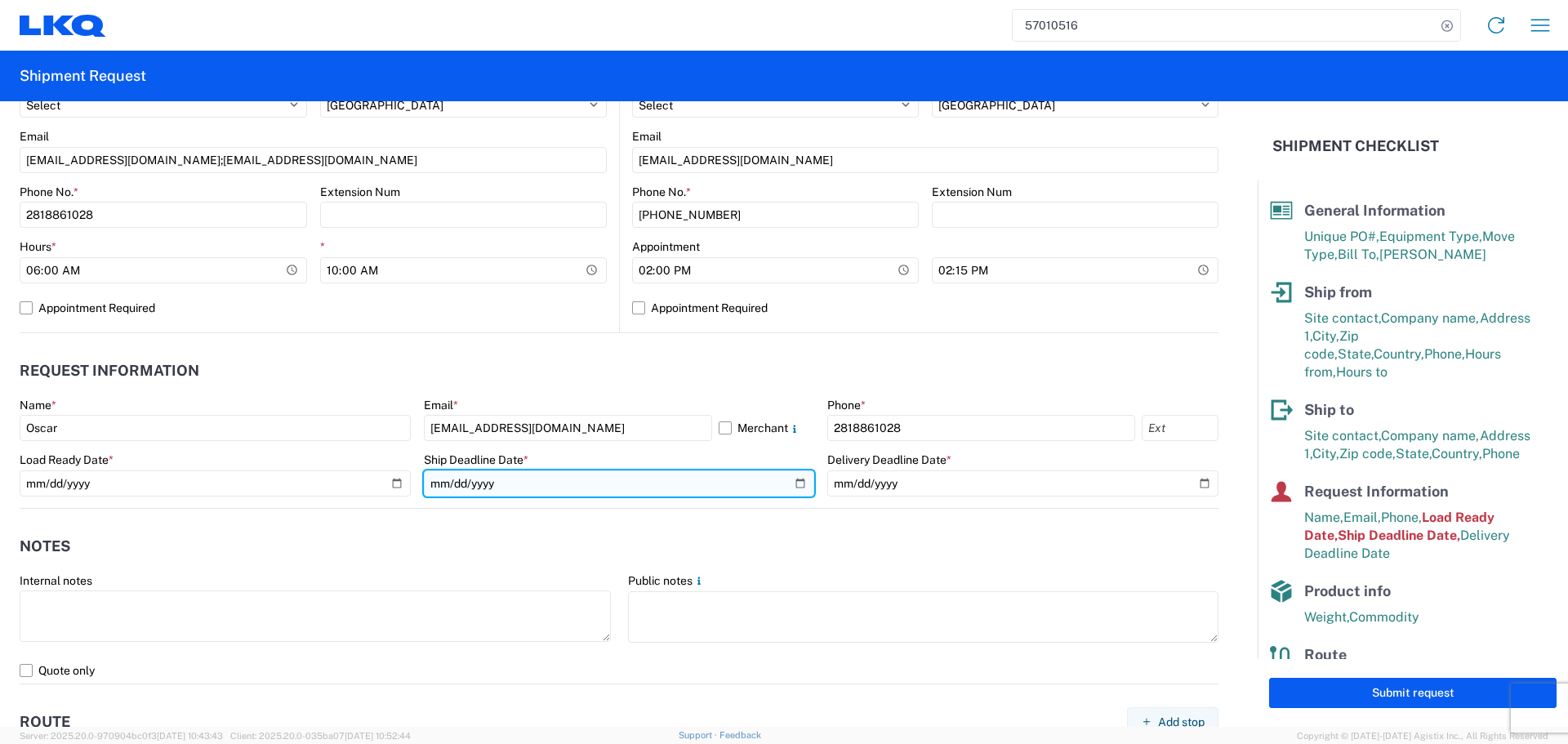
click at [793, 488] on input "[DATE]" at bounding box center [620, 483] width 392 height 26
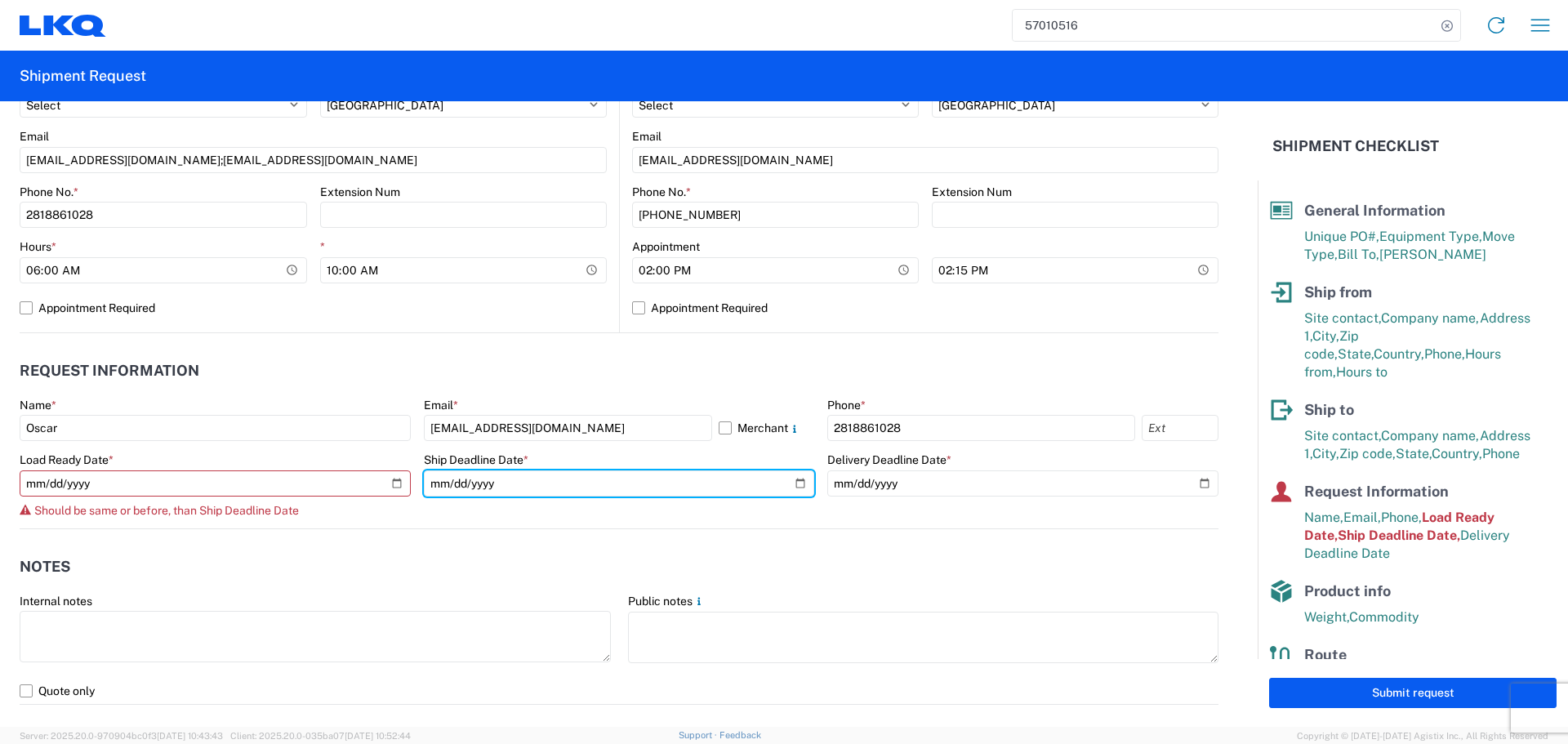
type input "[DATE]"
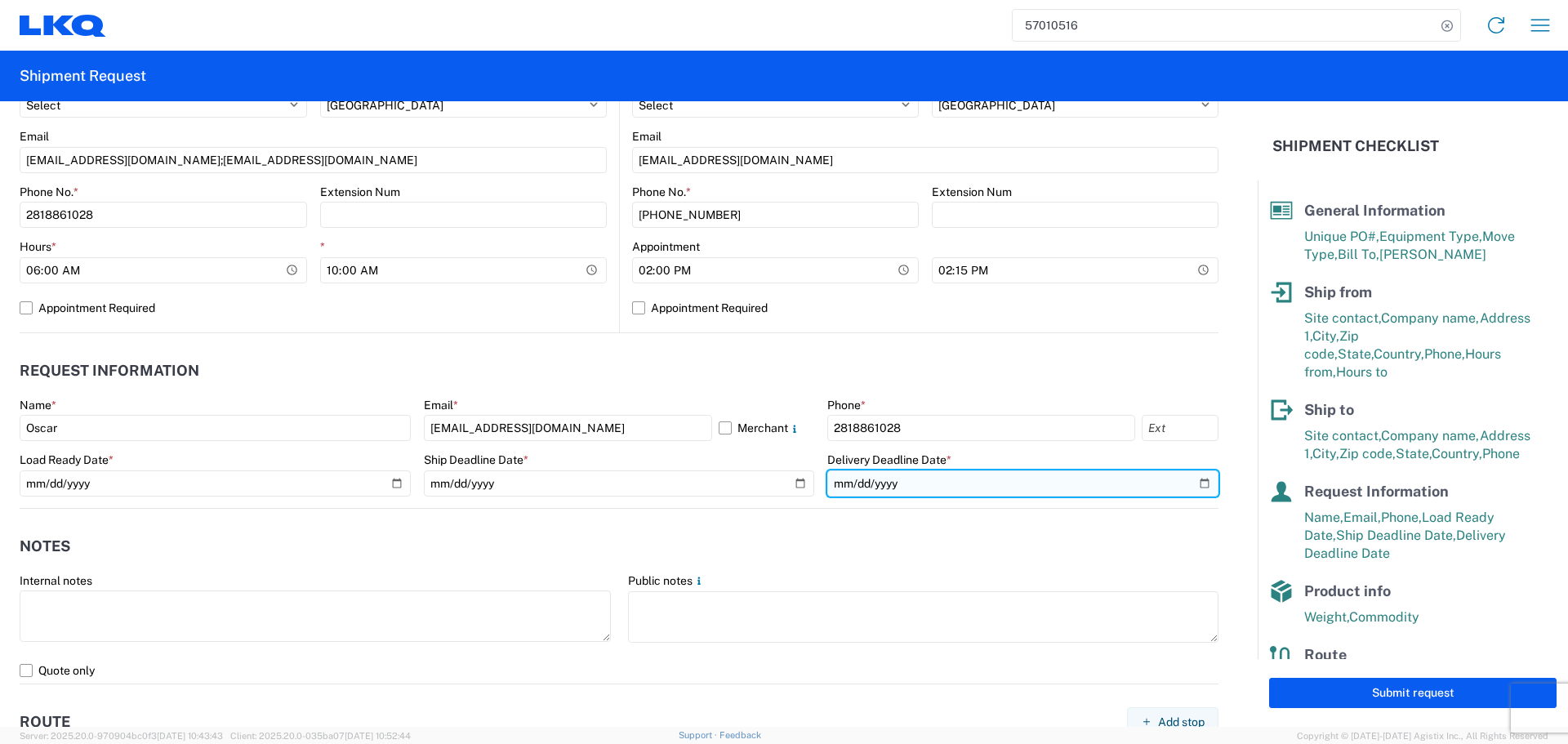
click at [1192, 481] on input "[DATE]" at bounding box center [1023, 483] width 392 height 26
type input "[DATE]"
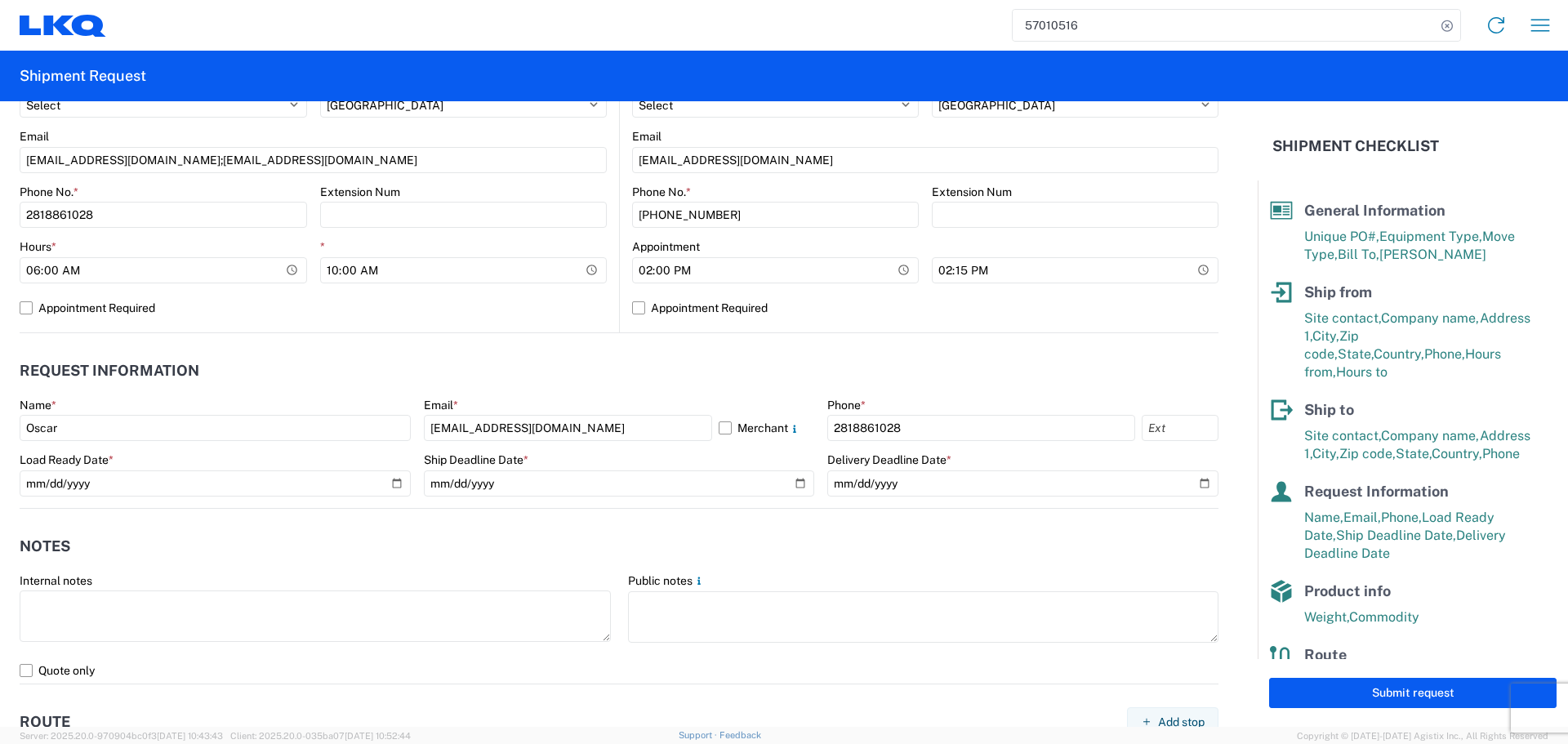
click at [491, 537] on header "Notes" at bounding box center [619, 547] width 1199 height 37
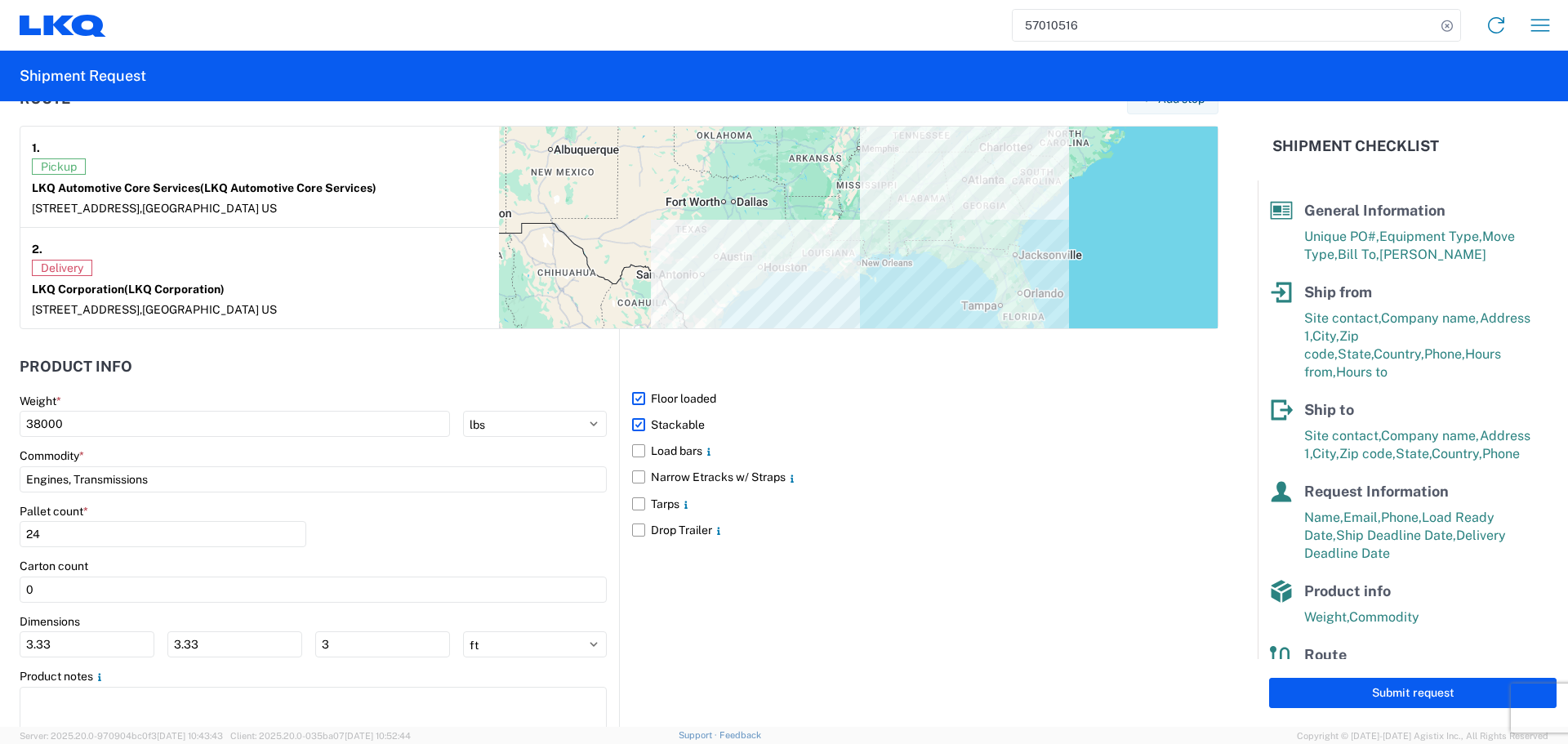
scroll to position [1334, 0]
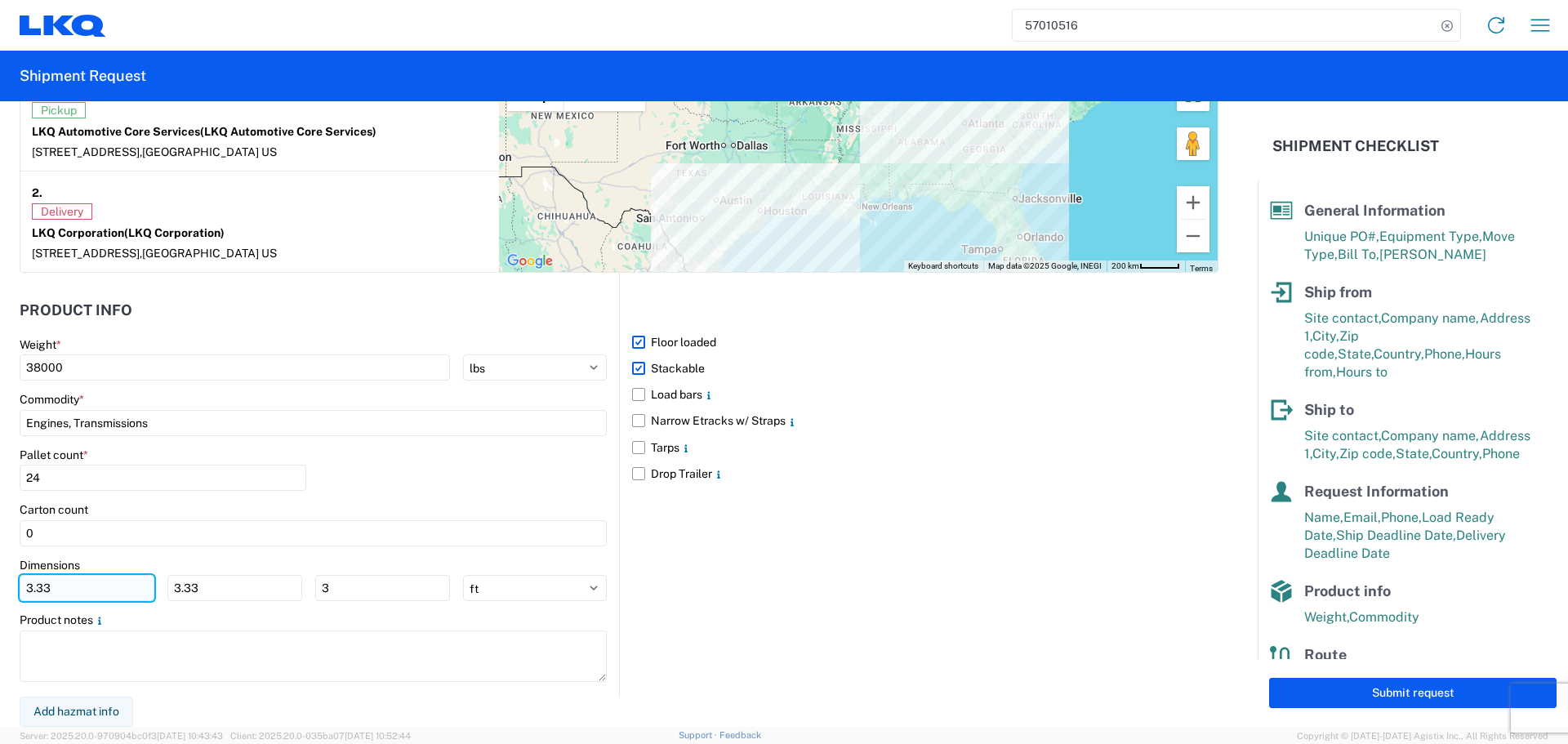
click at [97, 589] on input "3.33" at bounding box center [86, 588] width 134 height 26
type input "3"
type input "40"
click at [208, 596] on input "3.33" at bounding box center [235, 588] width 134 height 26
type input "3"
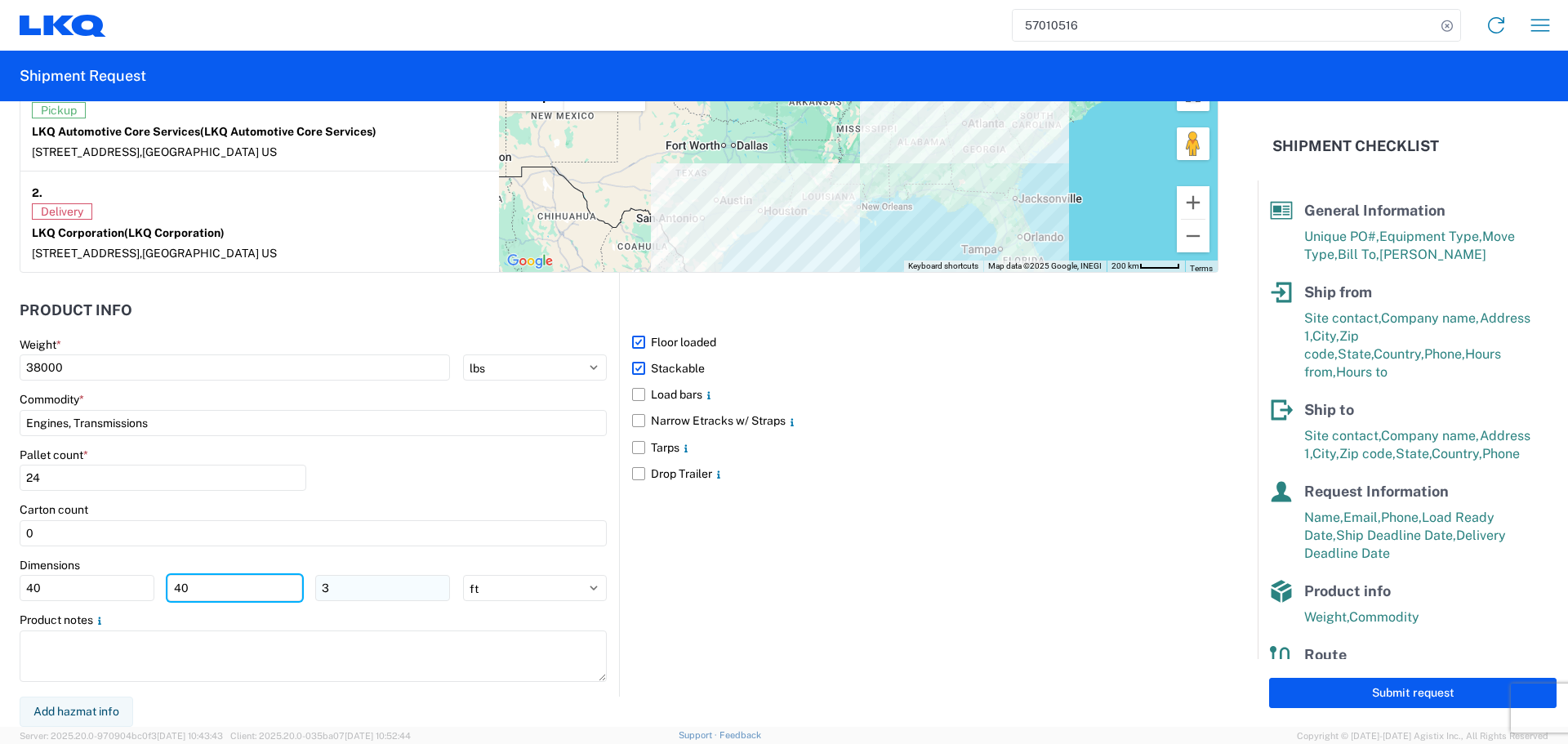
type input "40"
click at [352, 576] on input "3" at bounding box center [382, 588] width 134 height 26
type input "36"
click at [422, 485] on div "Pallet count * 24" at bounding box center [312, 475] width 587 height 56
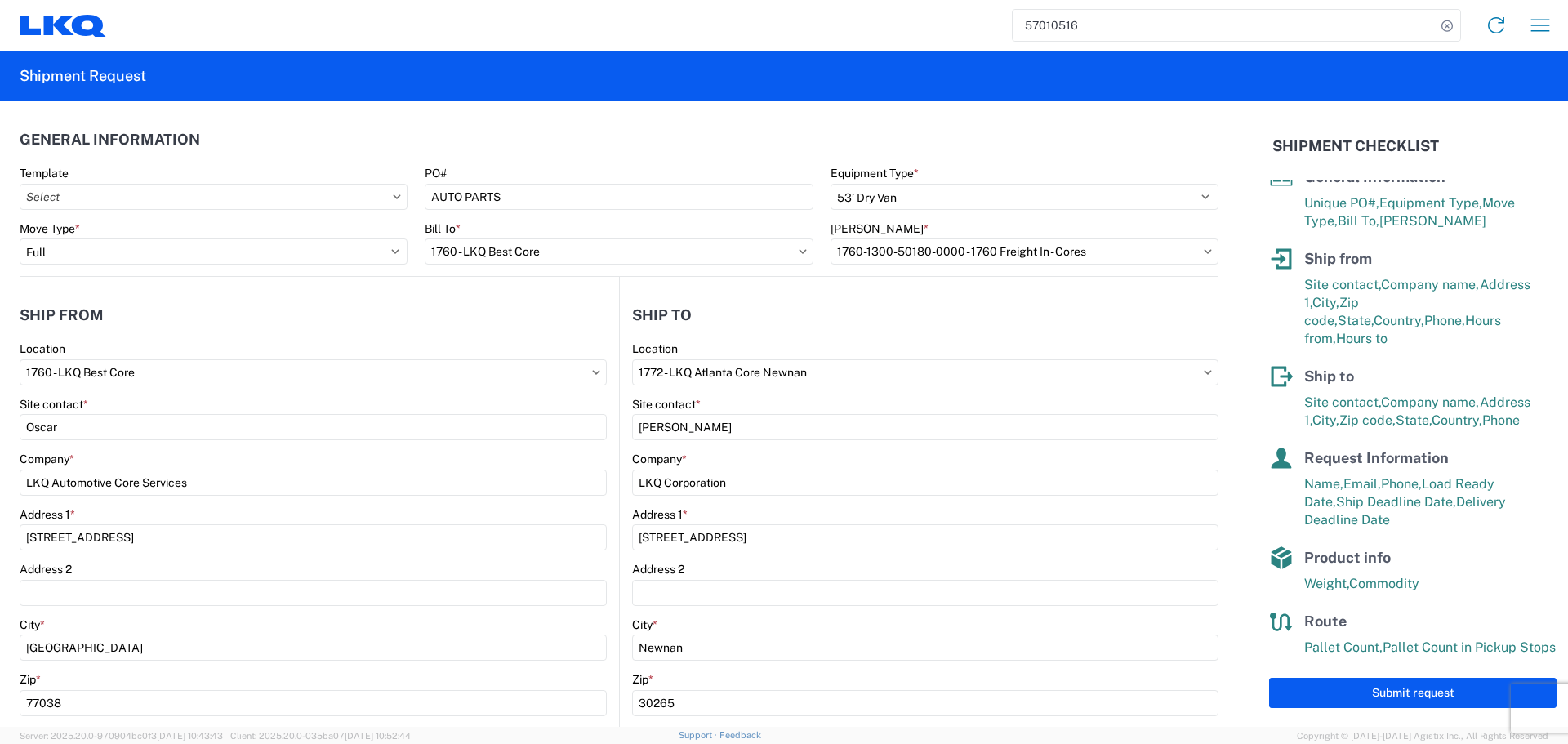
scroll to position [66, 0]
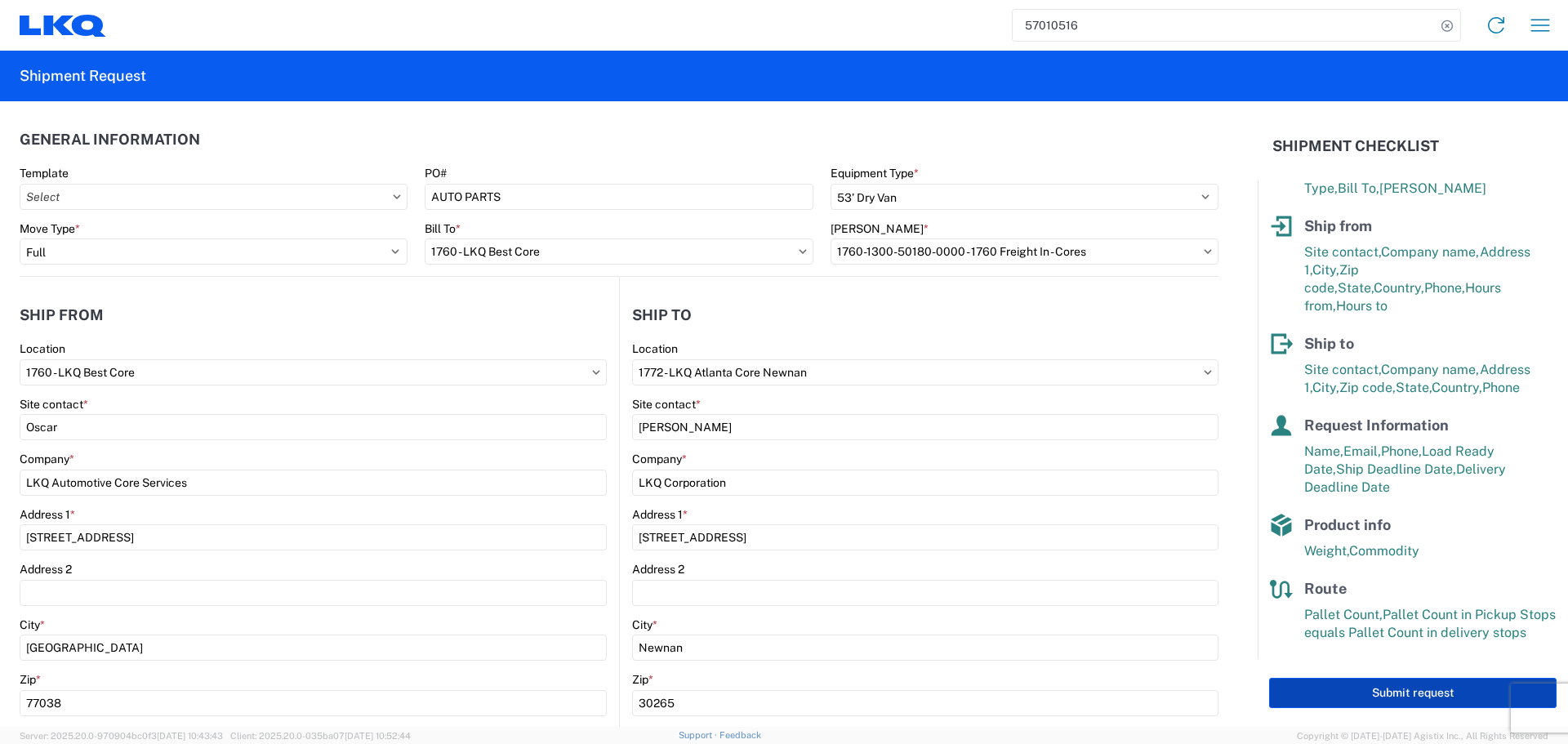
click at [1440, 696] on button "Submit request" at bounding box center [1413, 693] width 287 height 30
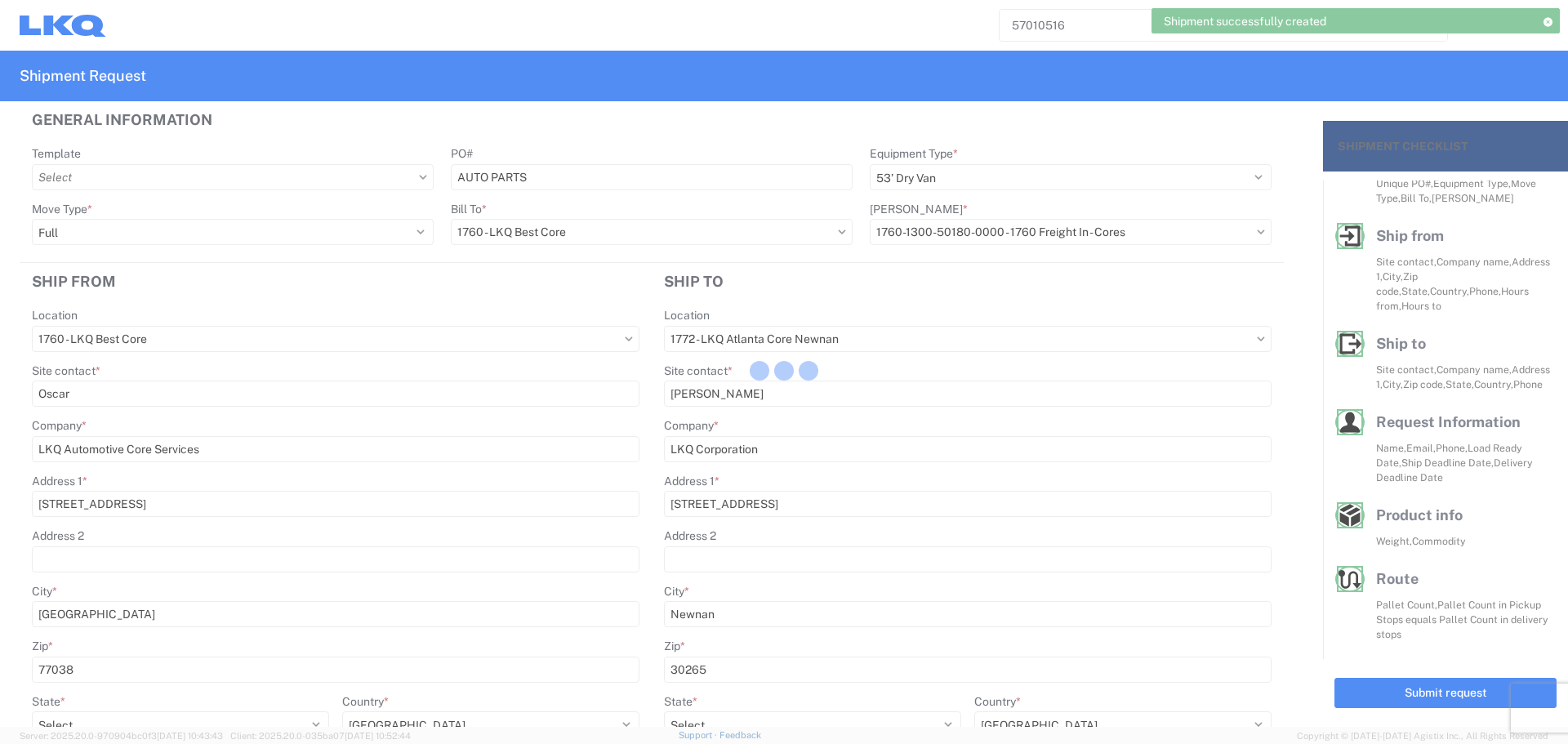
scroll to position [64, 0]
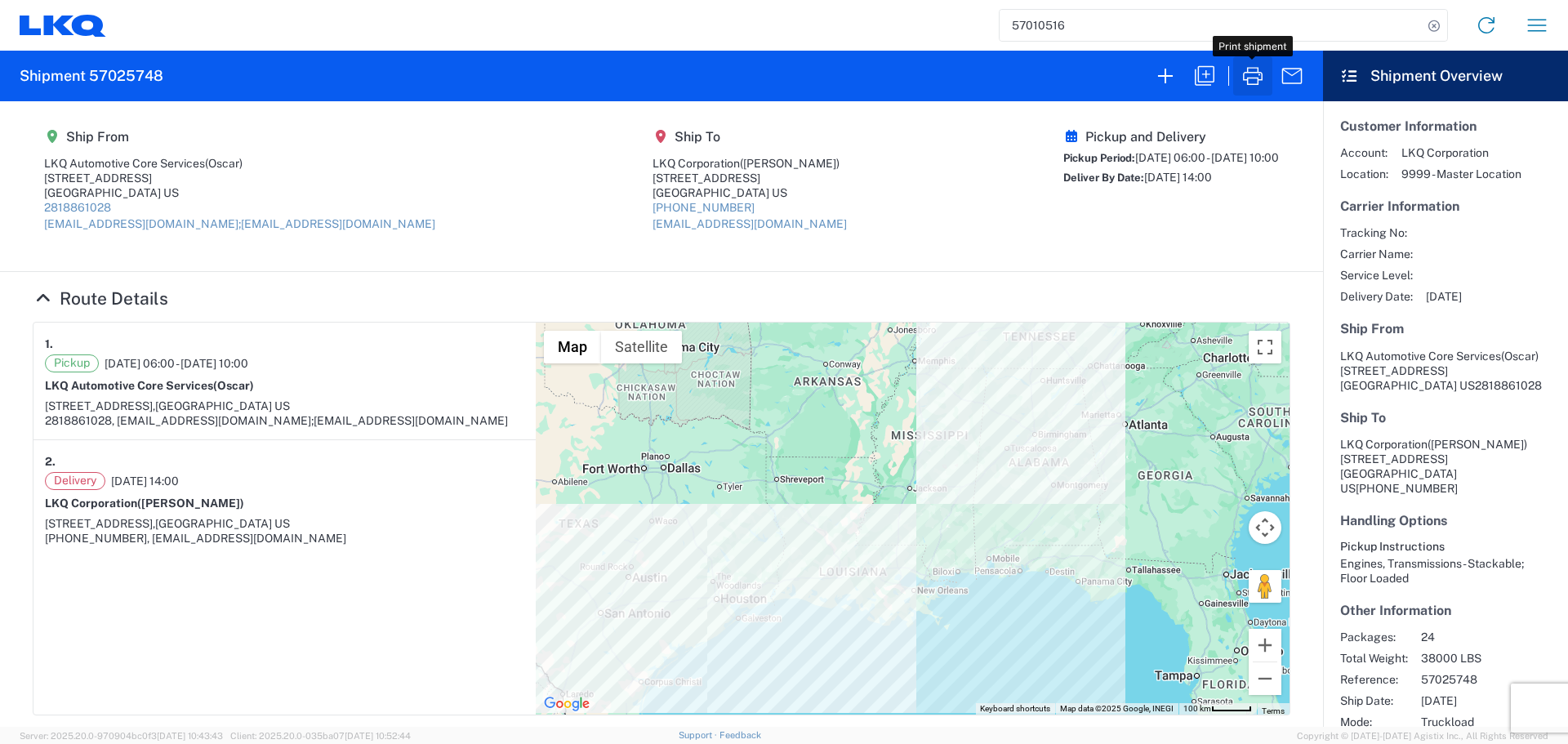
click at [1247, 82] on icon "button" at bounding box center [1252, 75] width 26 height 26
click at [1194, 76] on icon "button" at bounding box center [1204, 75] width 26 height 26
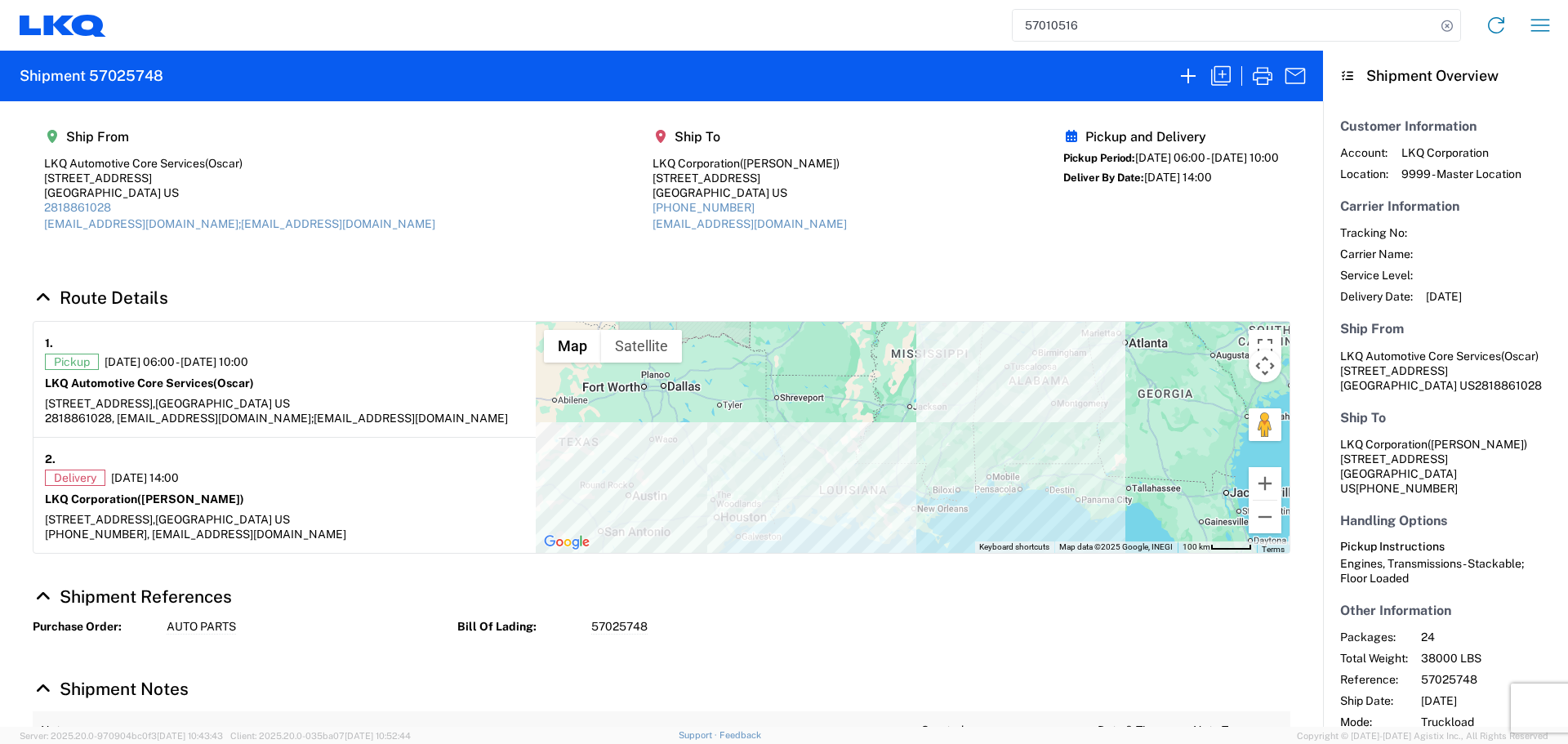
select select "STDV"
select select "FULL"
select select "US"
select select "LBS"
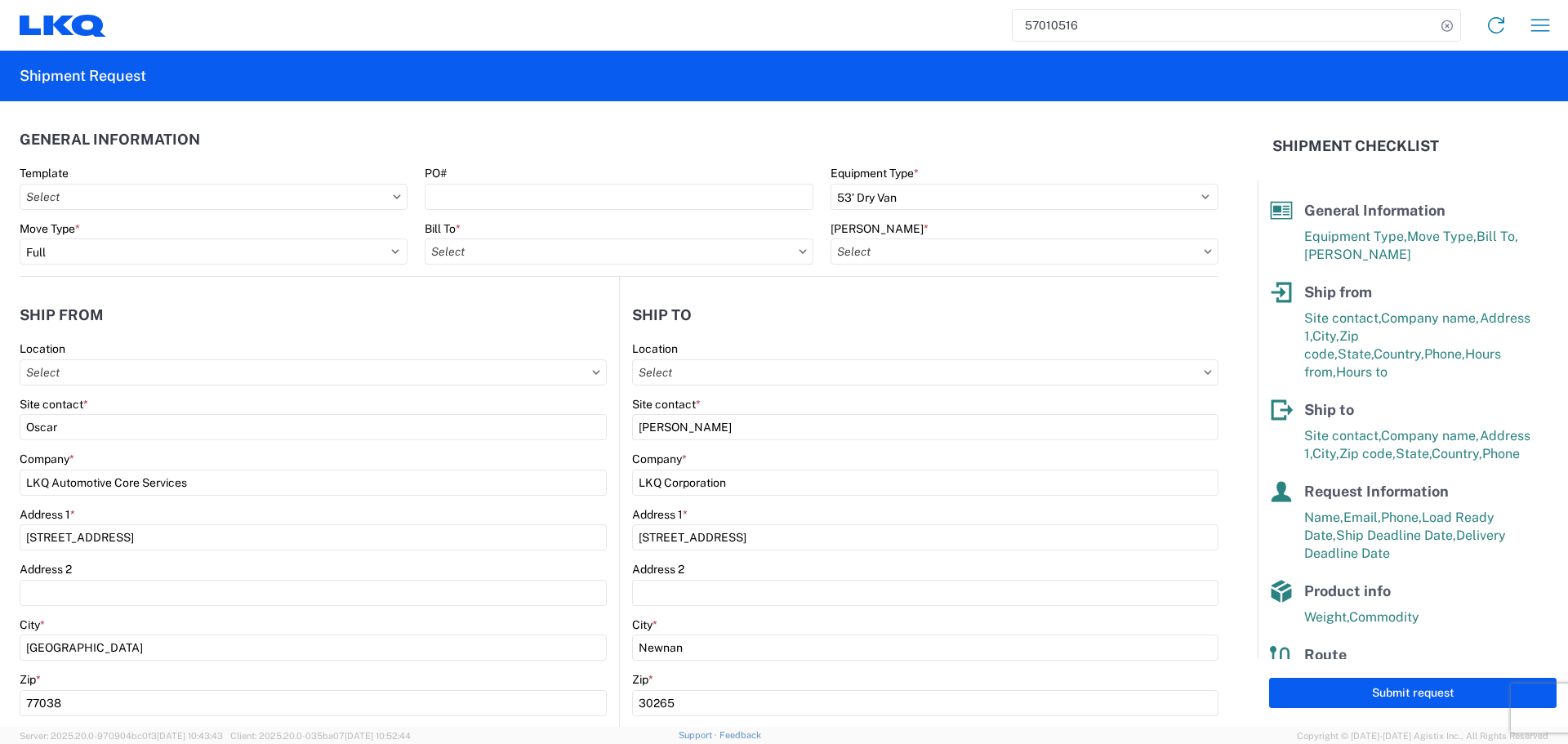
type input "1772 - LKQ Atlanta Core Newnan"
type input "1760-1300-50180-0000 - 1760 Freight In - Cores"
type input "1760 - LKQ Best Core"
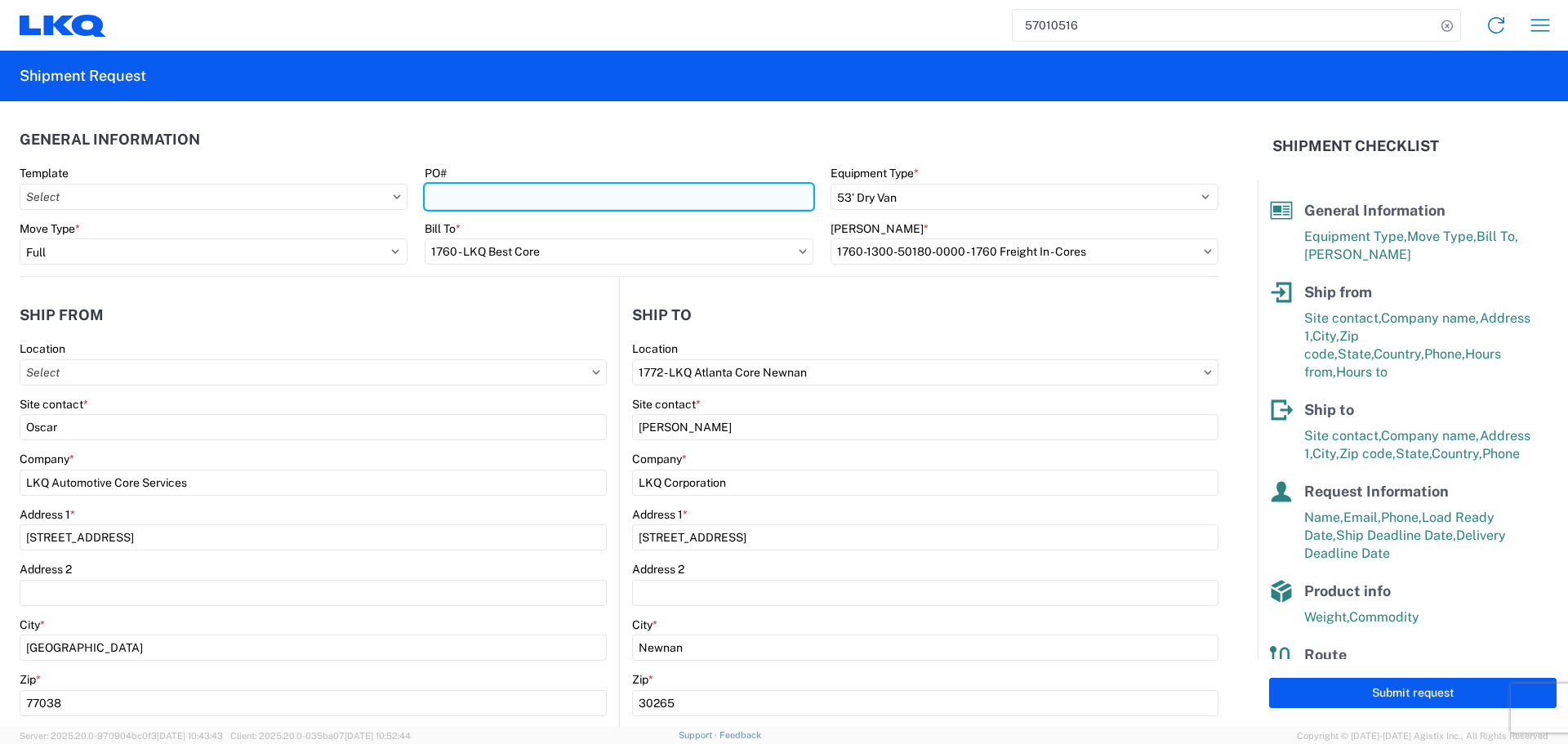
type input "1760 - LKQ Best Core"
click at [564, 194] on input "PO#" at bounding box center [619, 196] width 388 height 26
type input "AUTO PARTS"
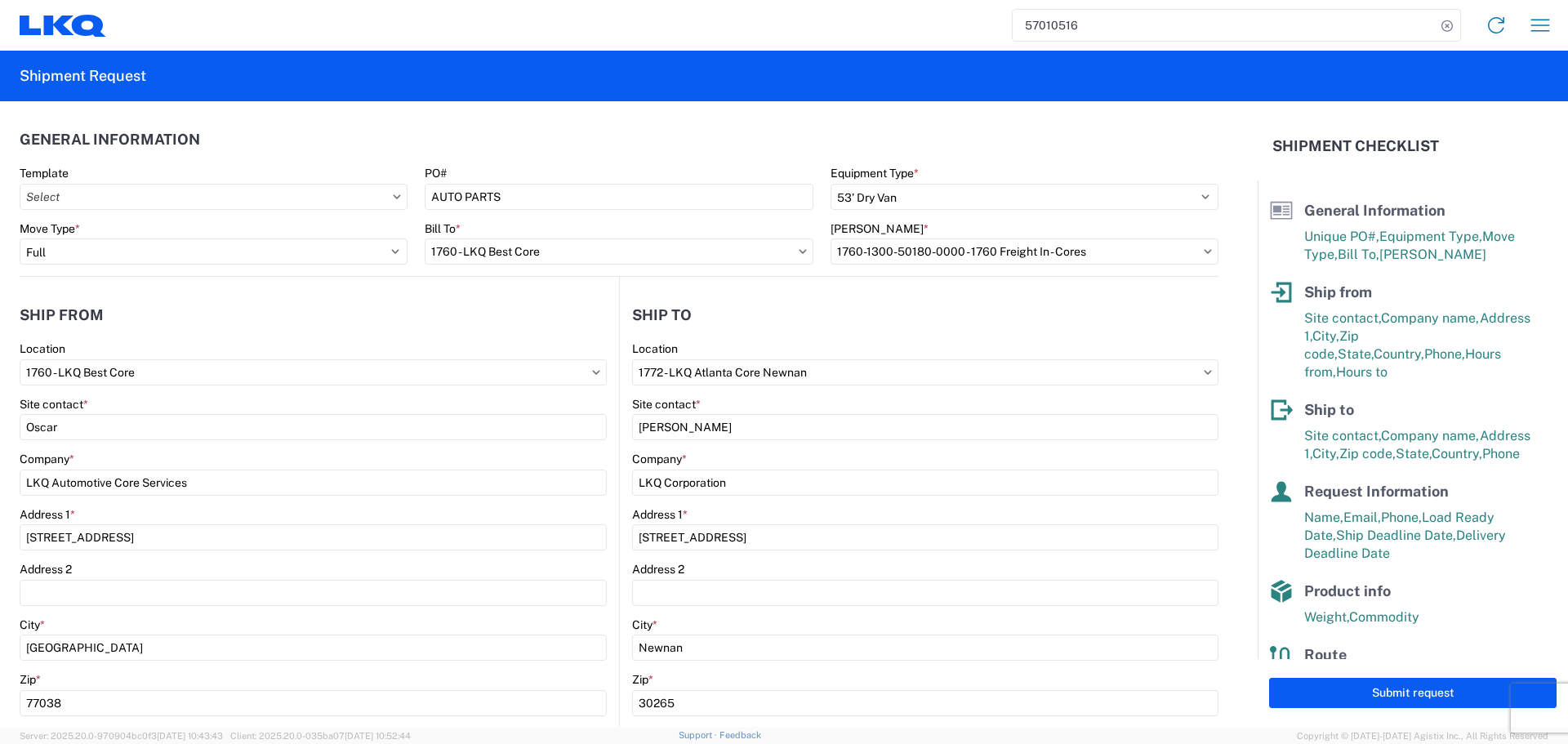
click at [508, 120] on agx-general-info "General Information Template PO# AUTO PARTS Equipment Type * Select 53’ Dry Van…" at bounding box center [619, 189] width 1199 height 175
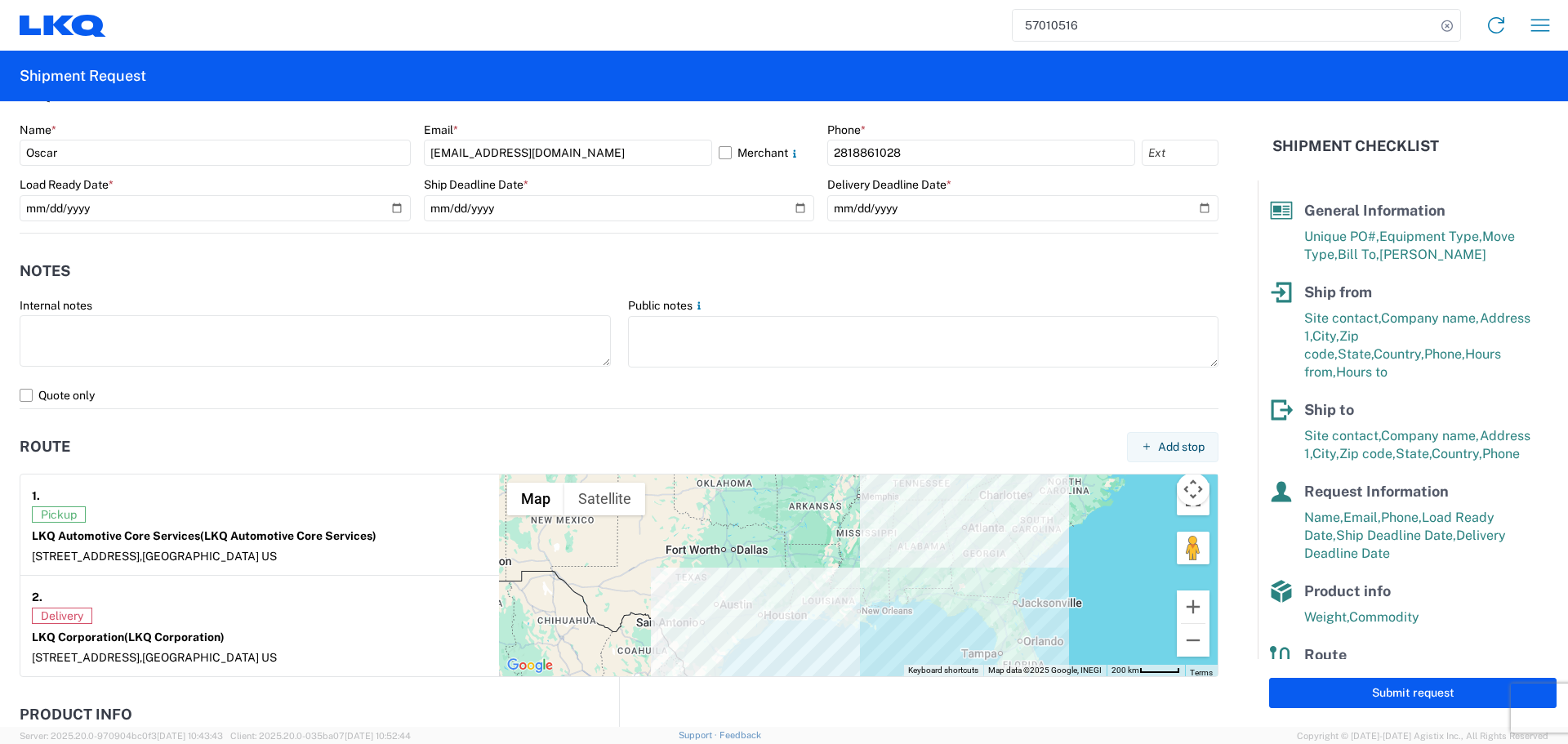
scroll to position [1307, 0]
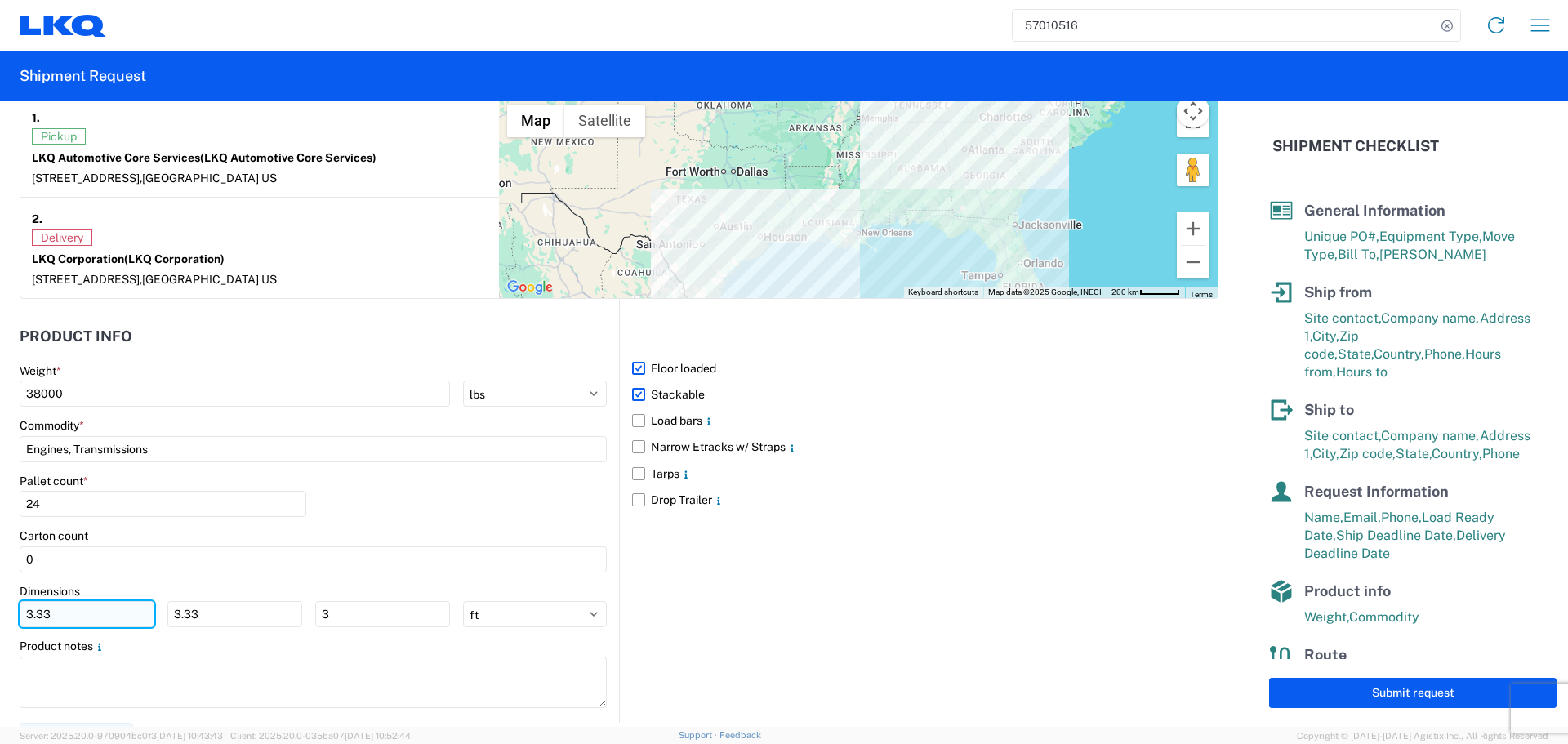
click at [112, 624] on input "3.33" at bounding box center [86, 614] width 134 height 26
type input "3"
type input "40"
click at [205, 626] on input "3.33" at bounding box center [235, 614] width 134 height 26
type input "3"
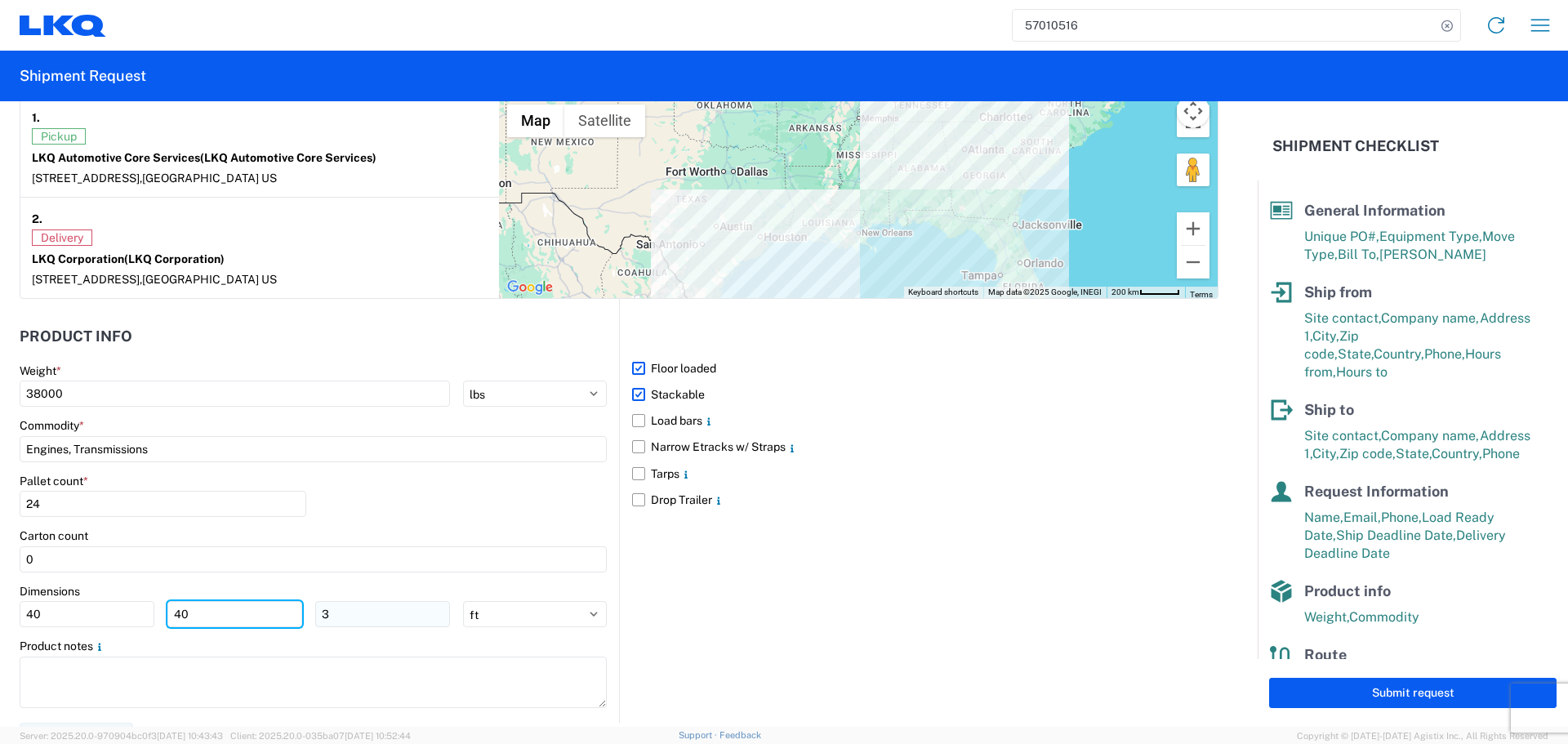
type input "40"
click at [367, 624] on input "3" at bounding box center [382, 614] width 134 height 26
type input "36"
click at [554, 509] on div "Pallet count * 24" at bounding box center [312, 501] width 587 height 56
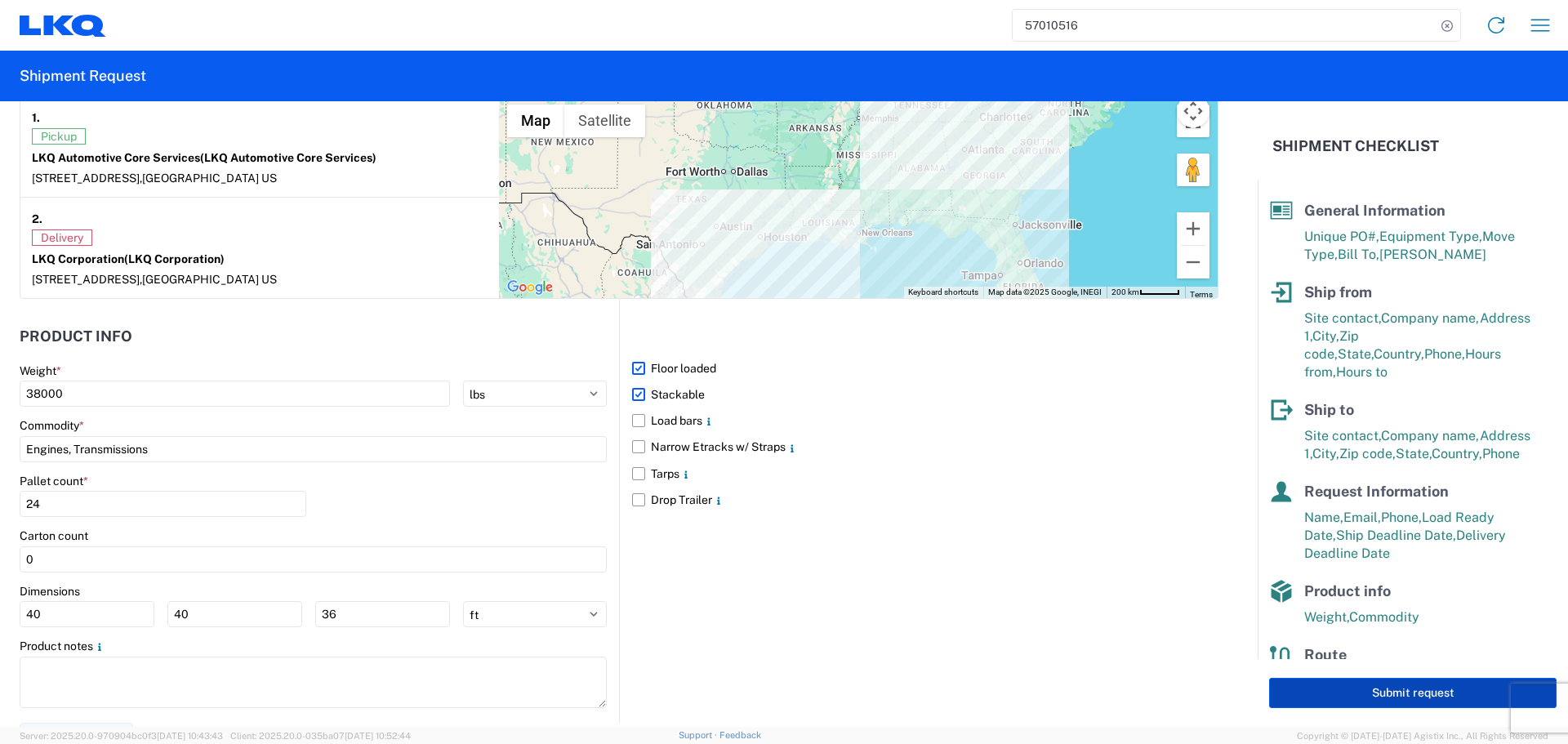
click at [1332, 691] on button "Submit request" at bounding box center [1413, 693] width 287 height 30
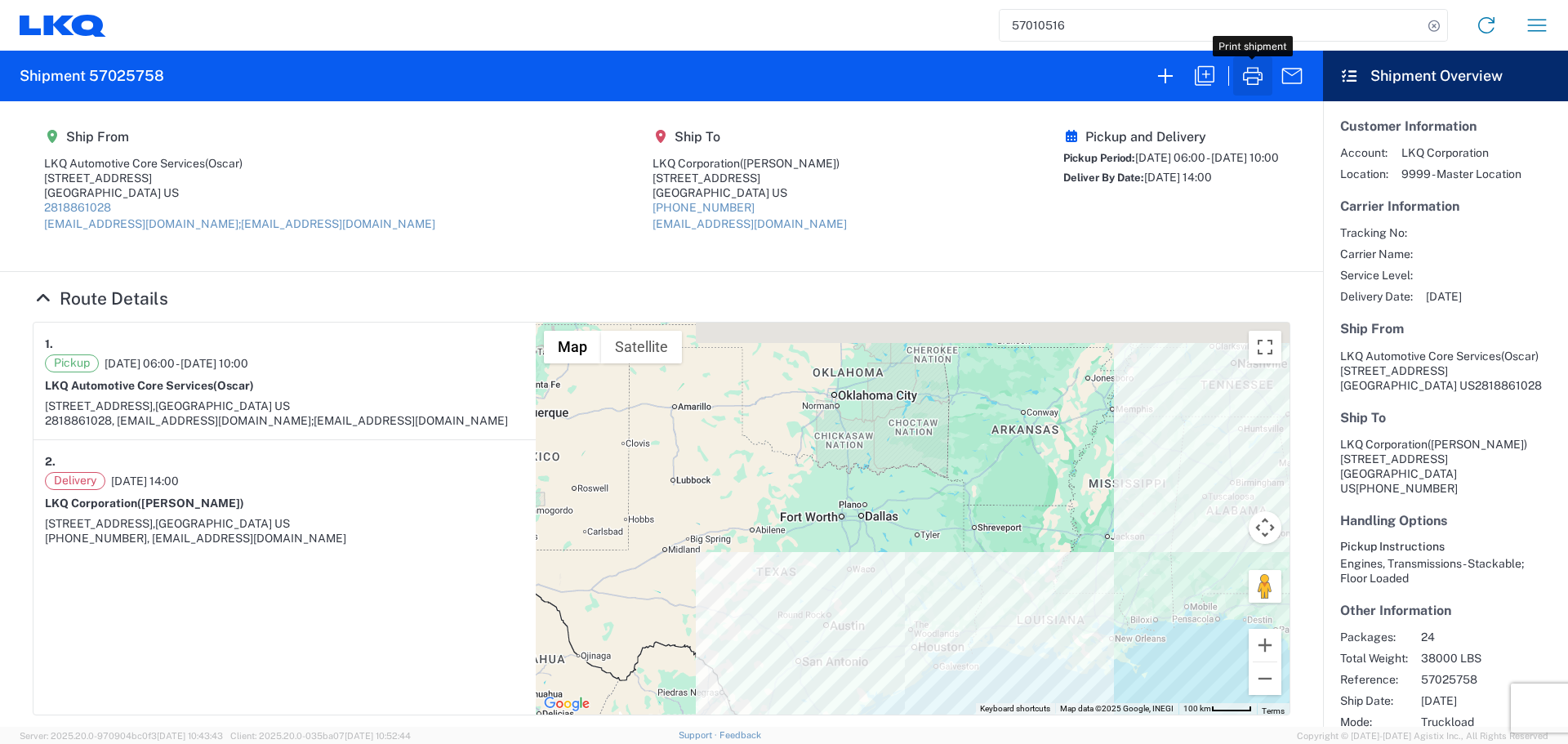
click at [1237, 76] on button "button" at bounding box center [1252, 76] width 39 height 39
